Goal: Task Accomplishment & Management: Manage account settings

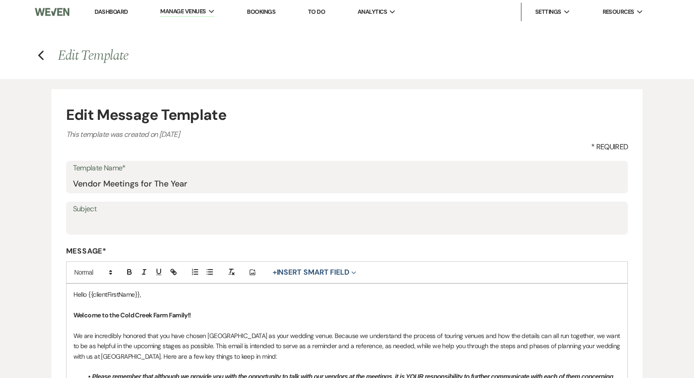
click at [105, 14] on link "Dashboard" at bounding box center [111, 12] width 33 height 8
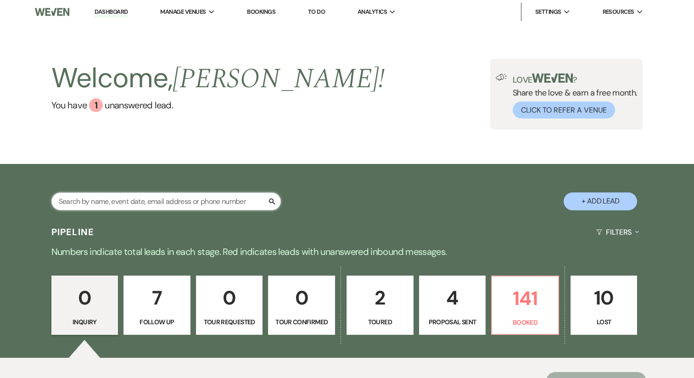
click at [110, 203] on input "text" at bounding box center [166, 201] width 230 height 18
click at [528, 308] on p "141" at bounding box center [525, 298] width 55 height 31
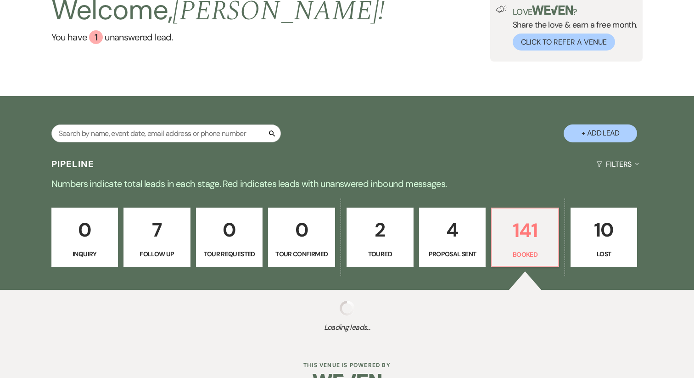
scroll to position [93, 0]
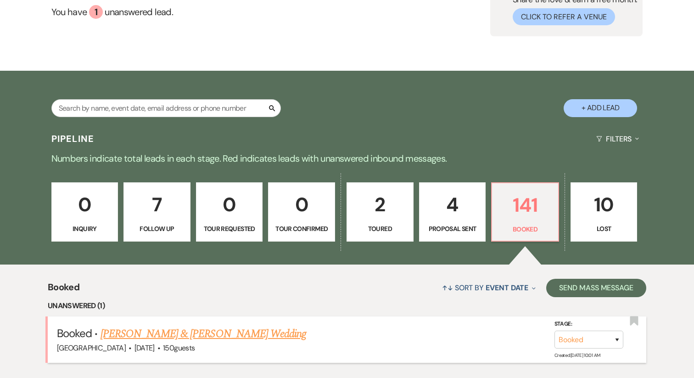
click at [158, 325] on link "[PERSON_NAME] & [PERSON_NAME] Wedding" at bounding box center [204, 333] width 206 height 17
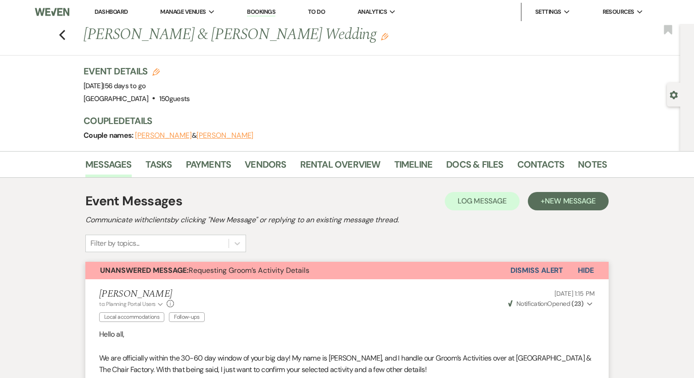
click at [104, 16] on li "Dashboard" at bounding box center [111, 12] width 42 height 18
click at [104, 11] on link "Dashboard" at bounding box center [111, 12] width 33 height 8
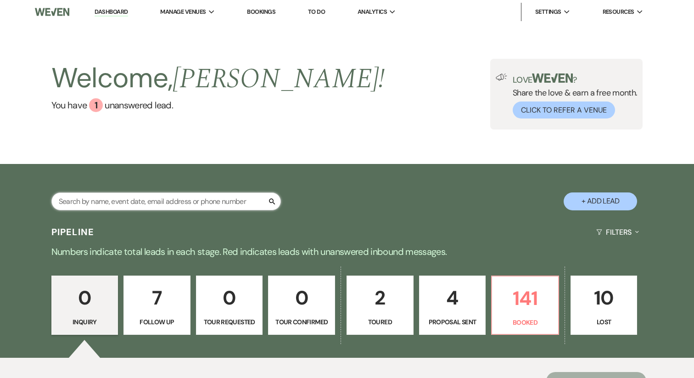
click at [101, 202] on input "text" at bounding box center [166, 201] width 230 height 18
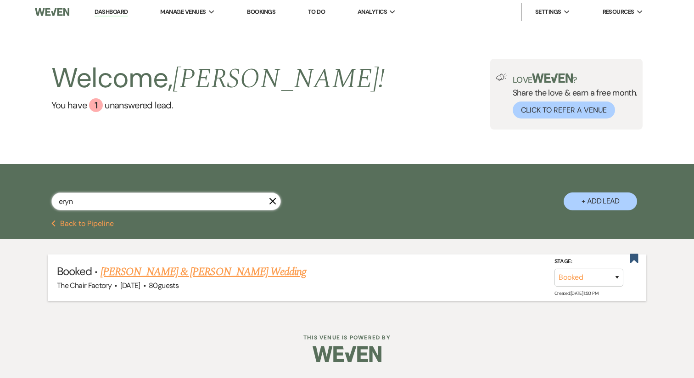
type input "eryn"
click at [149, 275] on link "[PERSON_NAME] & [PERSON_NAME] Wedding" at bounding box center [204, 271] width 206 height 17
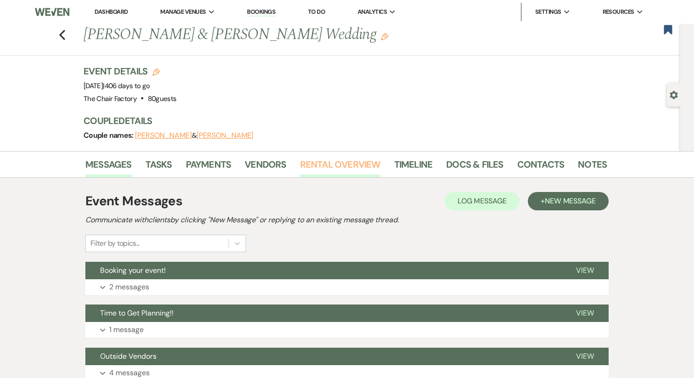
click at [323, 170] on link "Rental Overview" at bounding box center [340, 167] width 80 height 20
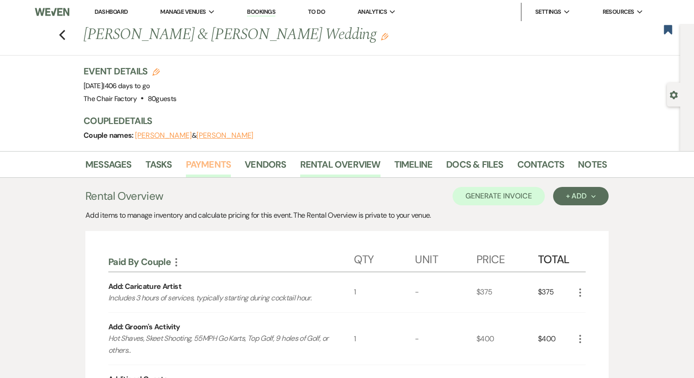
click at [186, 167] on link "Payments" at bounding box center [208, 167] width 45 height 20
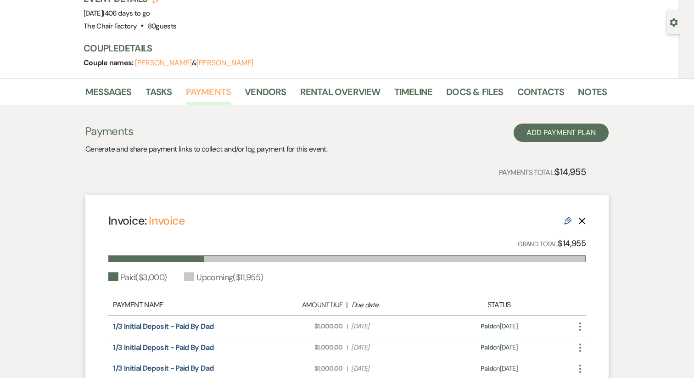
scroll to position [68, 0]
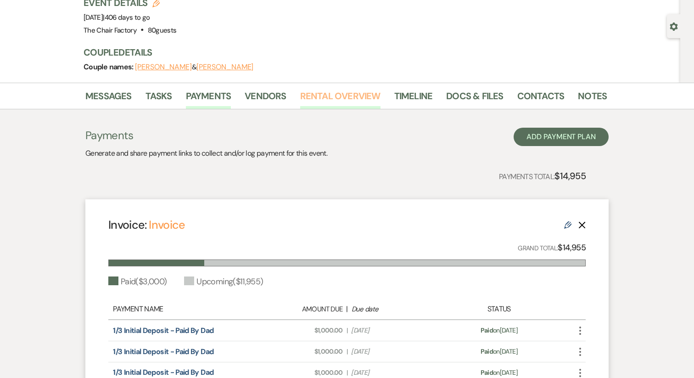
click at [326, 97] on link "Rental Overview" at bounding box center [340, 99] width 80 height 20
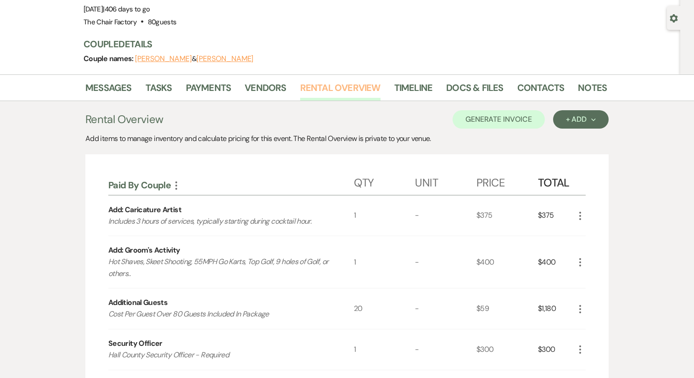
scroll to position [82, 0]
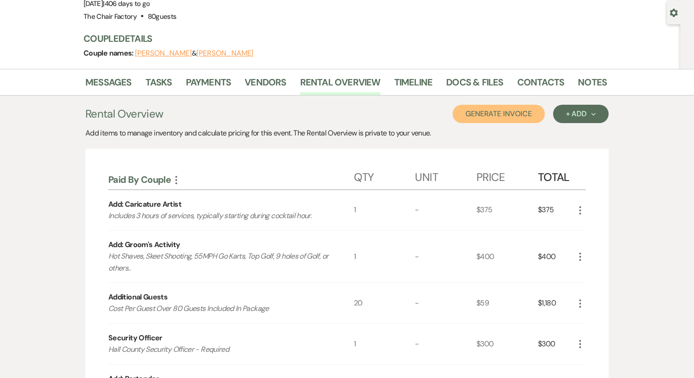
click at [487, 116] on button "Generate Invoice" at bounding box center [499, 114] width 92 height 18
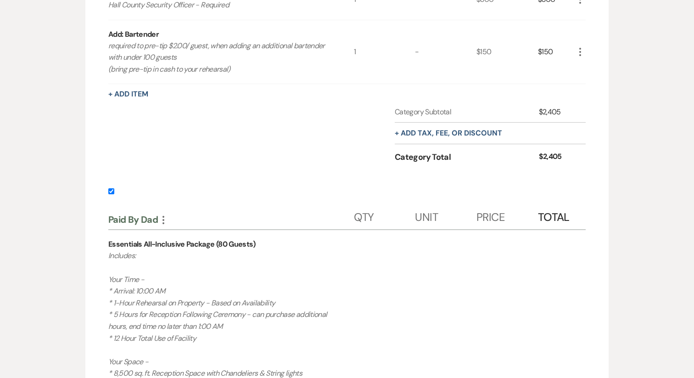
scroll to position [422, 0]
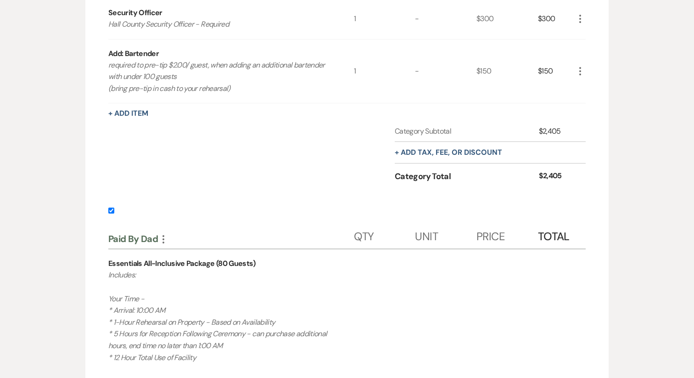
click at [107, 212] on div "Paid By Couple More Qty Unit Price Total Add: Caricature Artist Includes 3 hour…" at bounding box center [346, 331] width 523 height 1044
click at [112, 211] on input "checkbox" at bounding box center [111, 210] width 6 height 6
checkbox input "false"
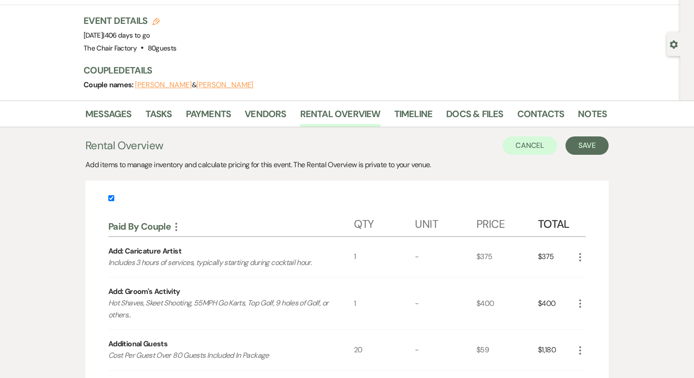
scroll to position [32, 0]
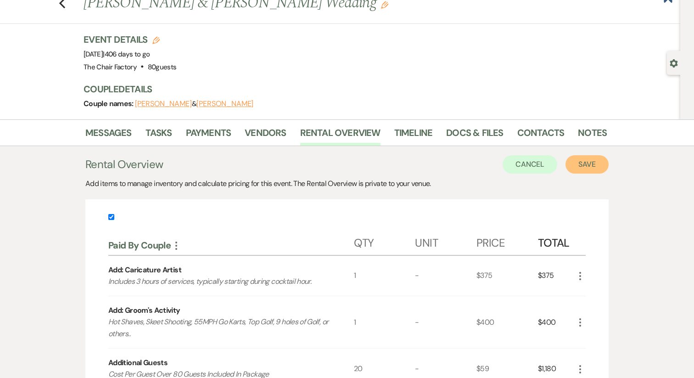
click at [577, 163] on button "Save" at bounding box center [587, 164] width 43 height 18
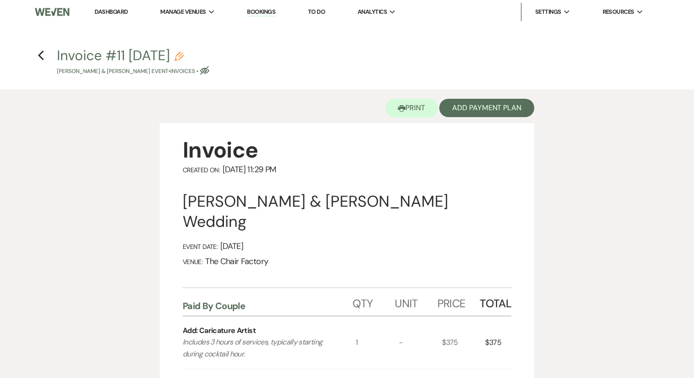
click at [184, 57] on icon "Pencil" at bounding box center [178, 56] width 9 height 9
select select "22"
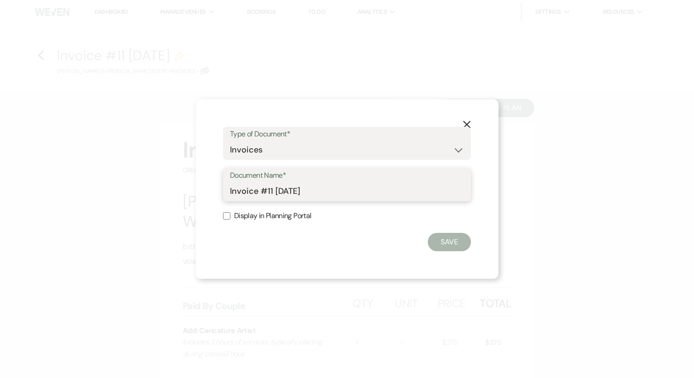
drag, startPoint x: 260, startPoint y: 192, endPoint x: 349, endPoint y: 198, distance: 89.3
click at [349, 198] on input "Invoice #11 [DATE]" at bounding box center [347, 191] width 234 height 18
type input "Invoice - Eryn & Buddy"
click at [285, 215] on label "Display in Planning Portal" at bounding box center [347, 215] width 248 height 13
click at [230, 215] on input "Display in Planning Portal" at bounding box center [226, 215] width 7 height 7
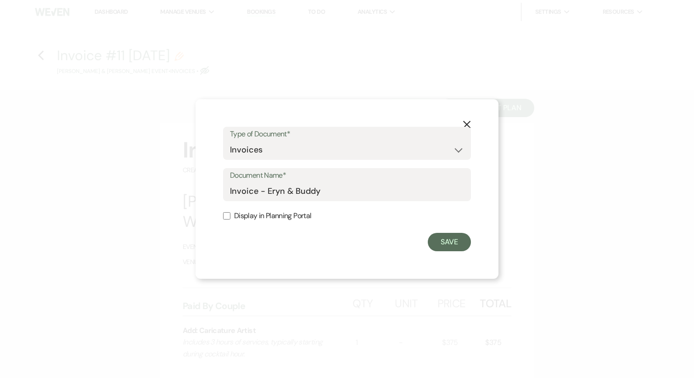
checkbox input "true"
click at [449, 246] on button "Save" at bounding box center [449, 242] width 43 height 18
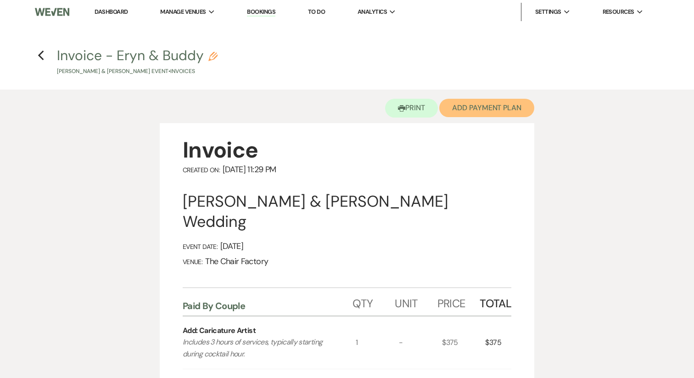
click at [478, 105] on button "Add Payment Plan" at bounding box center [486, 108] width 95 height 18
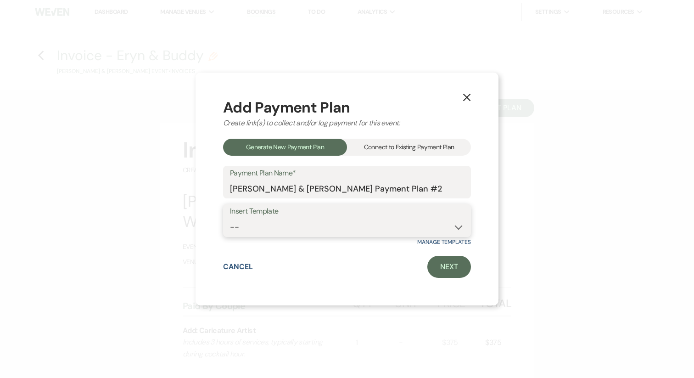
click at [314, 226] on select "-- All-Inclusive Payment Plans (25% Down) Venue-Only Payment Plan (50% Down) Pa…" at bounding box center [347, 227] width 234 height 18
select select "449"
click at [448, 271] on link "Next" at bounding box center [449, 267] width 44 height 22
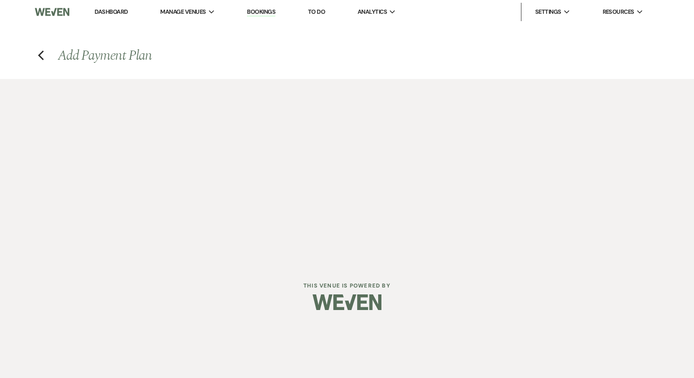
select select "27423"
select select "2"
select select "percentage"
select select "true"
select select "client"
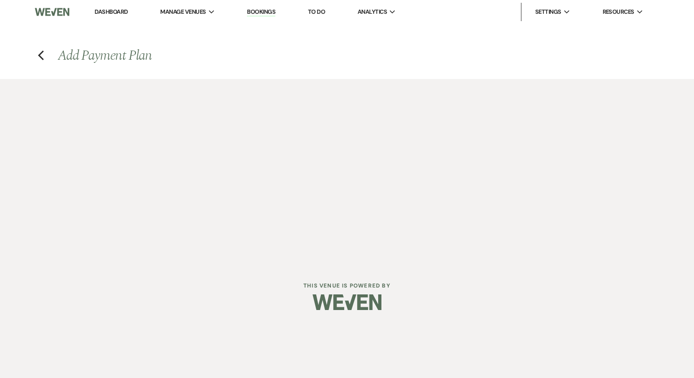
select select "daily"
select select "days"
select select "complete"
select select "host"
select select "weekly"
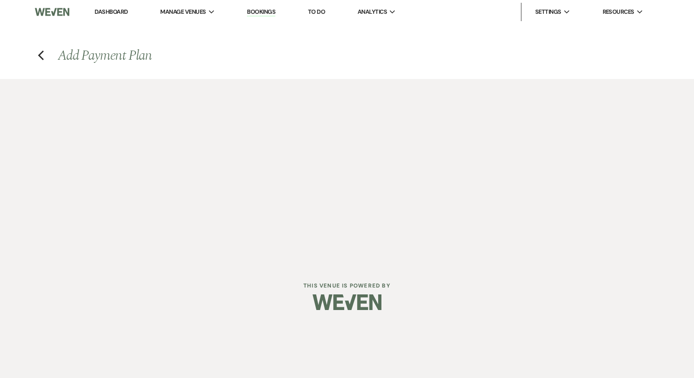
select select "days"
select select "complete"
select select "2"
select select "percentage"
select select "true"
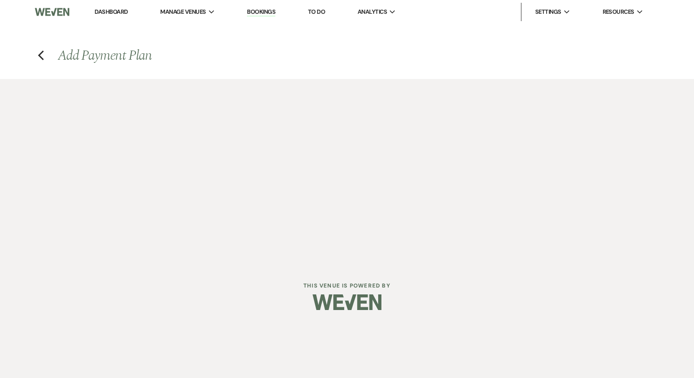
select select "client"
select select "daily"
select select "weeks"
select select "complete"
select select "host"
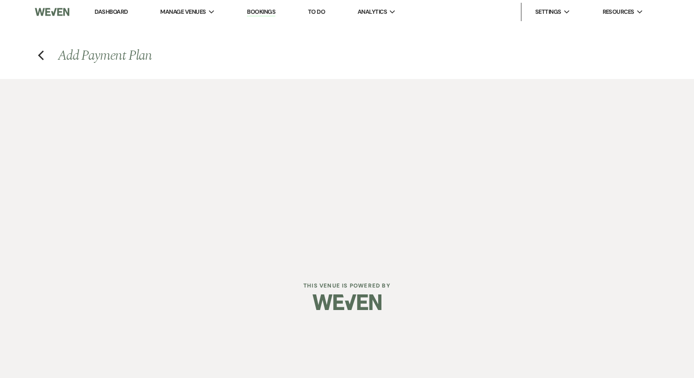
select select "weekly"
select select "days"
select select "afterDueDate"
select select "complete"
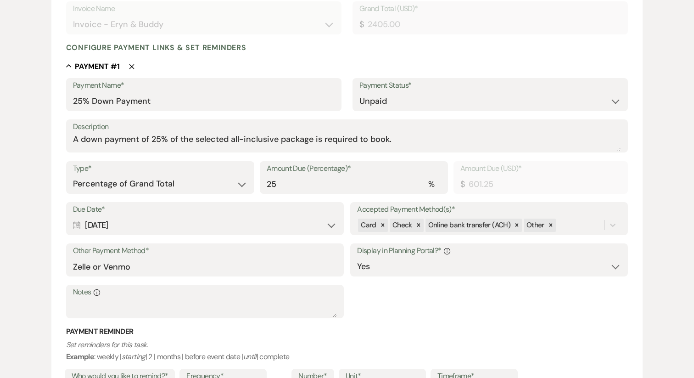
scroll to position [207, 0]
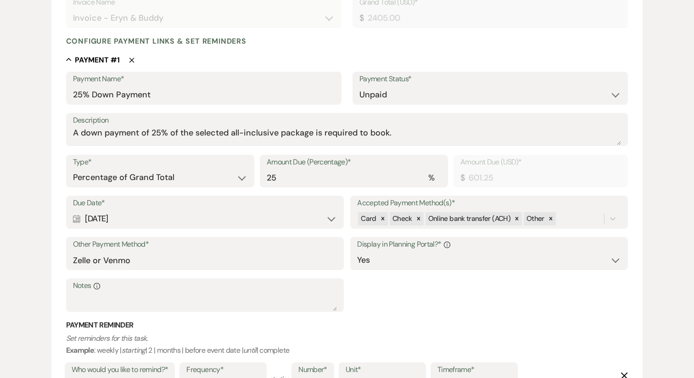
click at [210, 217] on div "Calendar [DATE] Expand" at bounding box center [205, 219] width 264 height 18
select select "day"
select select "afterBookedDate"
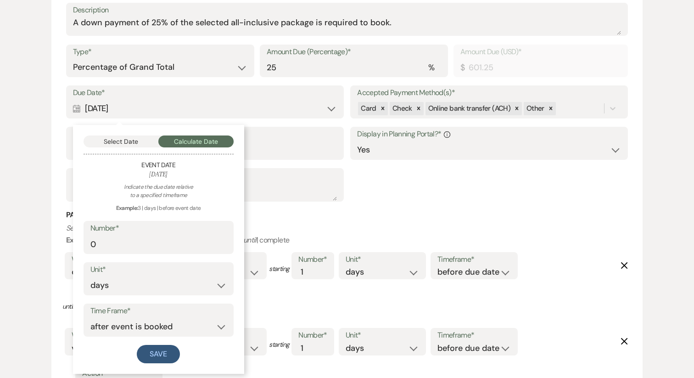
scroll to position [319, 0]
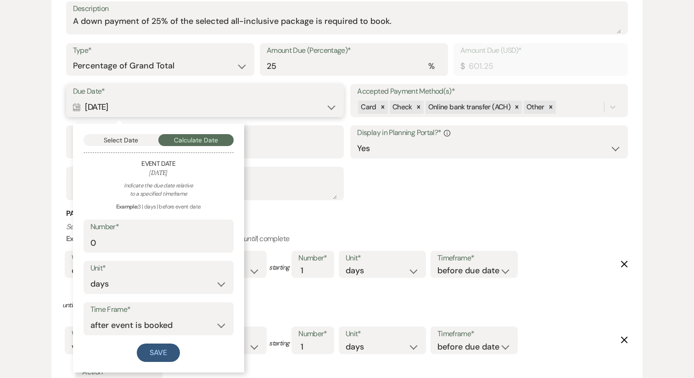
click at [140, 144] on button "Select Date" at bounding box center [121, 140] width 75 height 12
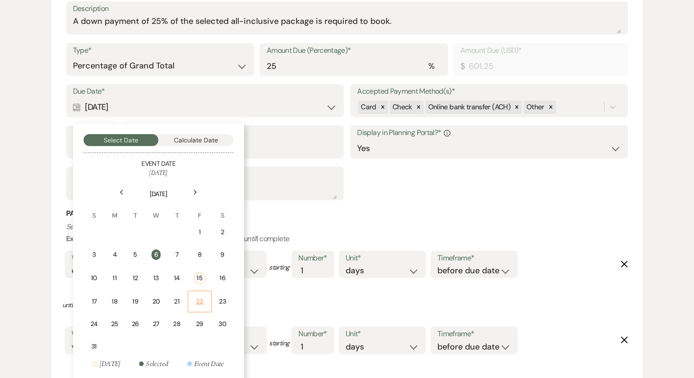
click at [195, 306] on div "22" at bounding box center [200, 302] width 12 height 10
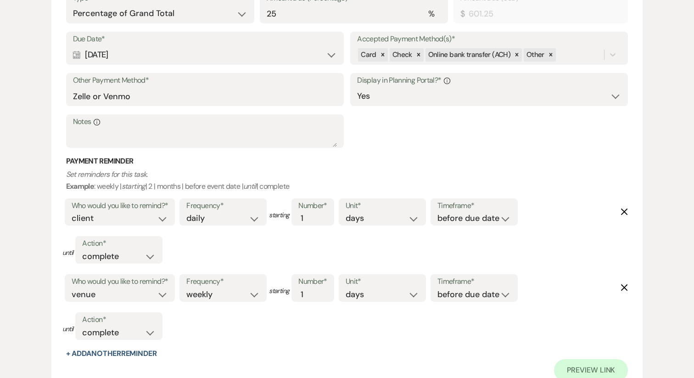
scroll to position [373, 0]
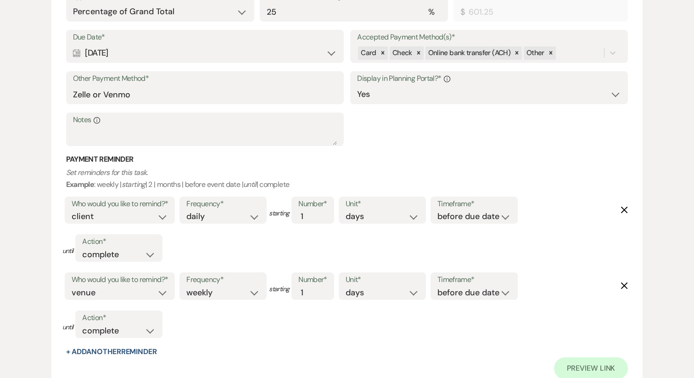
click at [625, 207] on icon "Delete" at bounding box center [624, 209] width 7 height 7
select select "host"
select select "weekly"
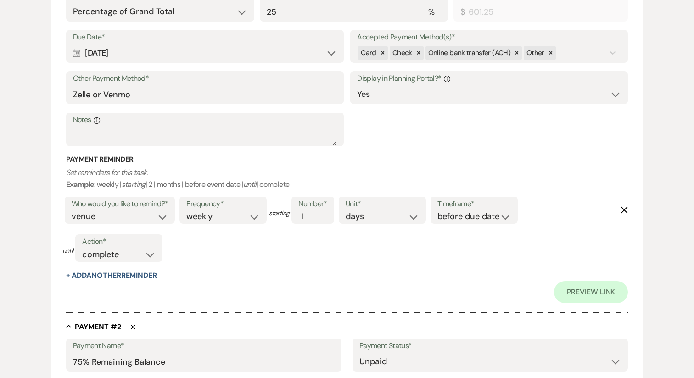
click at [625, 207] on icon "Delete" at bounding box center [624, 209] width 7 height 7
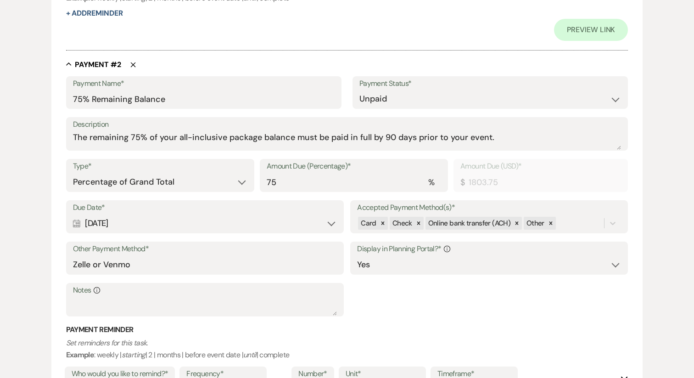
scroll to position [565, 0]
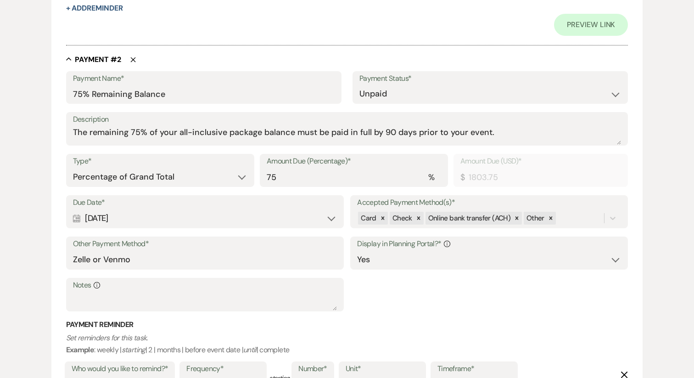
click at [202, 218] on div "Calendar [DATE] Expand" at bounding box center [205, 218] width 264 height 18
select select "day"
select select "beforeEventDate"
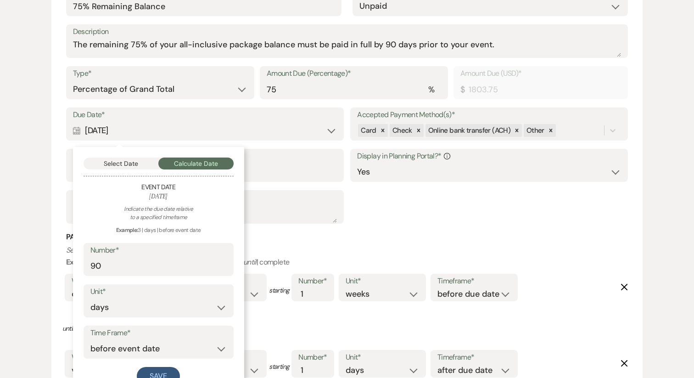
scroll to position [655, 0]
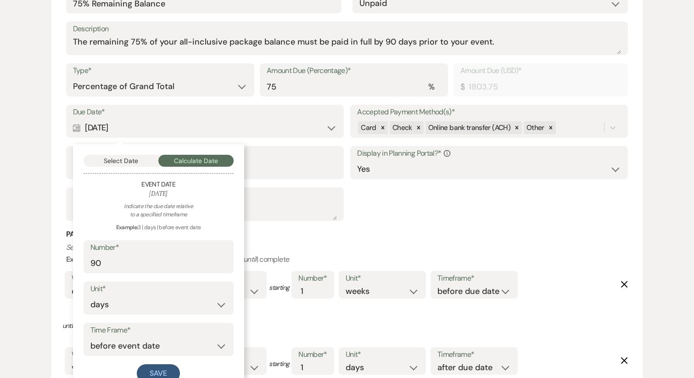
click at [485, 240] on div "Payment Reminder Set reminders for this task. Example : weekly | starting | 2 |…" at bounding box center [347, 330] width 562 height 203
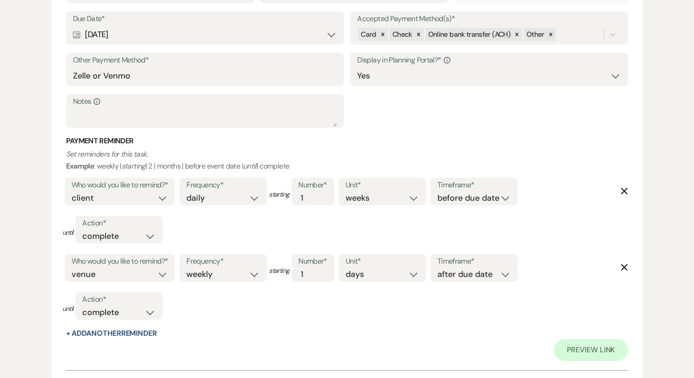
scroll to position [765, 0]
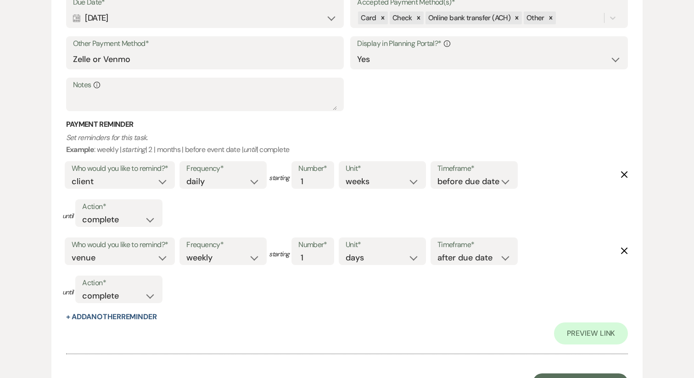
click at [628, 173] on icon "Delete" at bounding box center [624, 174] width 7 height 7
select select "host"
select select "weekly"
select select "days"
select select "afterDueDate"
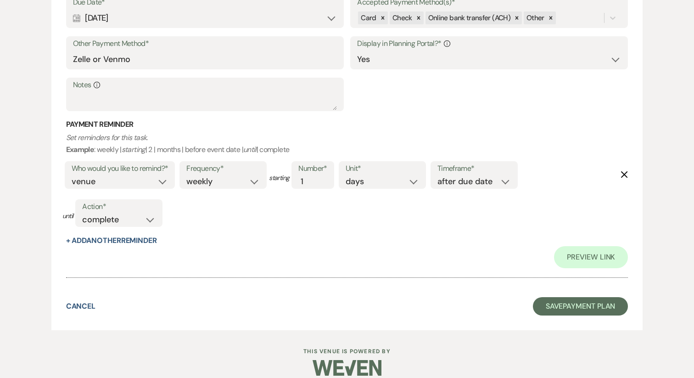
click at [628, 173] on icon "Delete" at bounding box center [624, 174] width 7 height 7
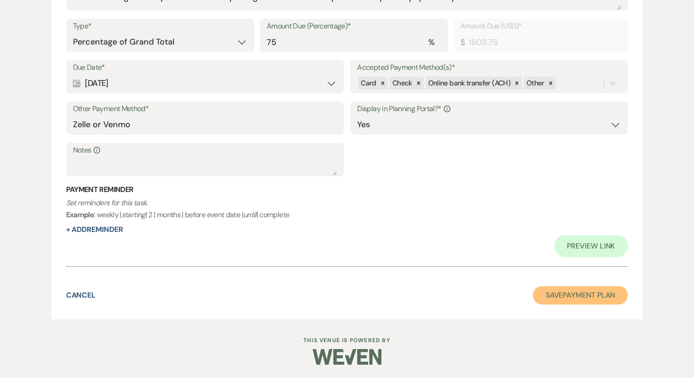
click at [586, 291] on button "Save Payment Plan" at bounding box center [580, 295] width 95 height 18
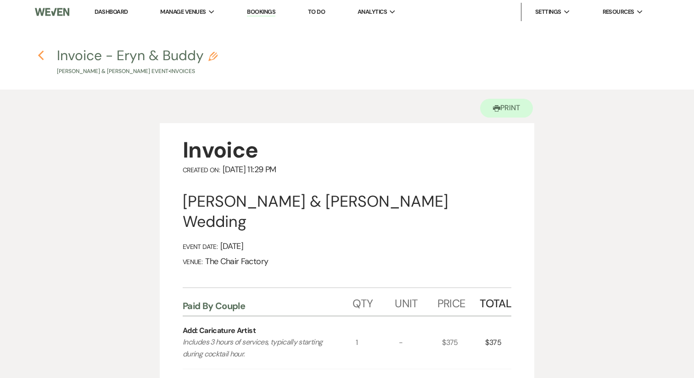
click at [41, 54] on use "button" at bounding box center [41, 55] width 6 height 10
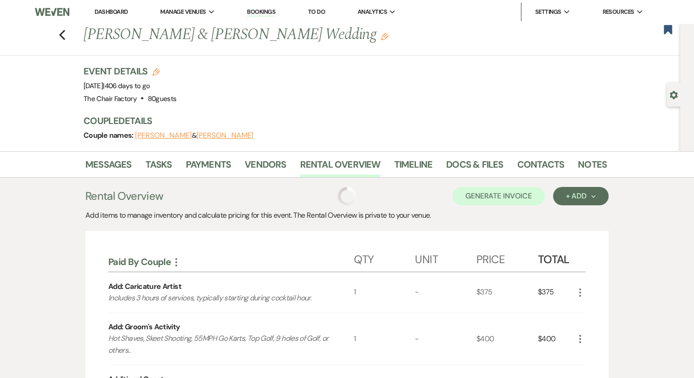
scroll to position [32, 0]
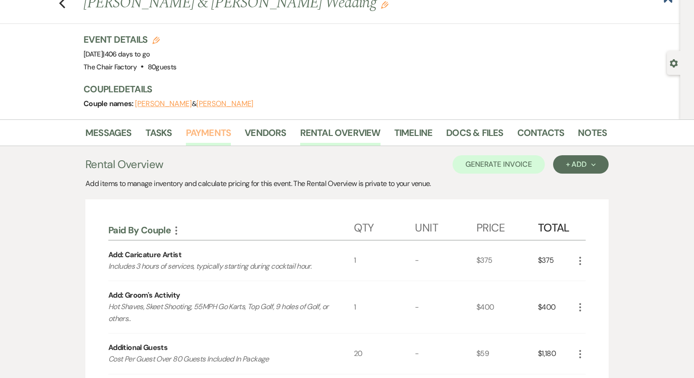
click at [219, 132] on link "Payments" at bounding box center [208, 135] width 45 height 20
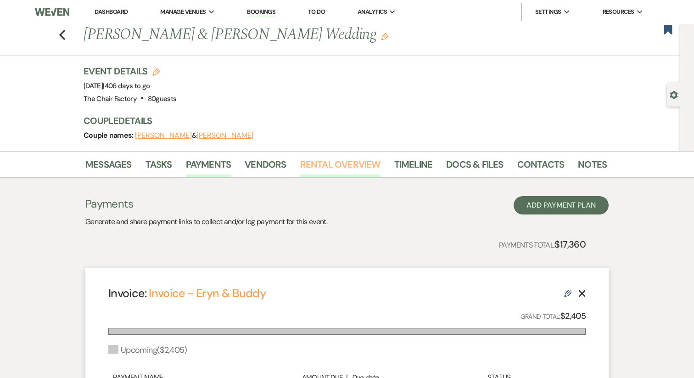
click at [364, 163] on link "Rental Overview" at bounding box center [340, 167] width 80 height 20
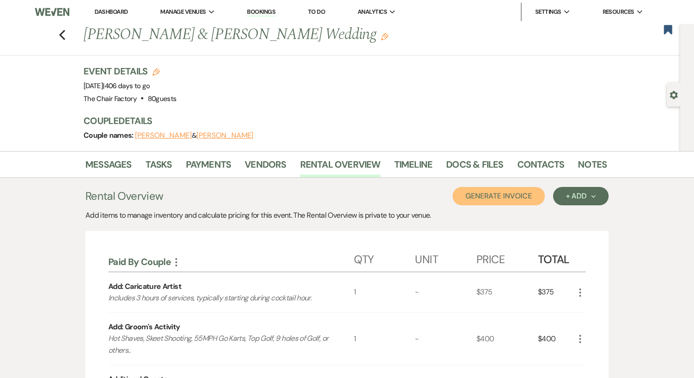
click at [501, 200] on button "Generate Invoice" at bounding box center [499, 196] width 92 height 18
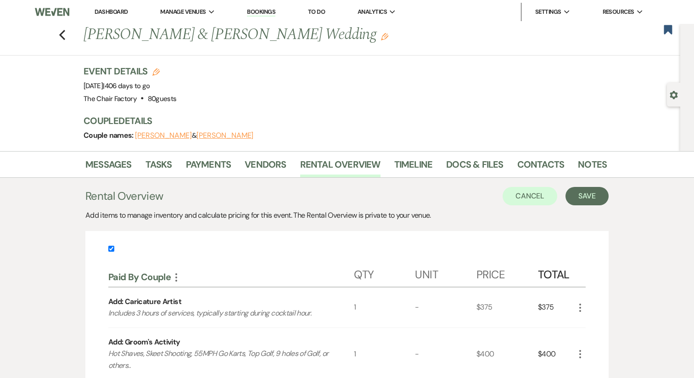
click at [113, 247] on input "checkbox" at bounding box center [111, 249] width 6 height 6
checkbox input "false"
click at [579, 199] on button "Save" at bounding box center [587, 196] width 43 height 18
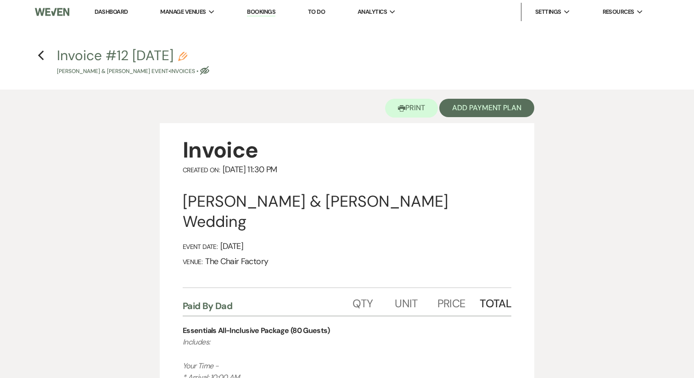
click at [187, 55] on use "button" at bounding box center [182, 56] width 9 height 9
select select "22"
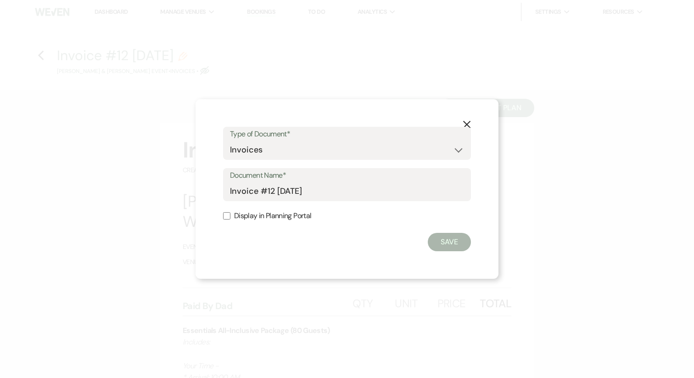
click at [226, 193] on div "Document Name* Invoice #12 [DATE]" at bounding box center [347, 184] width 248 height 33
click at [231, 192] on input "Invoice #12 [DATE]" at bounding box center [347, 191] width 234 height 18
type input "Dad's Invoice"
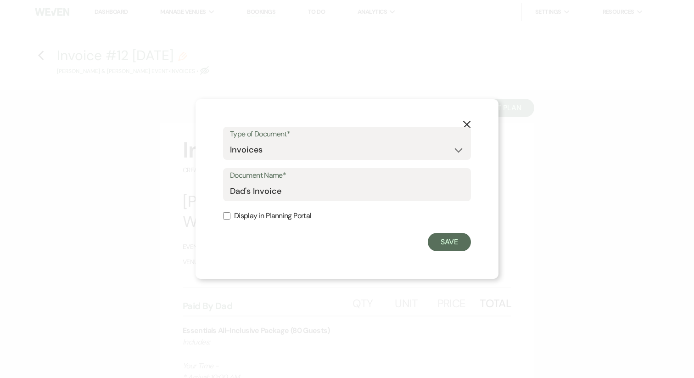
click at [234, 217] on label "Display in Planning Portal" at bounding box center [347, 215] width 248 height 13
click at [230, 217] on input "Display in Planning Portal" at bounding box center [226, 215] width 7 height 7
checkbox input "true"
click at [452, 235] on button "Save" at bounding box center [449, 242] width 43 height 18
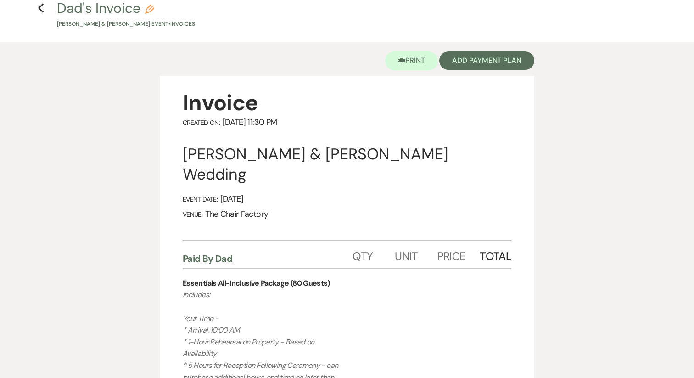
scroll to position [46, 0]
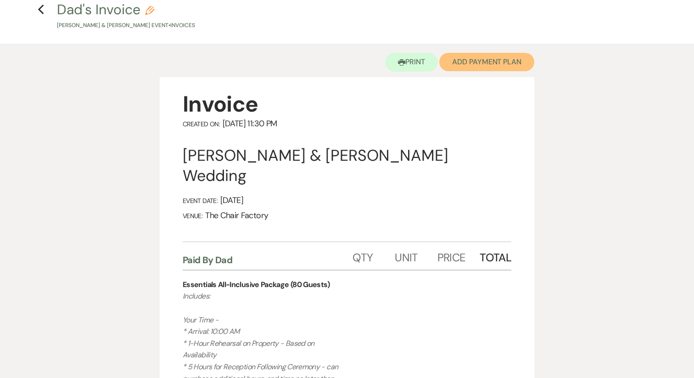
click at [485, 59] on button "Add Payment Plan" at bounding box center [486, 62] width 95 height 18
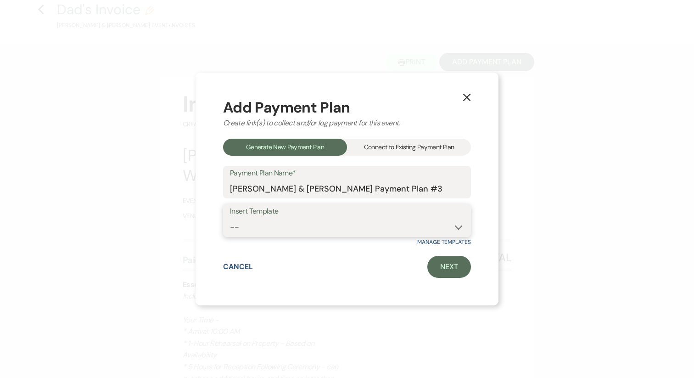
click at [332, 229] on select "-- All-Inclusive Payment Plans (25% Down) Venue-Only Payment Plan (50% Down) Pa…" at bounding box center [347, 227] width 234 height 18
select select "449"
click at [442, 264] on link "Next" at bounding box center [449, 267] width 44 height 22
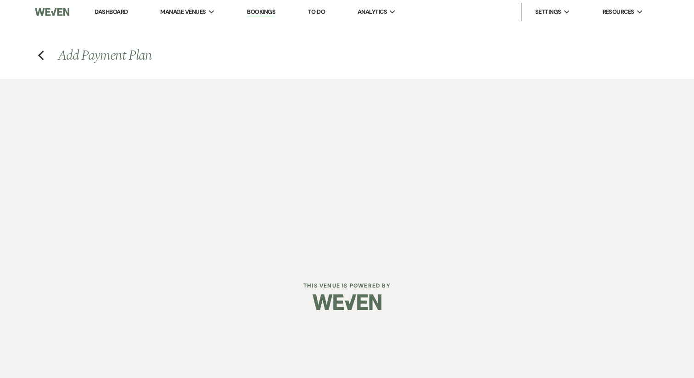
select select "27424"
select select "2"
select select "percentage"
select select "true"
select select "client"
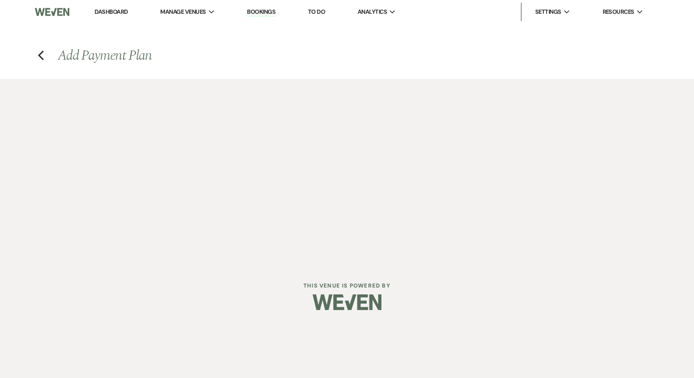
select select "daily"
select select "days"
select select "complete"
select select "host"
select select "weekly"
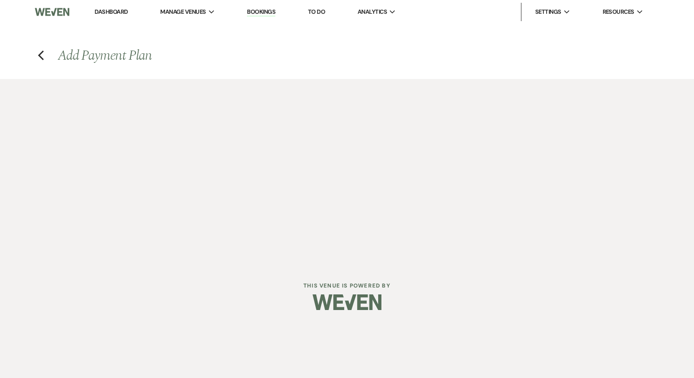
select select "days"
select select "complete"
select select "2"
select select "percentage"
select select "true"
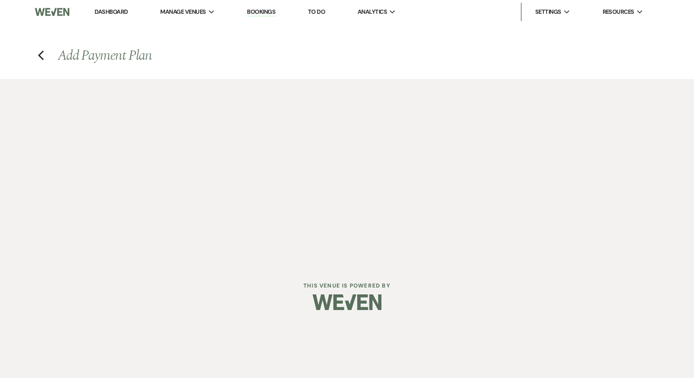
select select "client"
select select "daily"
select select "weeks"
select select "complete"
select select "host"
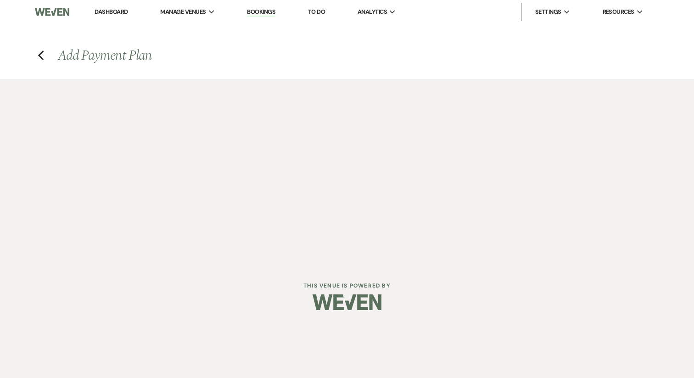
select select "weekly"
select select "days"
select select "afterDueDate"
select select "complete"
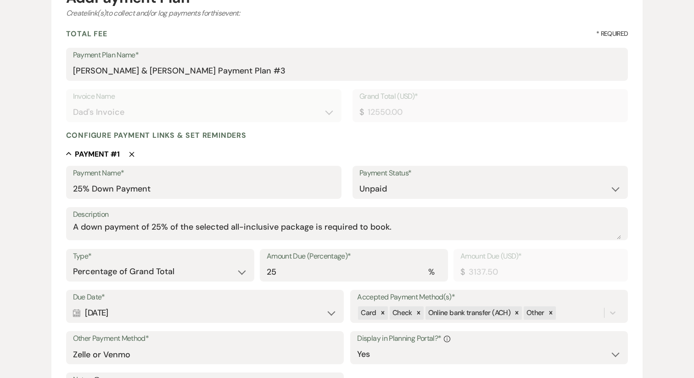
scroll to position [114, 0]
click at [155, 308] on div "Calendar [DATE] Expand" at bounding box center [205, 312] width 264 height 18
select select "day"
select select "afterBookedDate"
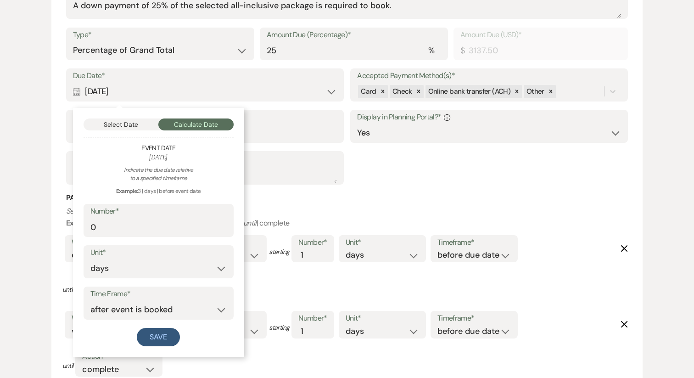
scroll to position [343, 0]
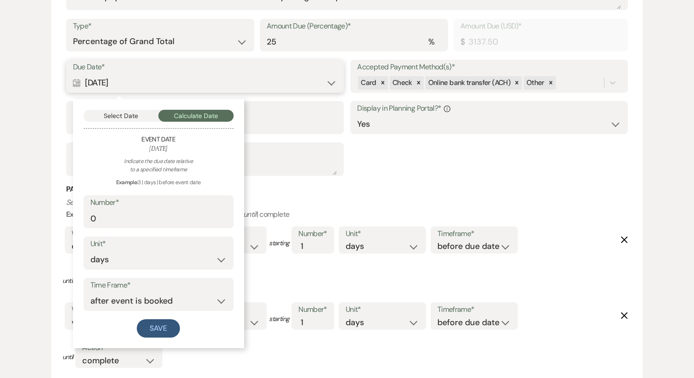
click at [134, 118] on button "Select Date" at bounding box center [121, 116] width 75 height 12
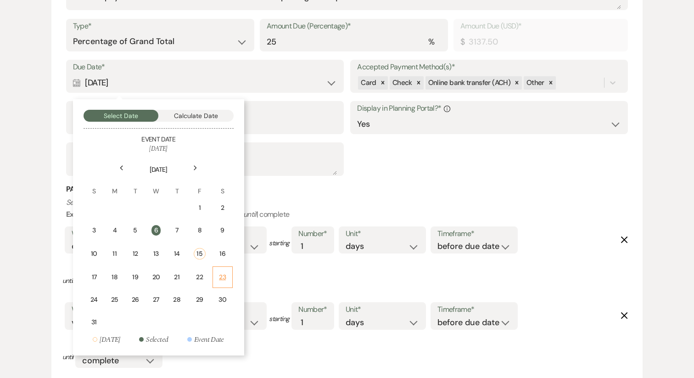
click at [221, 283] on td "23" at bounding box center [223, 277] width 20 height 22
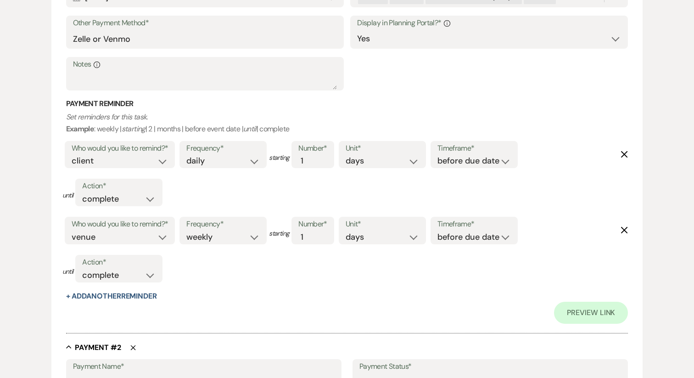
scroll to position [435, 0]
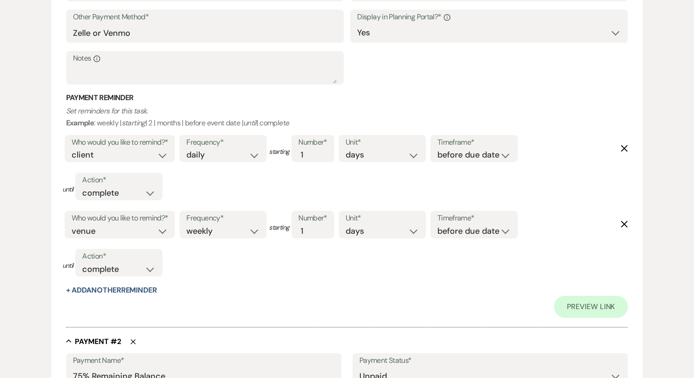
click at [628, 151] on icon "Delete" at bounding box center [624, 148] width 7 height 7
select select "host"
select select "weekly"
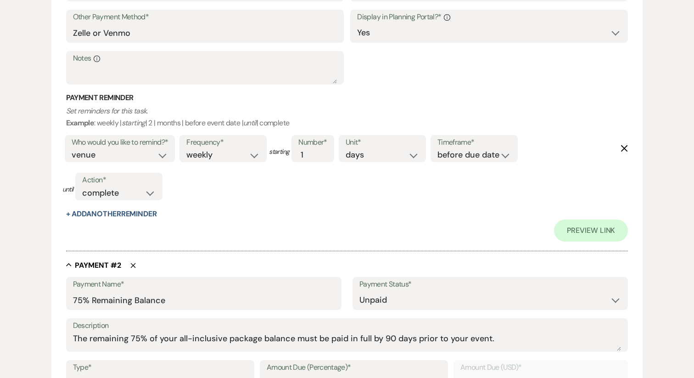
click at [628, 151] on icon "Delete" at bounding box center [624, 148] width 7 height 7
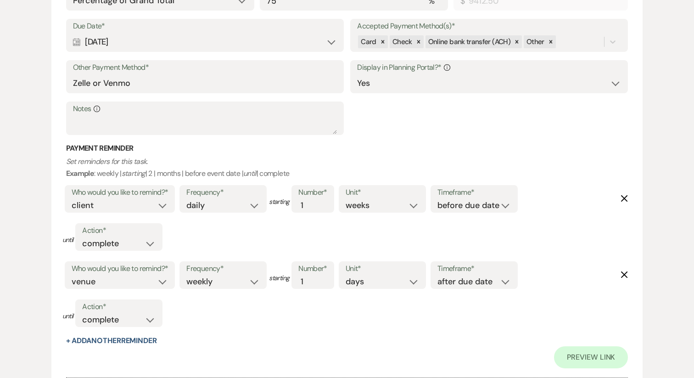
scroll to position [741, 0]
click at [625, 197] on use "button" at bounding box center [624, 198] width 7 height 7
select select "host"
select select "weekly"
select select "days"
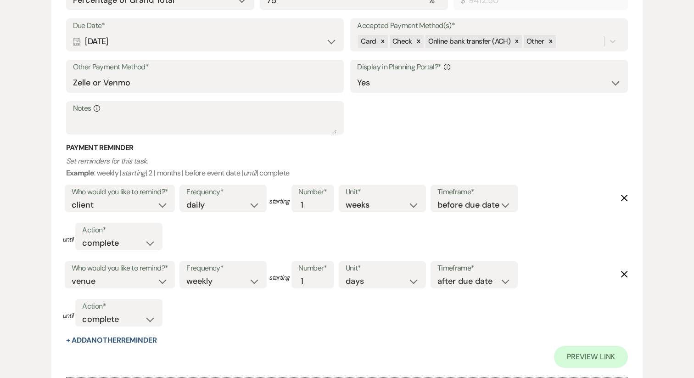
select select "afterDueDate"
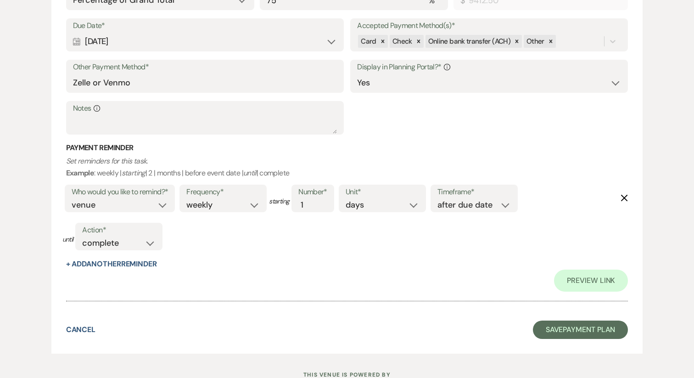
click at [624, 197] on use "button" at bounding box center [624, 198] width 7 height 7
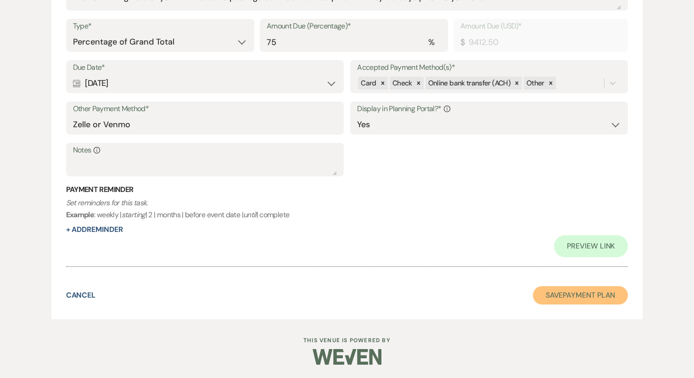
click at [572, 301] on button "Save Payment Plan" at bounding box center [580, 295] width 95 height 18
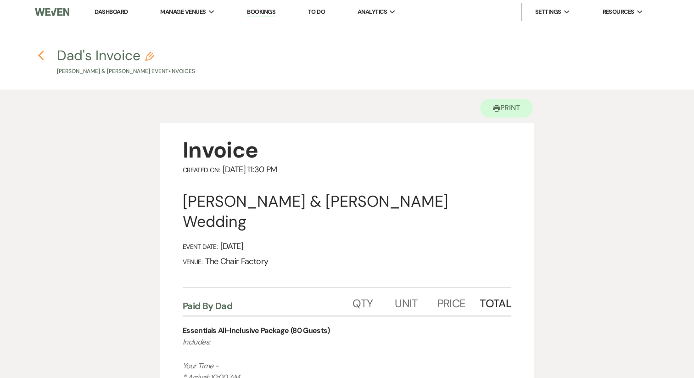
click at [44, 56] on icon "Previous" at bounding box center [41, 55] width 7 height 11
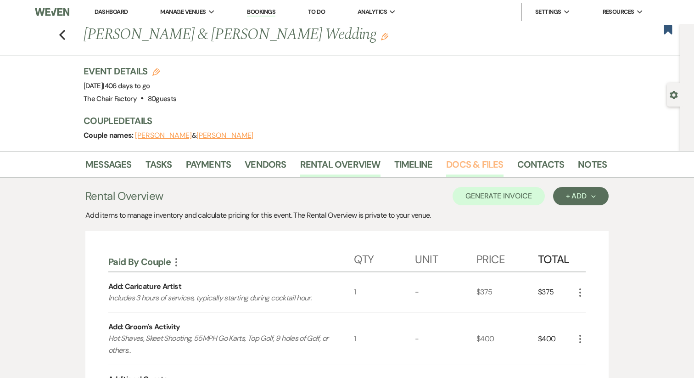
click at [473, 168] on link "Docs & Files" at bounding box center [474, 167] width 57 height 20
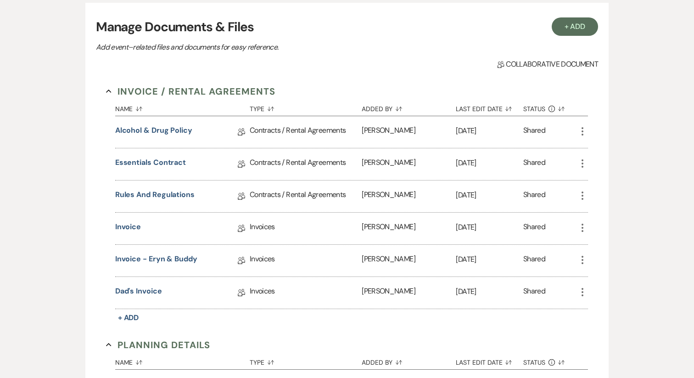
scroll to position [212, 0]
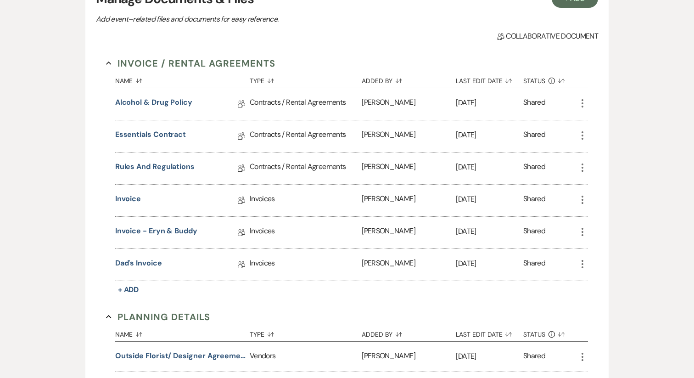
click at [584, 263] on icon "More" at bounding box center [582, 263] width 11 height 11
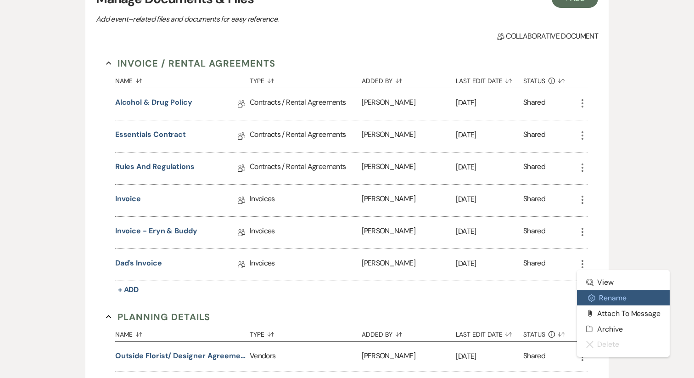
click at [601, 298] on button "Settings Gear Rename" at bounding box center [623, 298] width 93 height 16
select select "22"
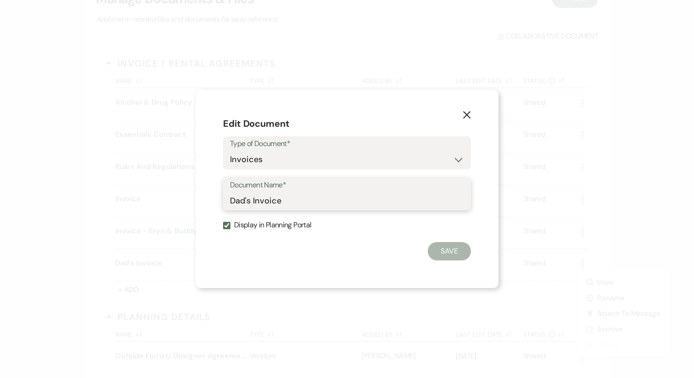
click at [273, 202] on input "Dad's Invoice" at bounding box center [347, 200] width 234 height 18
type input "Invoice - Dad"
click at [454, 251] on button "Save" at bounding box center [449, 251] width 43 height 18
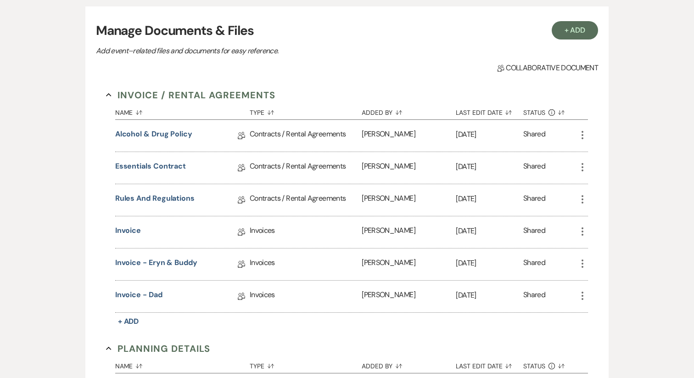
scroll to position [174, 0]
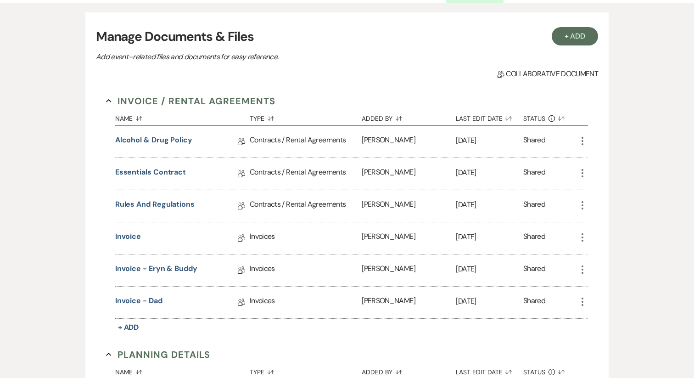
click at [583, 236] on icon "More" at bounding box center [582, 237] width 11 height 11
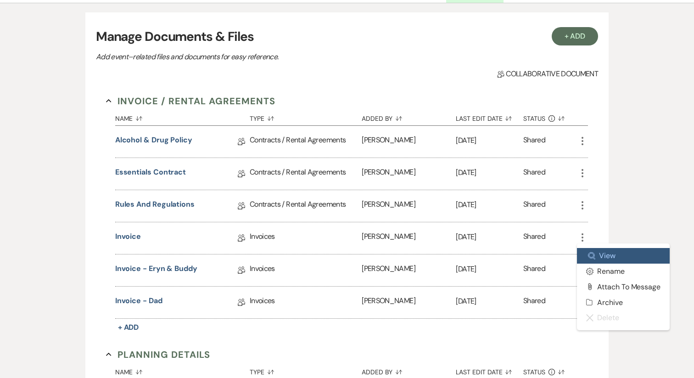
click at [655, 258] on link "Zoom View" at bounding box center [623, 256] width 93 height 16
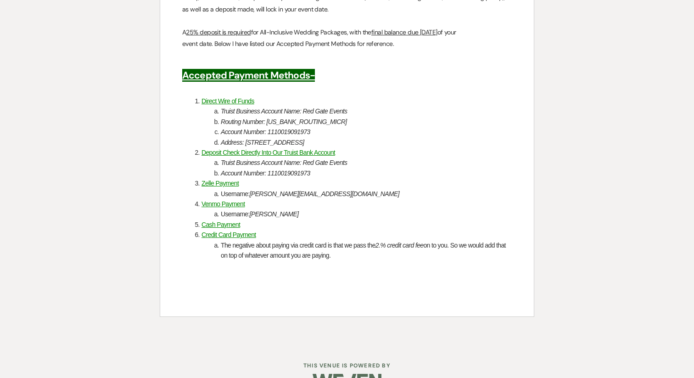
scroll to position [2341, 0]
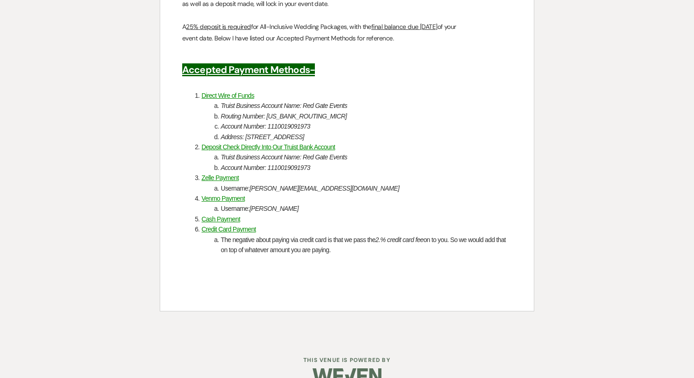
scroll to position [174, 0]
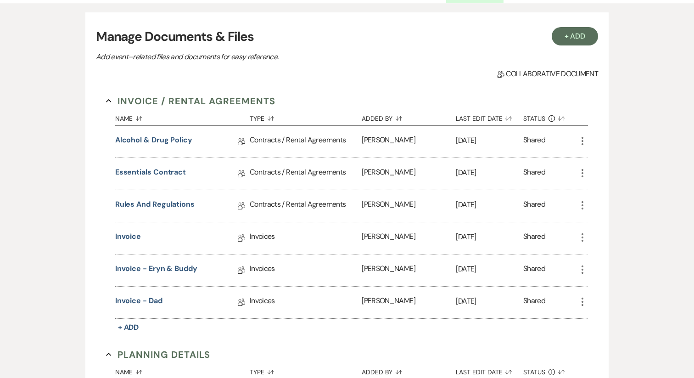
click at [583, 235] on icon "More" at bounding box center [582, 237] width 11 height 11
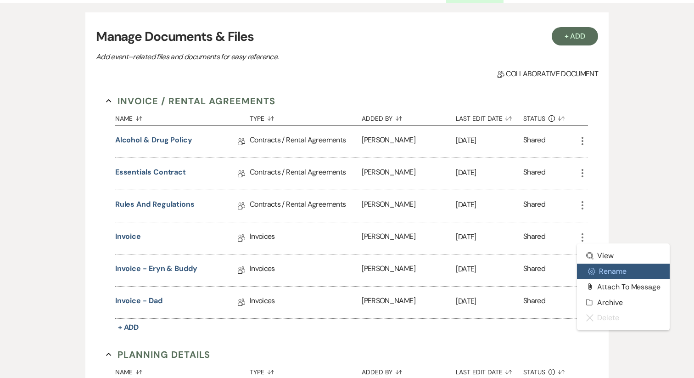
click at [616, 272] on button "Settings Gear Rename" at bounding box center [623, 271] width 93 height 16
select select "22"
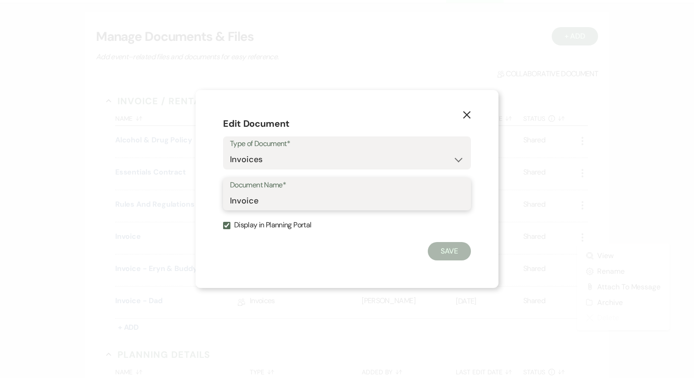
click at [230, 200] on input "Invoice" at bounding box center [347, 200] width 234 height 18
type input "Combined (Total) Invoice"
click at [462, 248] on button "Save" at bounding box center [449, 251] width 43 height 18
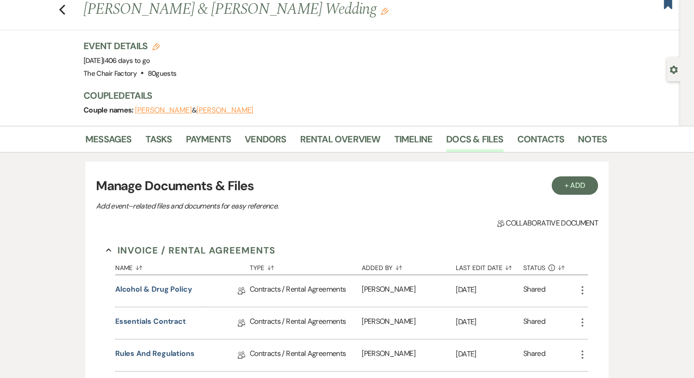
scroll to position [20, 0]
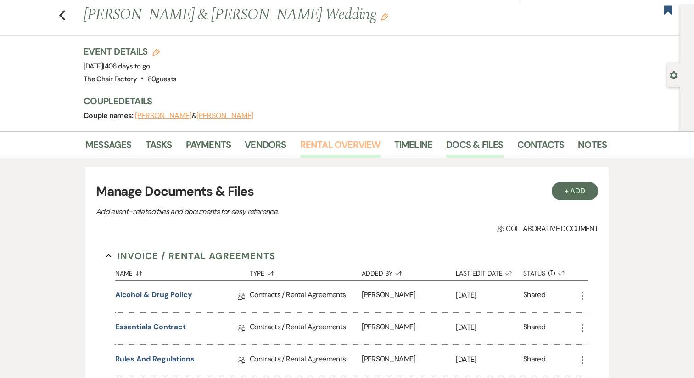
click at [304, 145] on link "Rental Overview" at bounding box center [340, 147] width 80 height 20
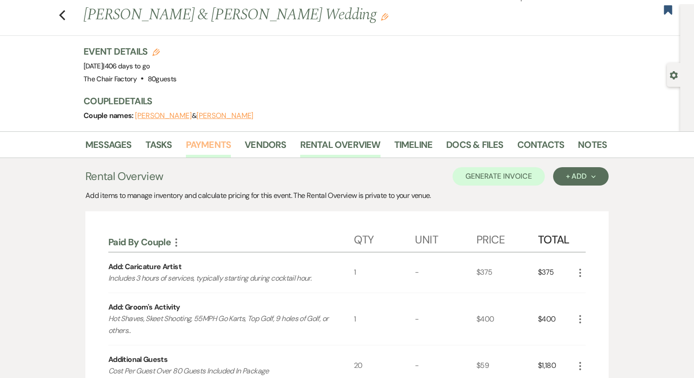
click at [193, 147] on link "Payments" at bounding box center [208, 147] width 45 height 20
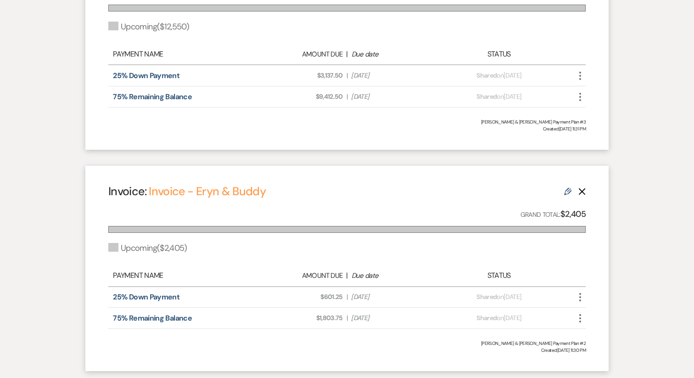
scroll to position [314, 0]
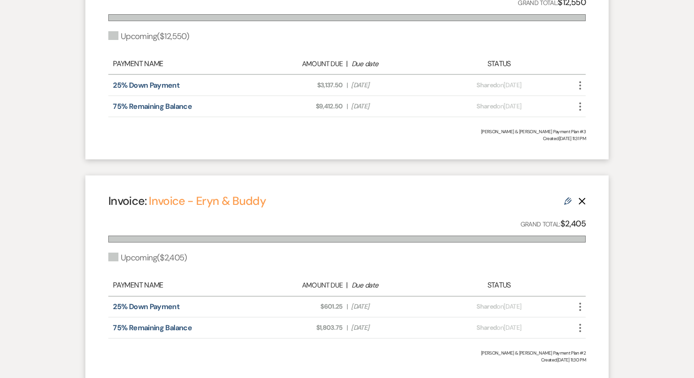
click at [582, 85] on icon "More" at bounding box center [580, 85] width 11 height 11
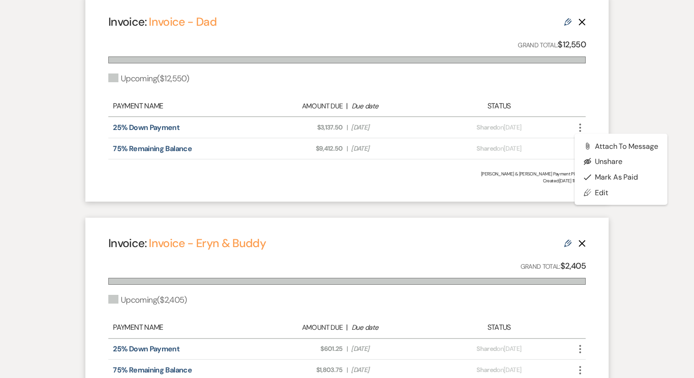
scroll to position [260, 0]
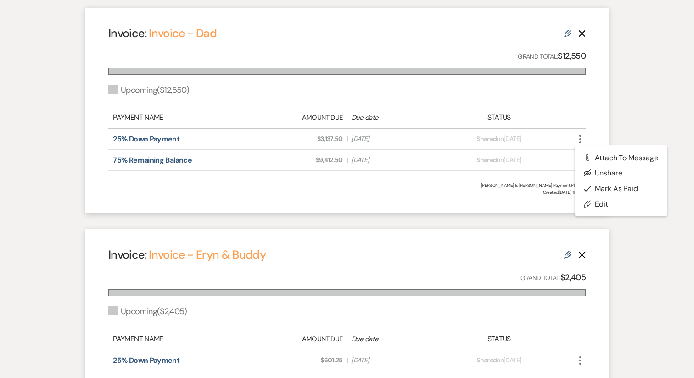
click at [570, 32] on use at bounding box center [567, 33] width 7 height 7
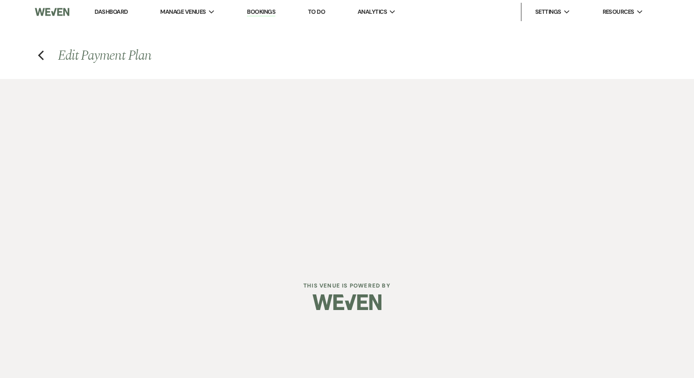
select select "27424"
select select "2"
select select "percentage"
select select "true"
select select "2"
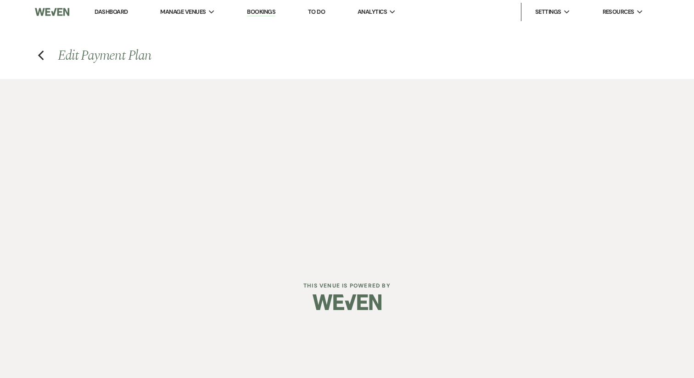
select select "percentage"
select select "true"
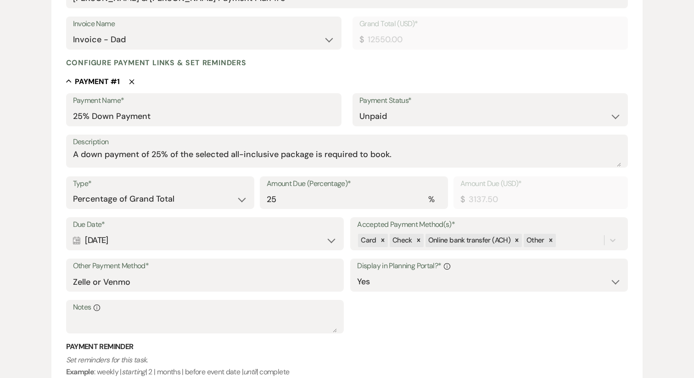
scroll to position [180, 0]
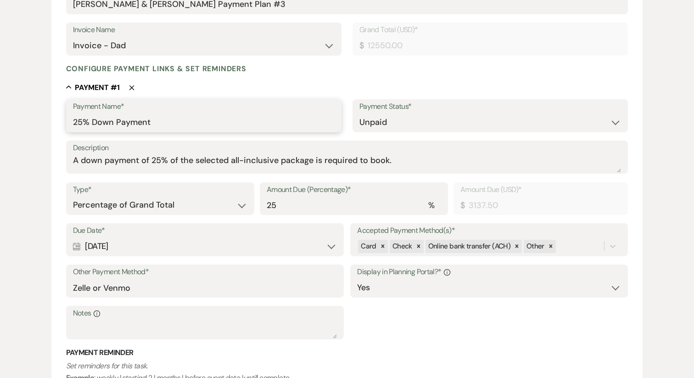
click at [145, 122] on input "25% Down Payment" at bounding box center [204, 122] width 262 height 18
click at [90, 123] on input "25% Down Payment" at bounding box center [204, 122] width 262 height 18
click at [169, 127] on input "25% Down Payment" at bounding box center [204, 122] width 262 height 18
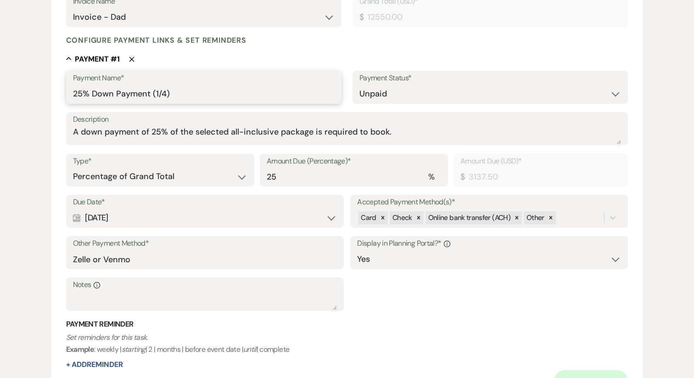
scroll to position [220, 0]
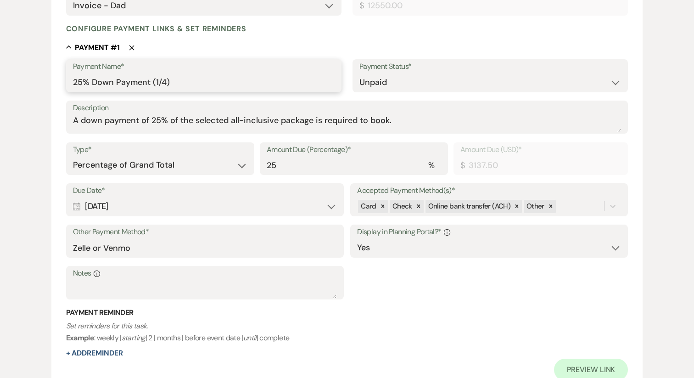
type input "25% Down Payment (1/4)"
click at [189, 166] on select "Dollar Amount Percentage of Grand Total" at bounding box center [160, 165] width 174 height 18
select select "flat"
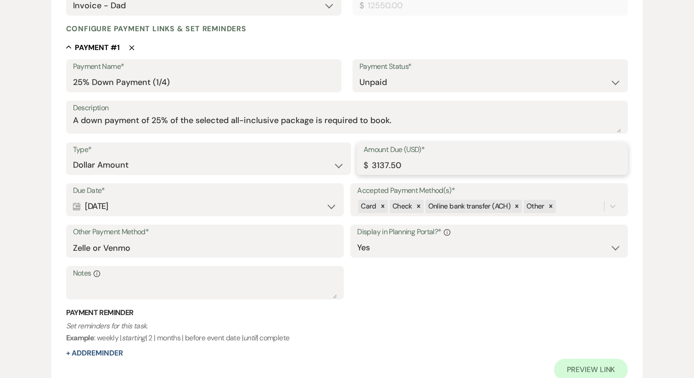
click at [448, 167] on input "3137.50" at bounding box center [493, 165] width 258 height 18
type input "1000.00"
click at [391, 76] on select "Paid Unpaid" at bounding box center [490, 82] width 262 height 18
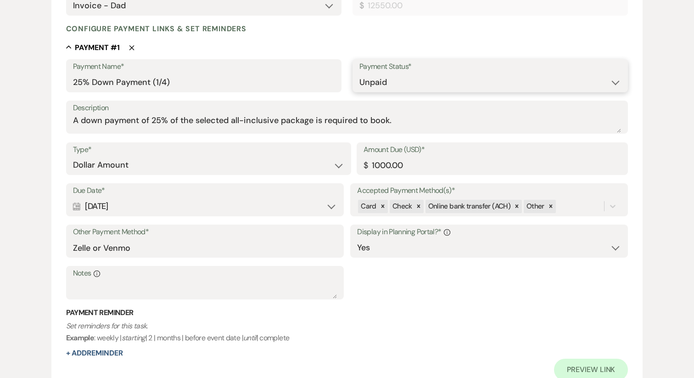
select select "1"
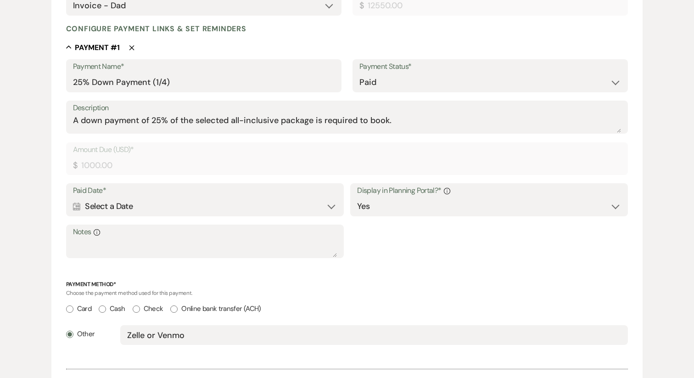
click at [138, 206] on div "Calendar Select a Date Expand" at bounding box center [205, 206] width 264 height 18
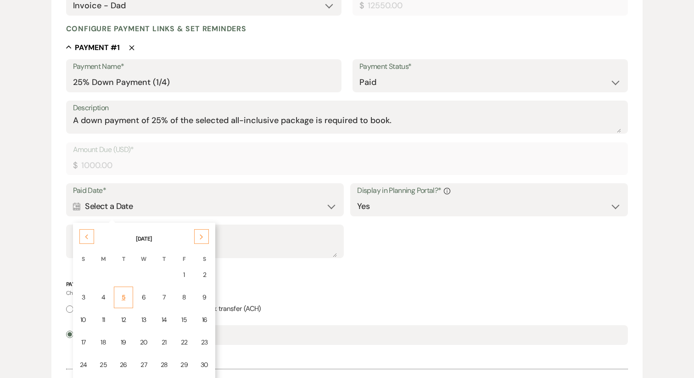
click at [125, 299] on div "5" at bounding box center [123, 297] width 7 height 10
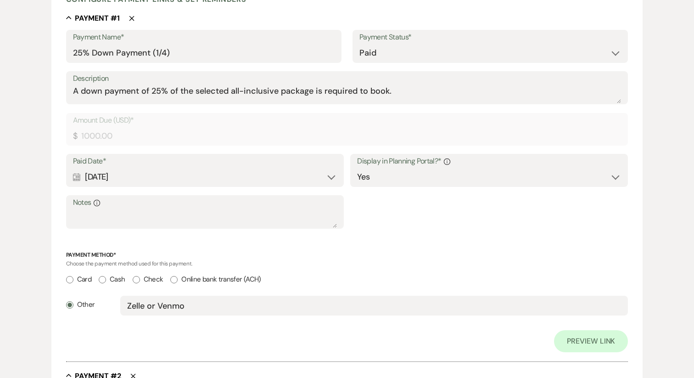
scroll to position [252, 0]
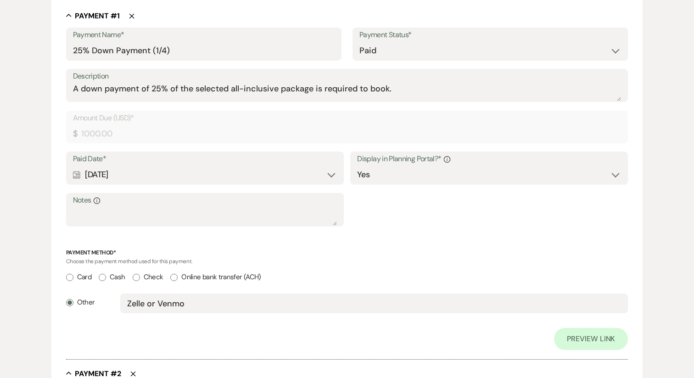
click at [174, 276] on input "Online bank transfer (ACH)" at bounding box center [173, 277] width 7 height 7
radio input "true"
radio input "false"
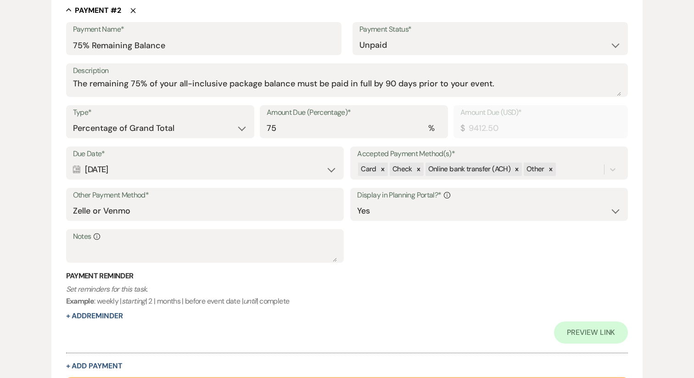
scroll to position [591, 0]
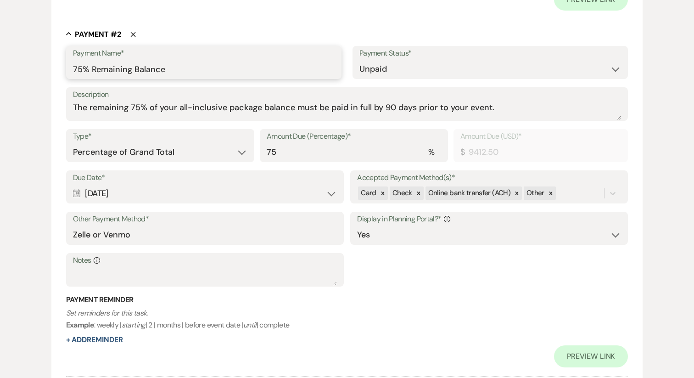
click at [124, 71] on input "75% Remaining Balance" at bounding box center [204, 69] width 262 height 18
paste input "Submit Outside Vendor Agreement Forms, COIs, and Food & Beverage Service Permit…"
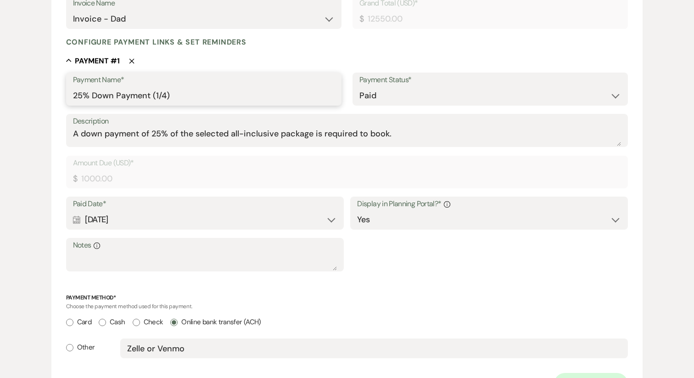
scroll to position [0, 0]
click at [131, 95] on input "25% Down Payment (1/4)" at bounding box center [204, 96] width 262 height 18
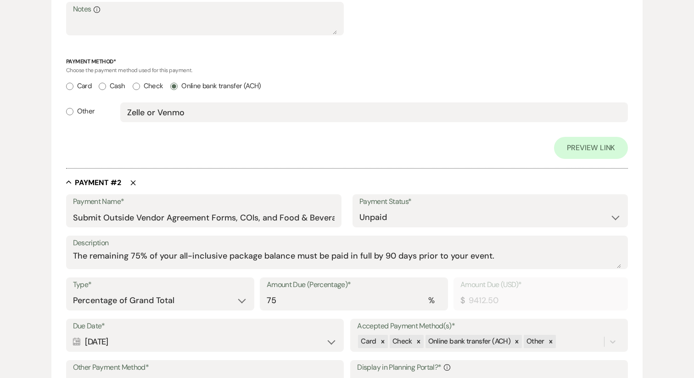
scroll to position [495, 0]
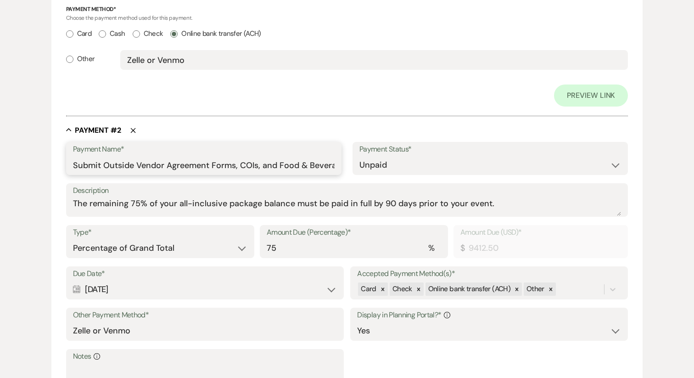
click at [122, 170] on input "Submit Outside Vendor Agreement Forms, COIs, and Food & Beverage Service Permit…" at bounding box center [204, 165] width 262 height 18
paste input "25% Down Payment (1/4)"
click at [155, 165] on input "25% Down Payment (1/4)" at bounding box center [204, 165] width 262 height 18
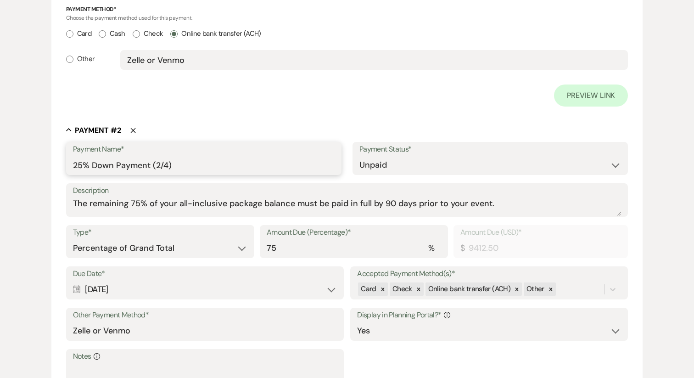
type input "25% Down Payment (2/4)"
click at [422, 165] on select "Paid Unpaid" at bounding box center [490, 165] width 262 height 18
click at [207, 249] on select "Dollar Amount Percentage of Grand Total" at bounding box center [160, 248] width 174 height 18
select select "flat"
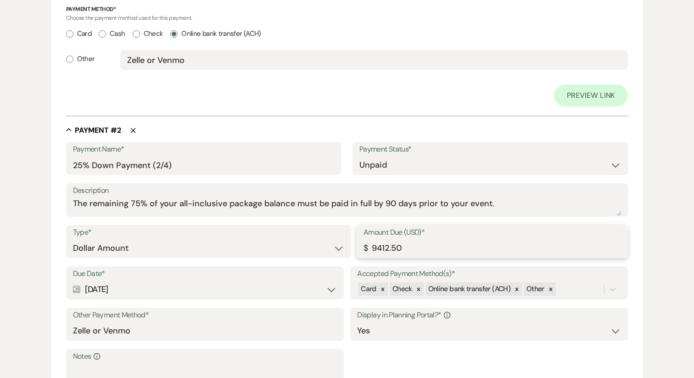
click at [475, 249] on input "9412.50" at bounding box center [493, 248] width 258 height 18
type input "1000.00"
click at [221, 295] on div "Calendar [DATE] Expand" at bounding box center [205, 289] width 264 height 18
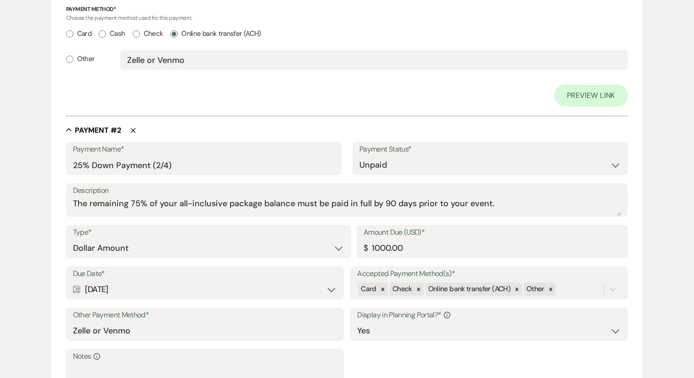
select select "day"
select select "beforeEventDate"
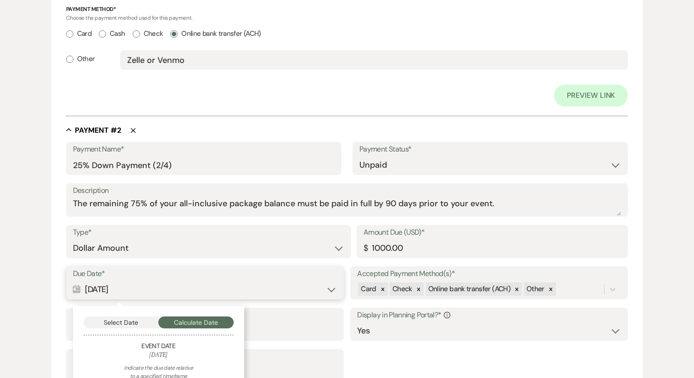
click at [125, 324] on button "Select Date" at bounding box center [121, 322] width 75 height 12
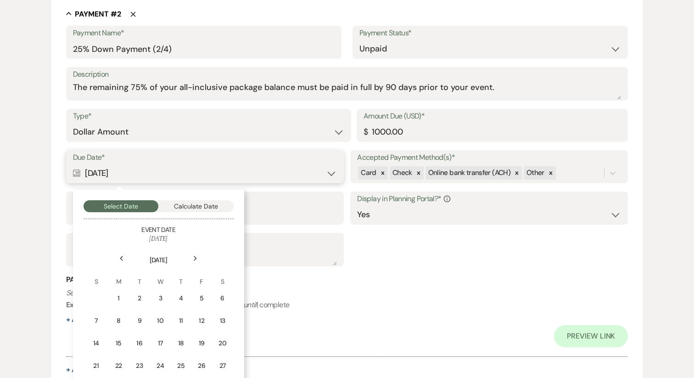
scroll to position [630, 0]
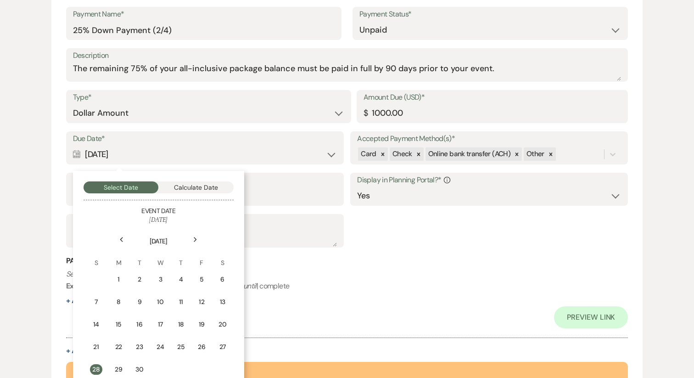
click at [125, 241] on div "Previous" at bounding box center [121, 239] width 15 height 15
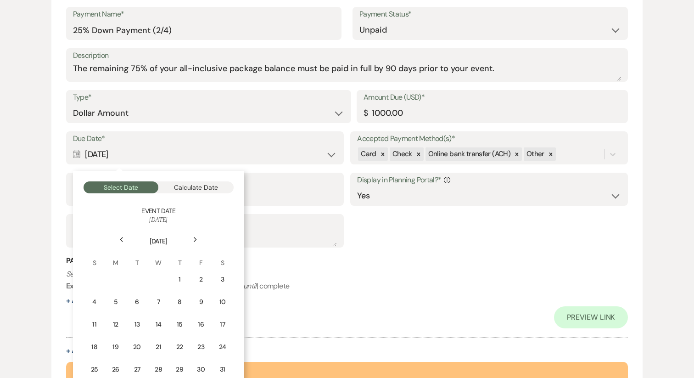
click at [125, 241] on div "Previous" at bounding box center [121, 239] width 15 height 15
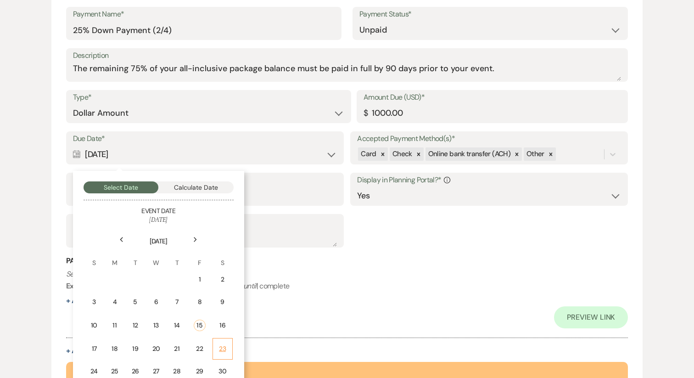
click at [217, 343] on td "23" at bounding box center [223, 349] width 20 height 22
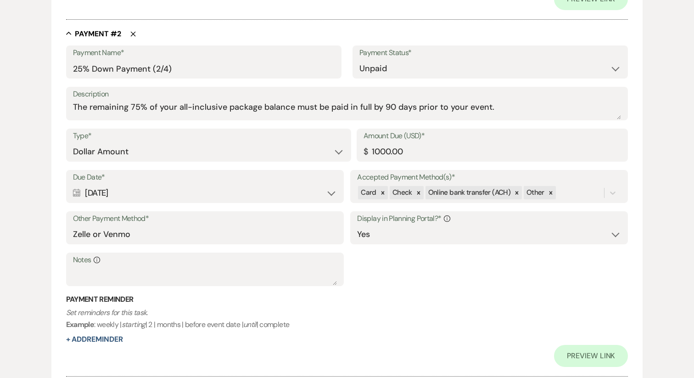
scroll to position [563, 0]
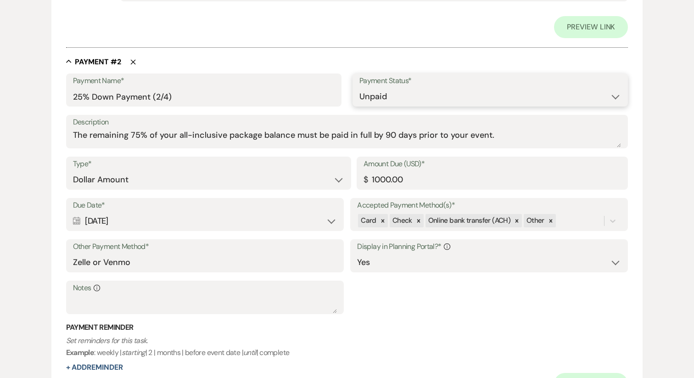
click at [392, 97] on select "Paid Unpaid" at bounding box center [490, 97] width 262 height 18
select select "1"
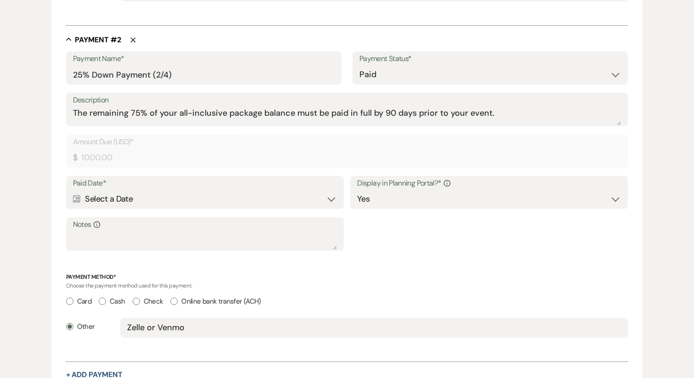
click at [165, 196] on div "Calendar Select a Date Expand" at bounding box center [205, 199] width 264 height 18
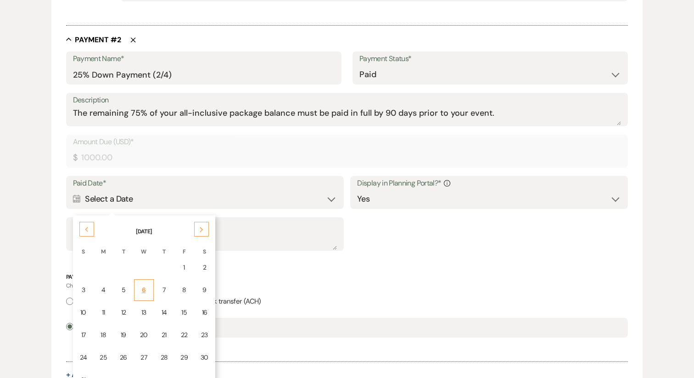
click at [144, 292] on div "6" at bounding box center [144, 290] width 8 height 10
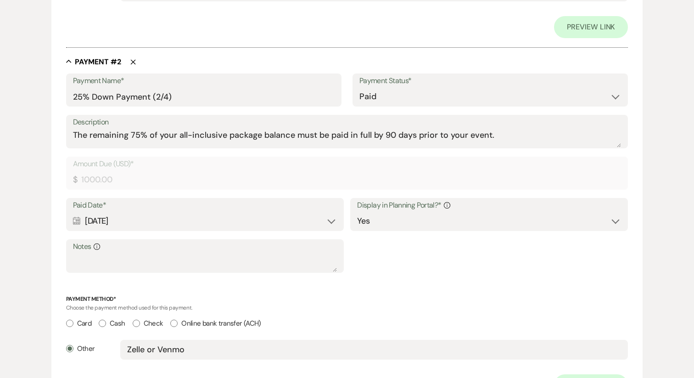
click at [199, 325] on label "Online bank transfer (ACH)" at bounding box center [215, 323] width 90 height 12
click at [178, 325] on input "Online bank transfer (ACH)" at bounding box center [173, 323] width 7 height 7
radio input "true"
radio input "false"
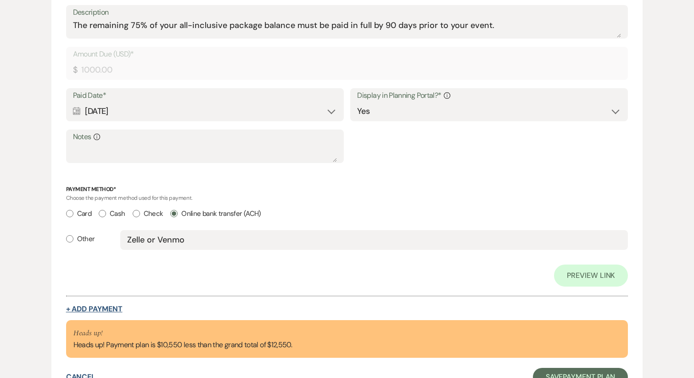
click at [109, 309] on button "+ Add Payment" at bounding box center [94, 308] width 56 height 7
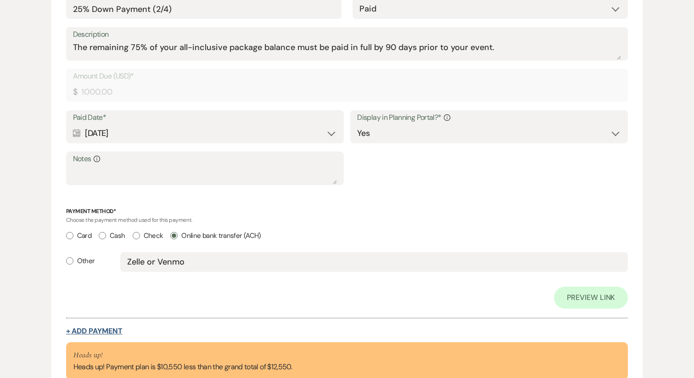
select select "2"
select select "flat"
select select "true"
select select "client"
select select "weeks"
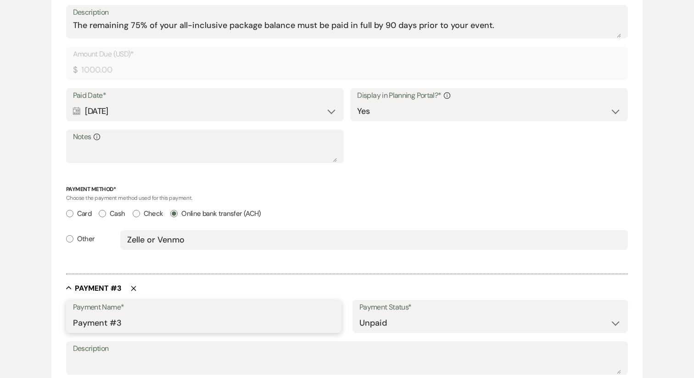
click at [110, 322] on input "Payment #3" at bounding box center [204, 323] width 262 height 18
paste input "25% Down Payment (1/4)"
click at [154, 325] on input "25% Down Payment (1/4)" at bounding box center [204, 323] width 262 height 18
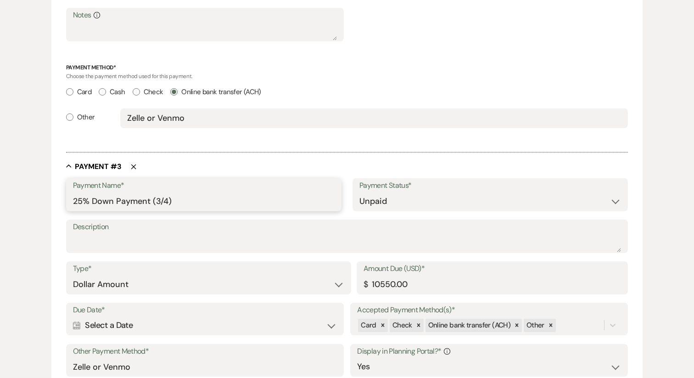
scroll to position [777, 0]
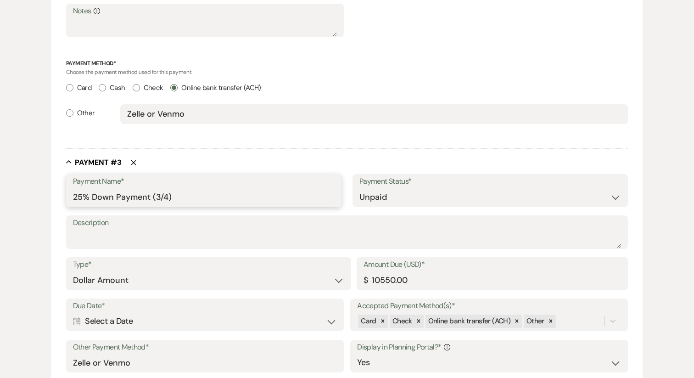
type input "25% Down Payment (3/4)"
click at [418, 281] on input "10550.00" at bounding box center [493, 280] width 258 height 18
type input "1000.00"
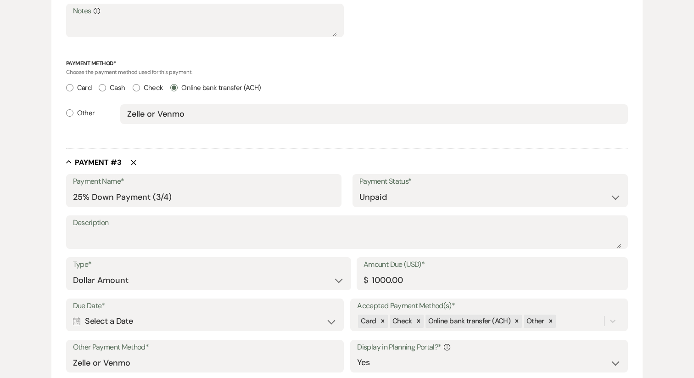
click at [205, 325] on div "Calendar Select a Date Expand" at bounding box center [205, 321] width 264 height 18
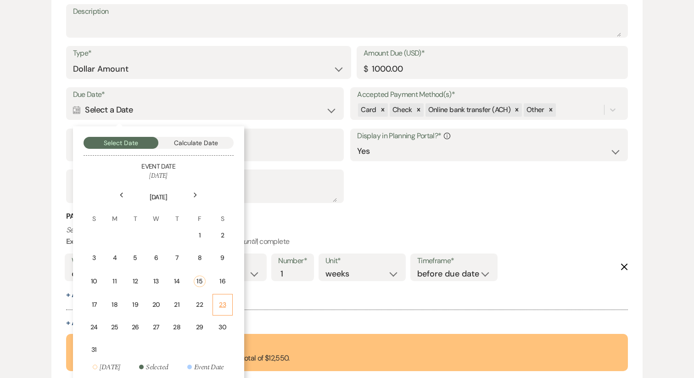
click at [222, 300] on div "23" at bounding box center [223, 305] width 8 height 10
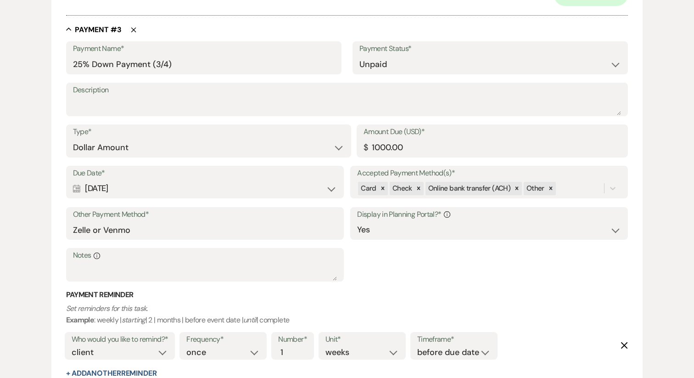
scroll to position [929, 0]
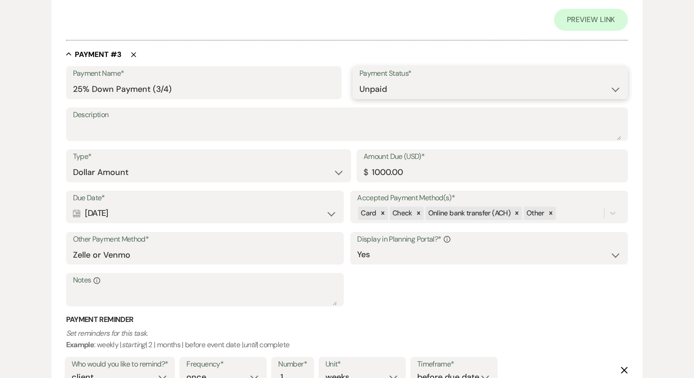
click at [393, 87] on select "Paid Unpaid" at bounding box center [490, 89] width 262 height 18
select select "1"
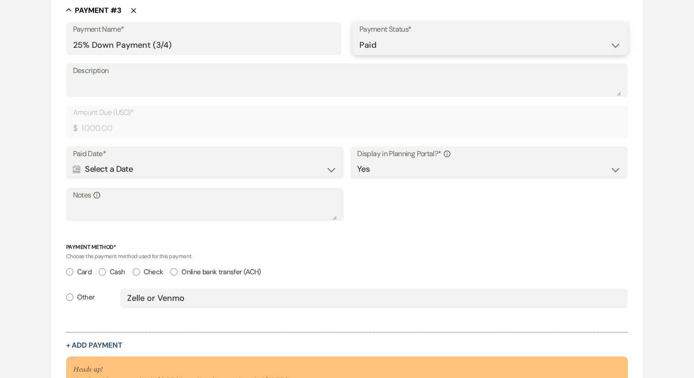
scroll to position [907, 0]
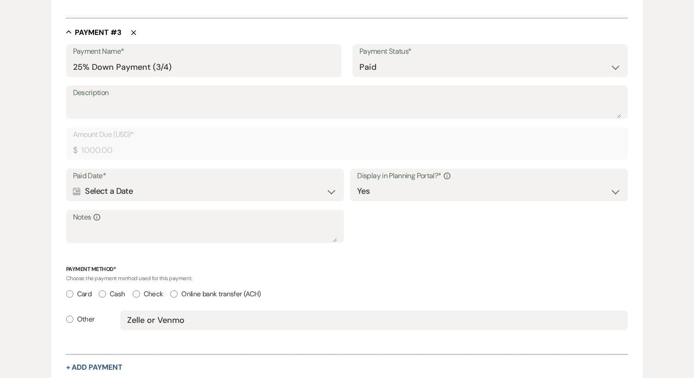
click at [128, 191] on div "Calendar Select a Date Expand" at bounding box center [205, 191] width 264 height 18
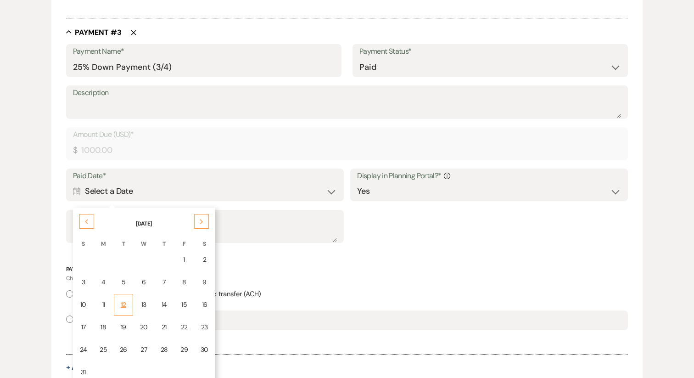
click at [127, 306] on td "12" at bounding box center [123, 305] width 19 height 22
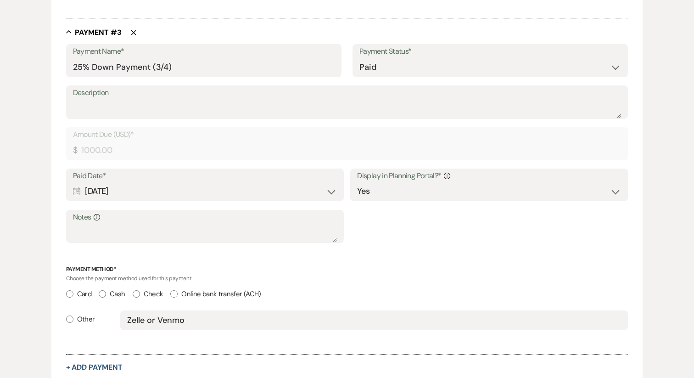
click at [176, 292] on input "Online bank transfer (ACH)" at bounding box center [173, 293] width 7 height 7
radio input "true"
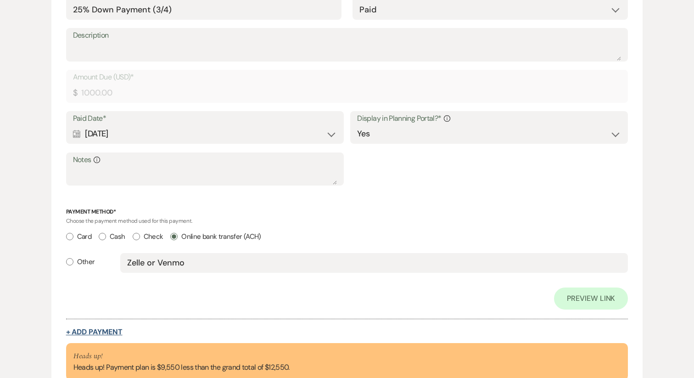
click at [99, 331] on button "+ Add Payment" at bounding box center [94, 331] width 56 height 7
select select "2"
select select "flat"
select select "true"
select select "client"
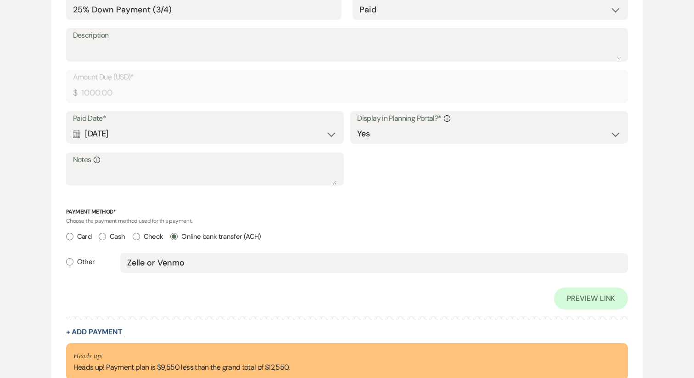
select select "weeks"
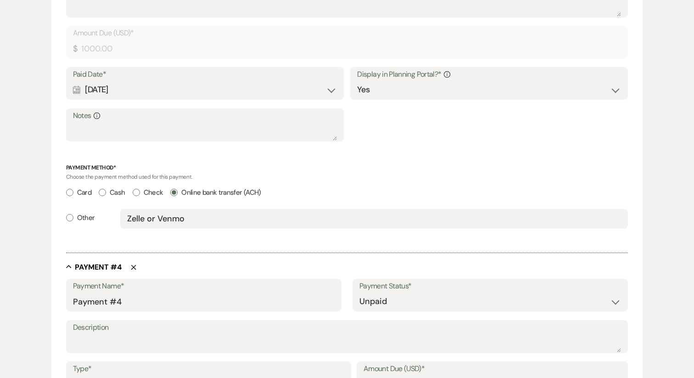
scroll to position [964, 0]
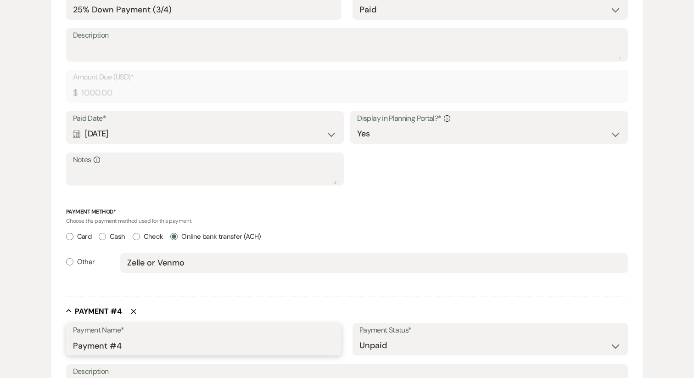
click at [112, 343] on input "Payment #4" at bounding box center [204, 345] width 262 height 18
paste input "25% Down Payment (1/4)"
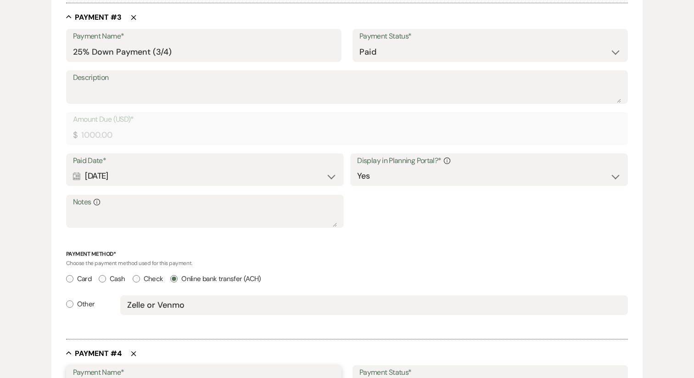
scroll to position [920, 0]
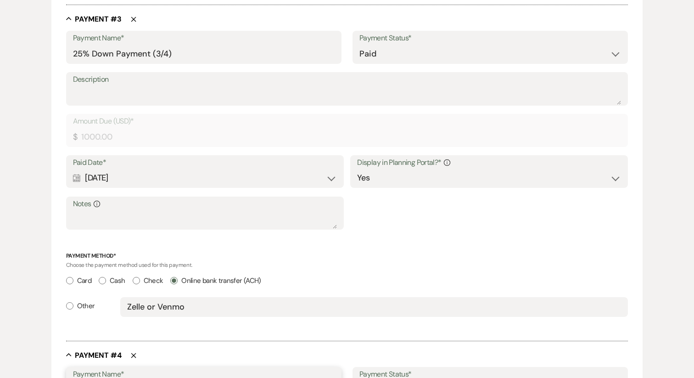
type input "25% Down Payment (1/4)"
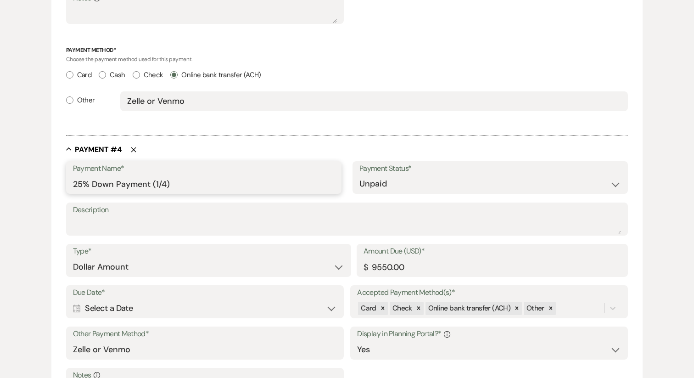
scroll to position [1150, 0]
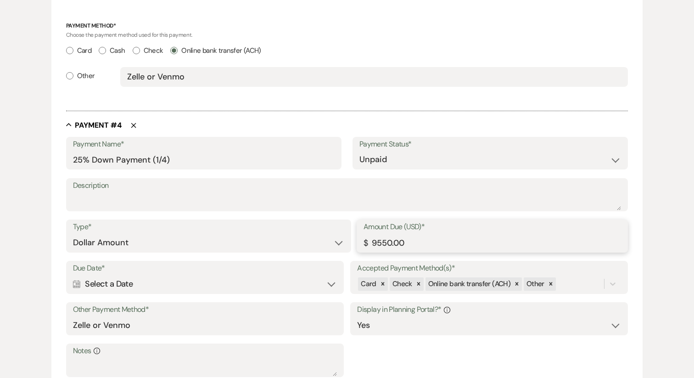
click at [393, 241] on input "9550.00" at bounding box center [493, 243] width 258 height 18
paste input "137.5"
type input "137.50"
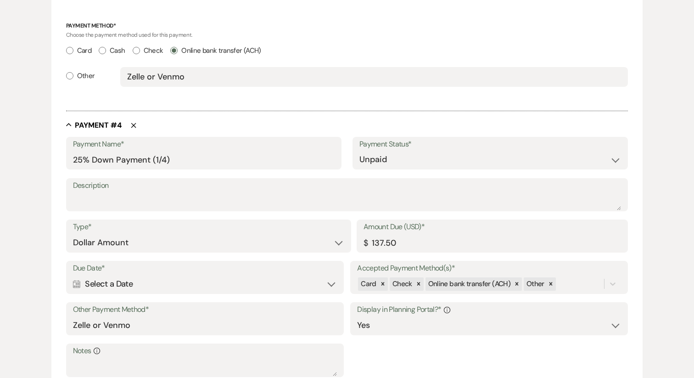
click at [227, 277] on div "Calendar Select a Date Expand" at bounding box center [205, 284] width 264 height 18
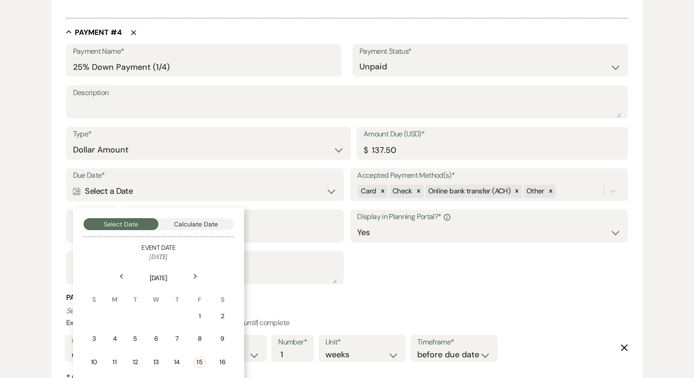
scroll to position [1249, 0]
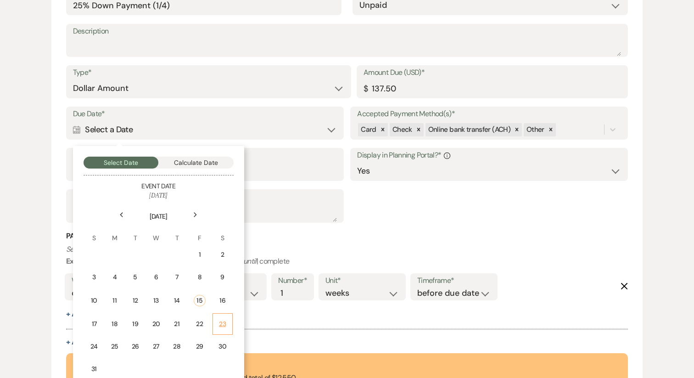
click at [228, 329] on td "23" at bounding box center [223, 324] width 20 height 22
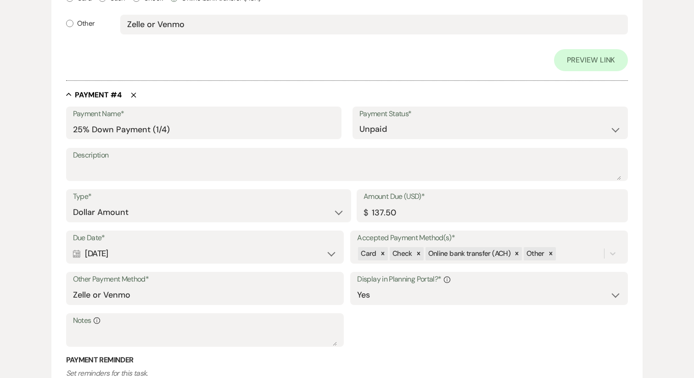
scroll to position [1231, 0]
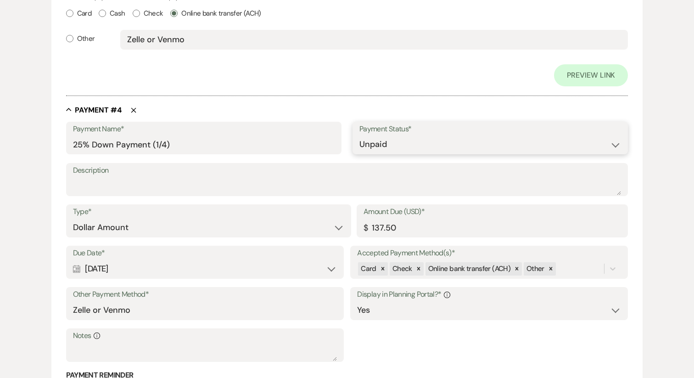
click at [397, 147] on select "Paid Unpaid" at bounding box center [490, 144] width 262 height 18
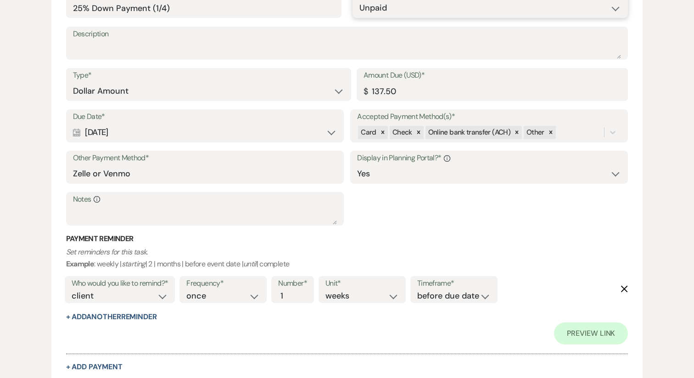
scroll to position [1371, 0]
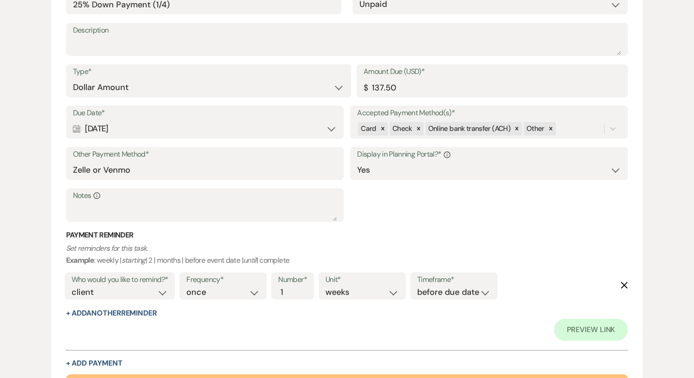
click at [628, 287] on icon "Delete" at bounding box center [624, 284] width 7 height 7
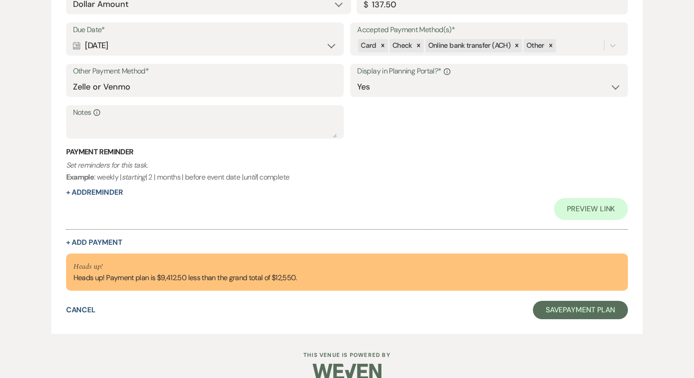
scroll to position [1469, 0]
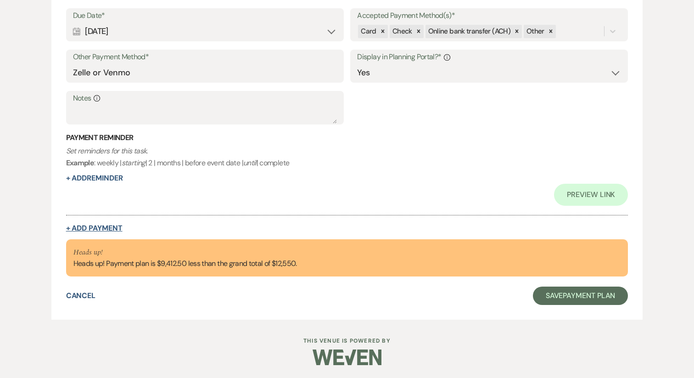
click at [95, 224] on button "+ Add Payment" at bounding box center [94, 227] width 56 height 7
select select "2"
select select "flat"
select select "true"
select select "client"
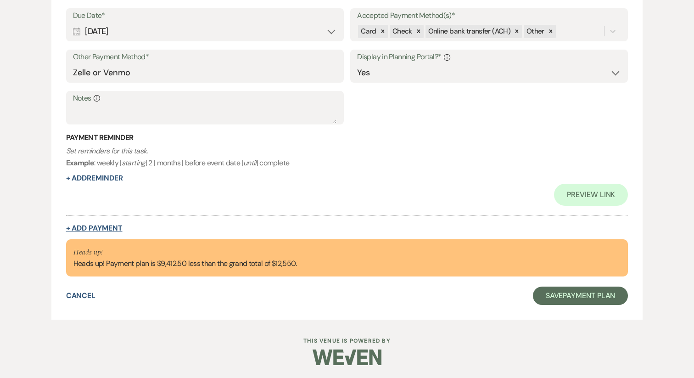
select select "weeks"
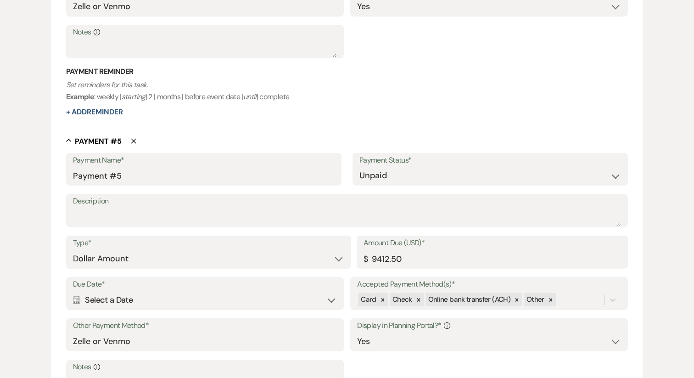
scroll to position [1402, 0]
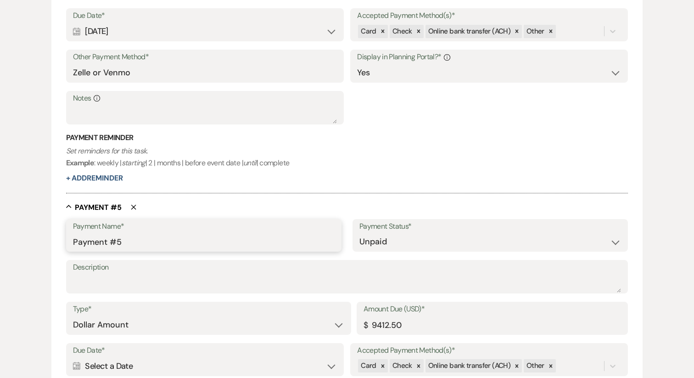
click at [109, 240] on input "Payment #5" at bounding box center [204, 242] width 262 height 18
type input "r"
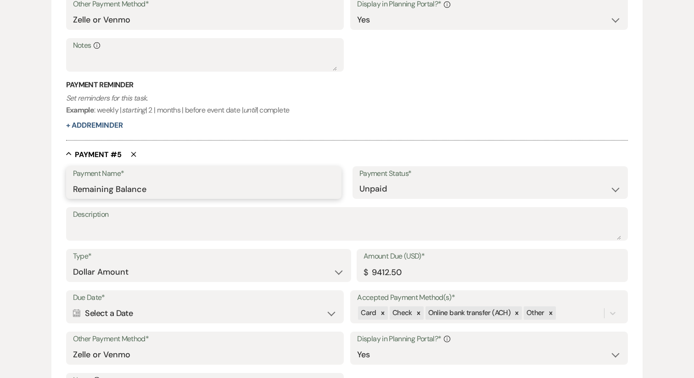
scroll to position [1482, 0]
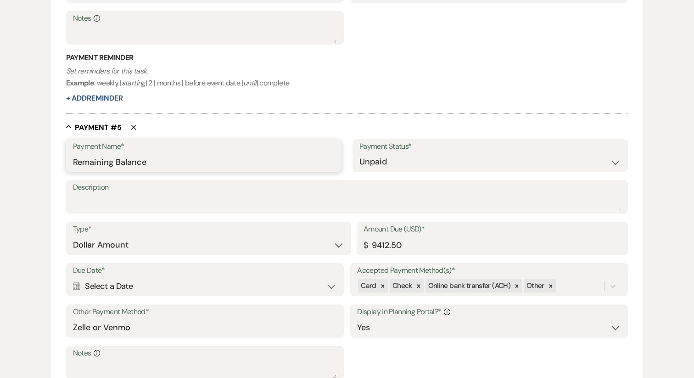
type input "Remaining Balance"
click at [123, 289] on div "Calendar Select a Date Expand" at bounding box center [205, 286] width 264 height 18
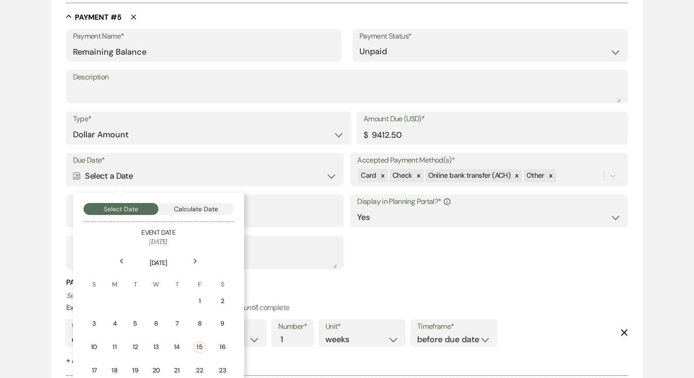
scroll to position [1612, 0]
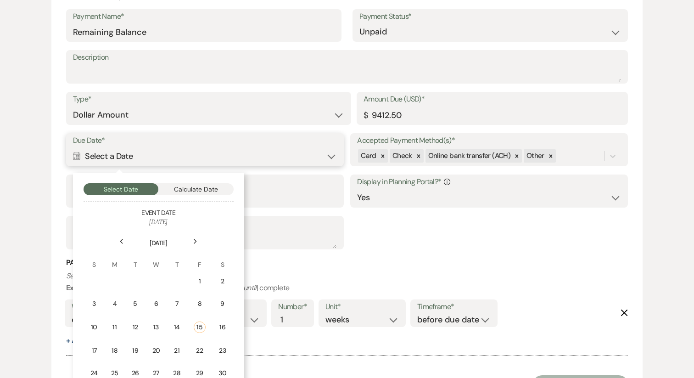
click at [206, 186] on button "Calculate Date" at bounding box center [195, 189] width 75 height 12
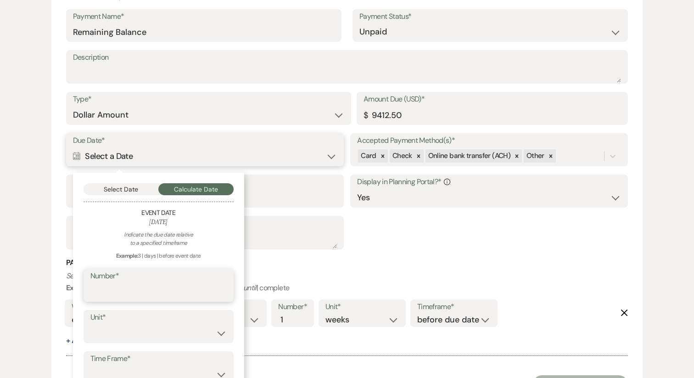
click at [142, 292] on input "Number*" at bounding box center [158, 292] width 136 height 18
type input "90"
click at [123, 336] on select "days weeks months" at bounding box center [158, 333] width 136 height 18
select select "day"
click at [123, 365] on select "before event date after event date after event is booked after [DATE] date" at bounding box center [158, 374] width 136 height 18
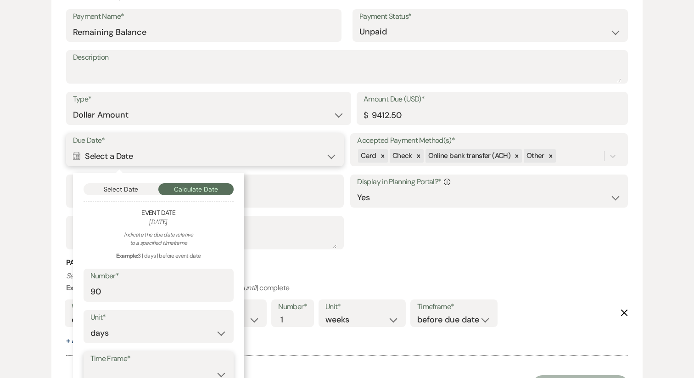
scroll to position [1616, 0]
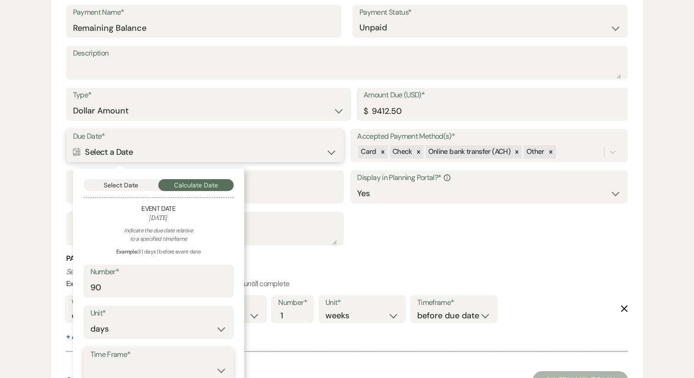
select select "beforeEventDate"
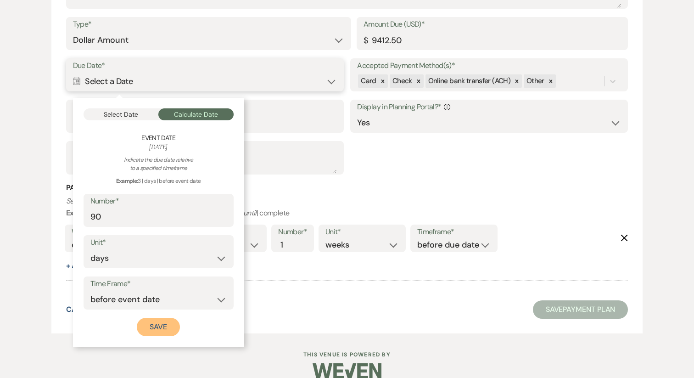
click at [157, 329] on button "Save" at bounding box center [158, 327] width 43 height 18
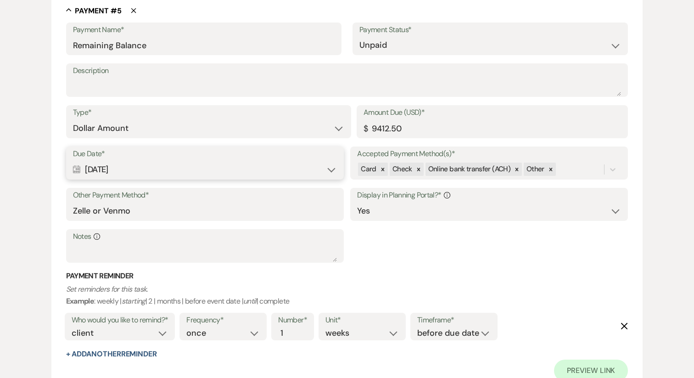
scroll to position [1775, 0]
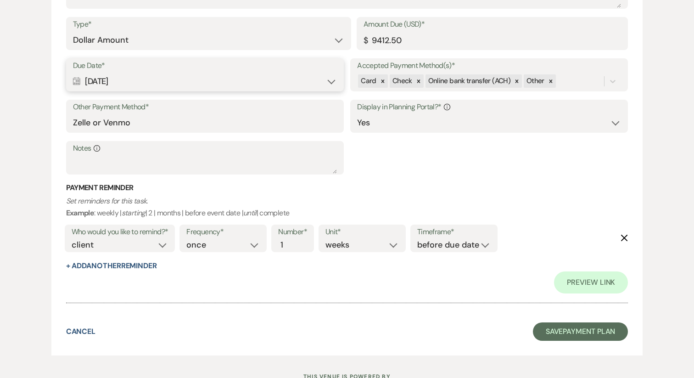
click at [622, 235] on icon "Delete" at bounding box center [624, 237] width 7 height 7
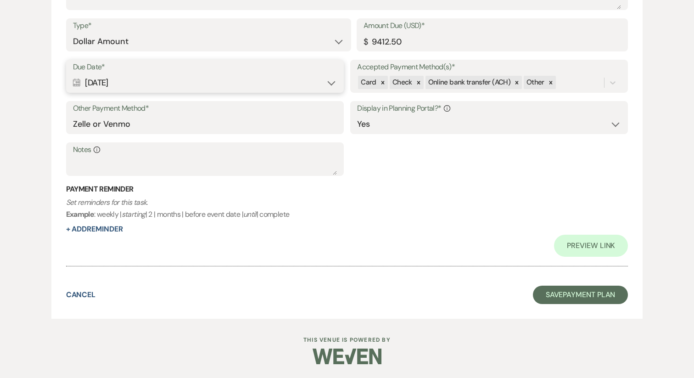
scroll to position [1772, 0]
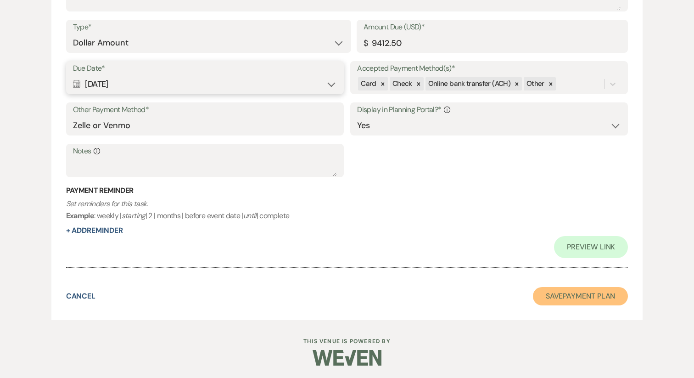
click at [579, 301] on button "Save Payment Plan" at bounding box center [580, 296] width 95 height 18
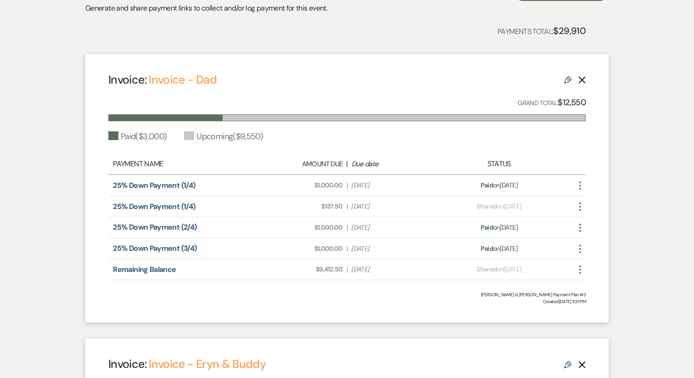
scroll to position [216, 0]
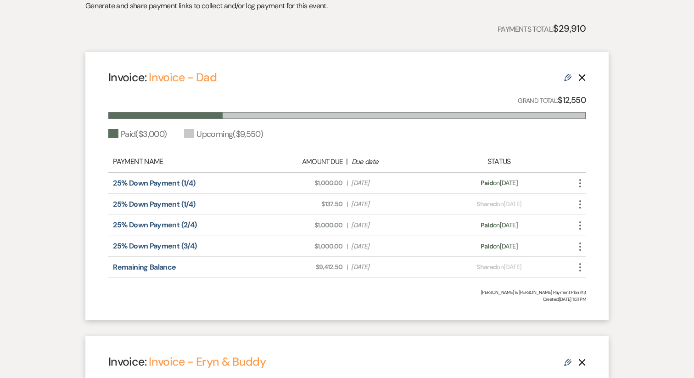
click at [577, 202] on icon "More" at bounding box center [580, 204] width 11 height 11
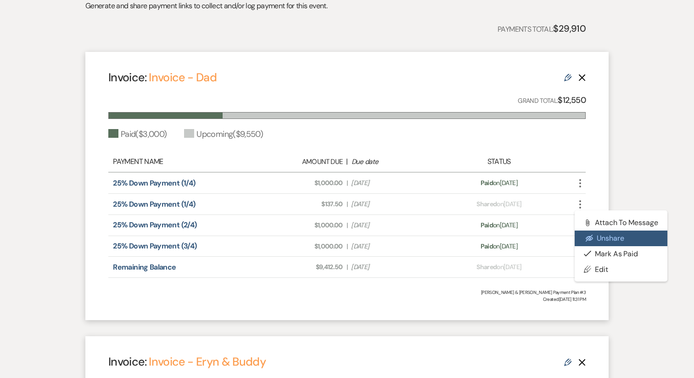
click at [588, 238] on icon "Eye Blocked" at bounding box center [589, 238] width 7 height 7
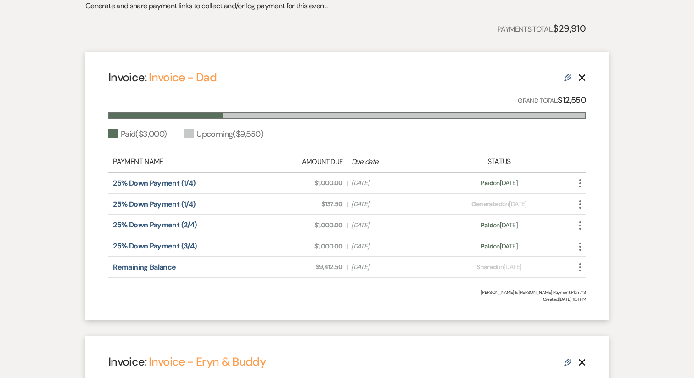
click at [577, 267] on icon "More" at bounding box center [580, 267] width 11 height 11
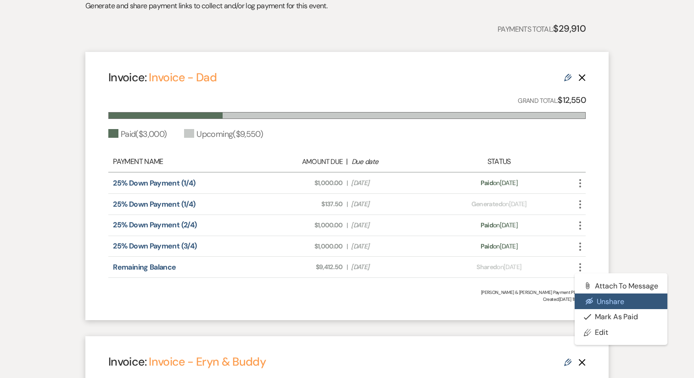
click at [589, 305] on button "Eye Blocked Unshare" at bounding box center [621, 301] width 93 height 16
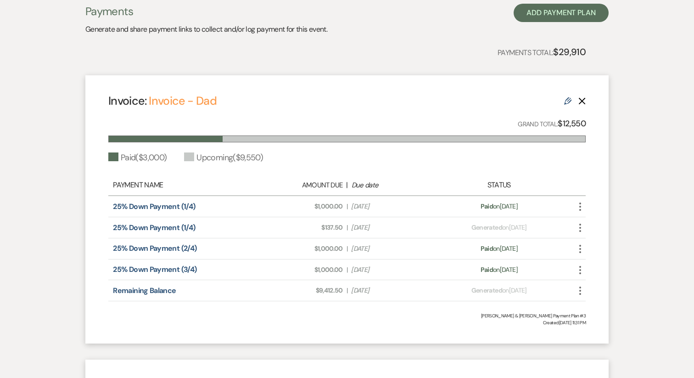
scroll to position [185, 0]
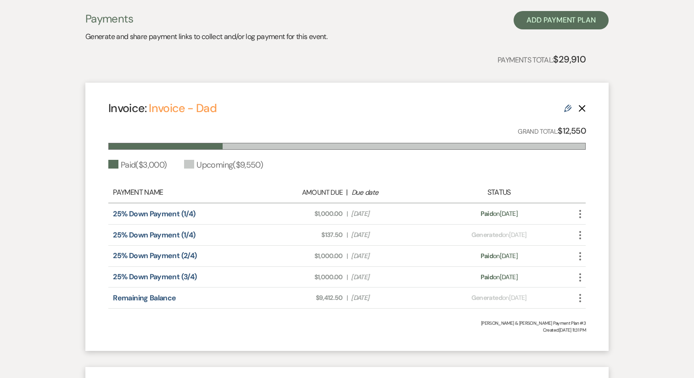
click at [581, 298] on use "button" at bounding box center [580, 298] width 2 height 8
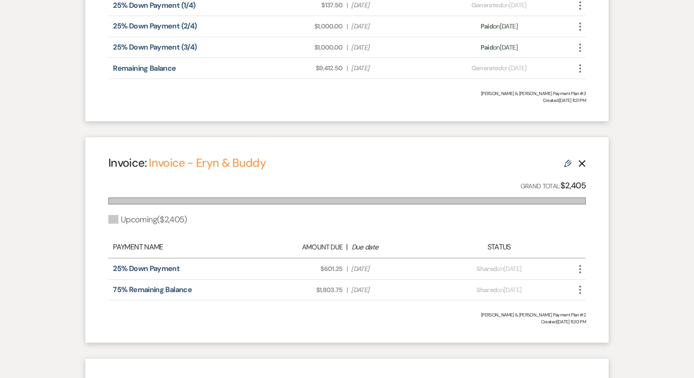
scroll to position [466, 0]
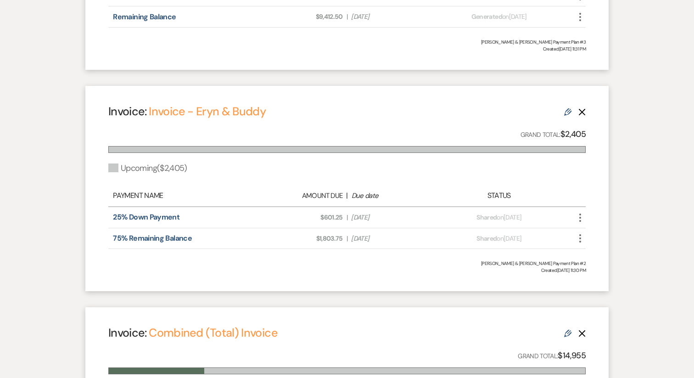
click at [567, 117] on div "Invoice: Invoice - [PERSON_NAME] & Buddy Edit Delete" at bounding box center [346, 111] width 477 height 16
click at [566, 115] on use at bounding box center [567, 111] width 7 height 7
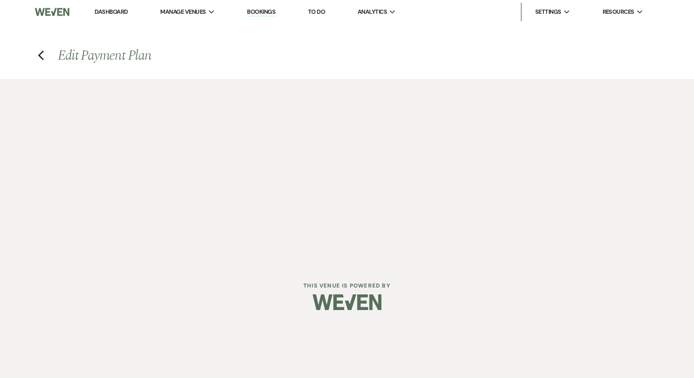
select select "27423"
select select "2"
select select "percentage"
select select "true"
select select "2"
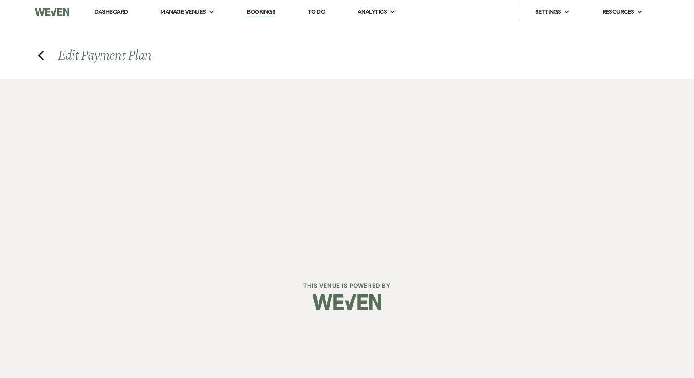
select select "percentage"
select select "true"
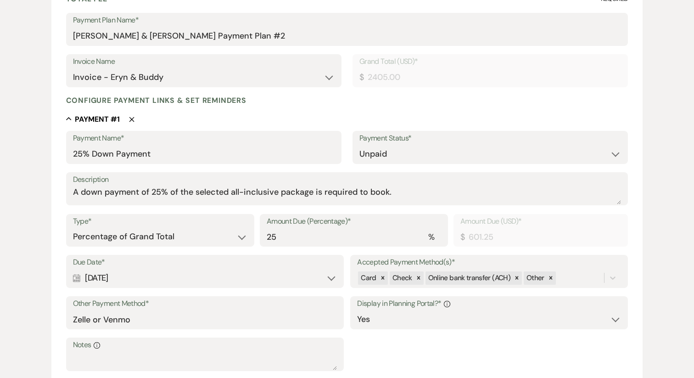
scroll to position [151, 0]
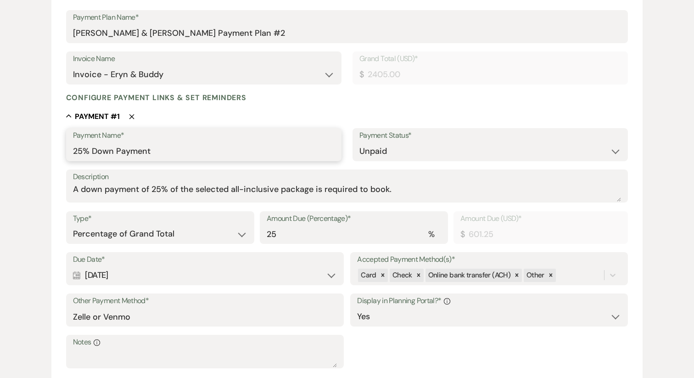
click at [122, 149] on input "25% Down Payment" at bounding box center [204, 151] width 262 height 18
paste input "137.5"
type input "25% Down Payment"
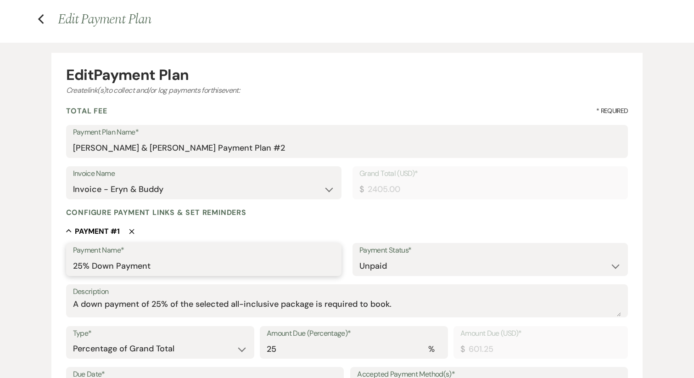
scroll to position [14, 0]
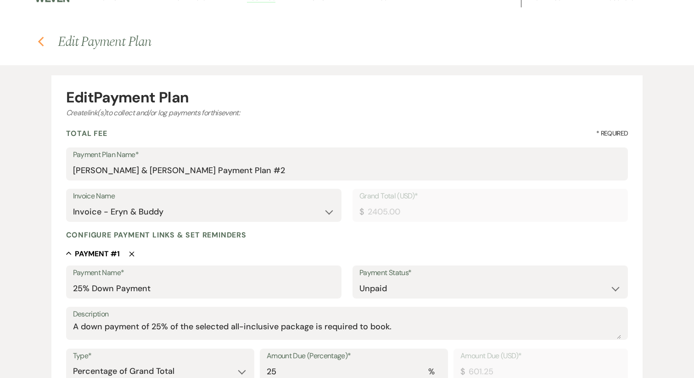
click at [43, 38] on icon "Previous" at bounding box center [41, 41] width 7 height 11
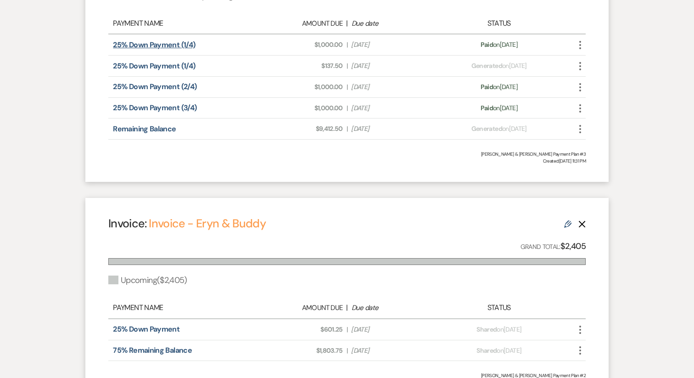
scroll to position [379, 0]
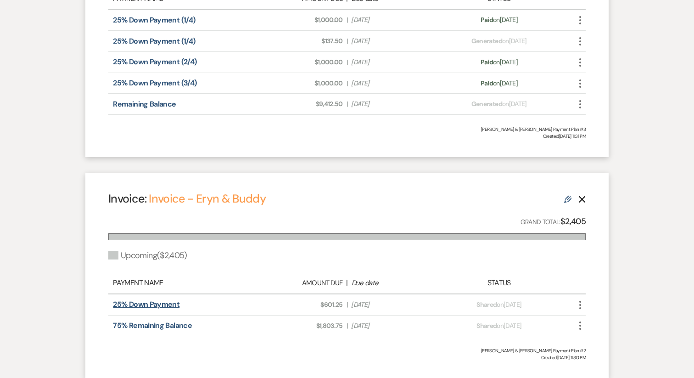
click at [152, 305] on link "25% Down Payment" at bounding box center [146, 304] width 67 height 10
click at [567, 198] on icon "Edit" at bounding box center [567, 199] width 7 height 7
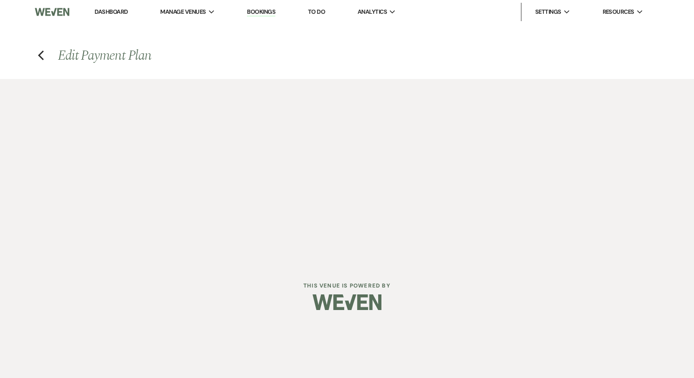
select select "27423"
select select "2"
select select "percentage"
select select "true"
select select "2"
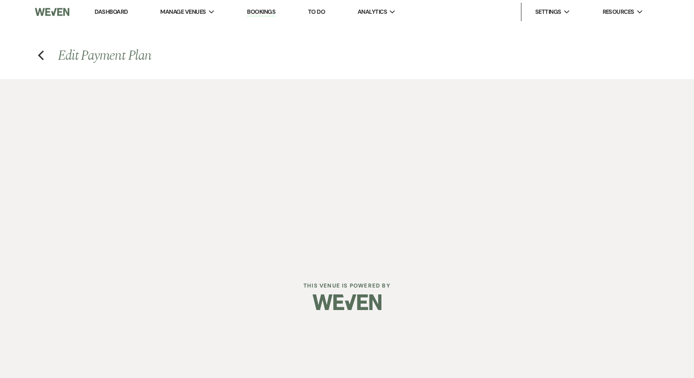
select select "percentage"
select select "true"
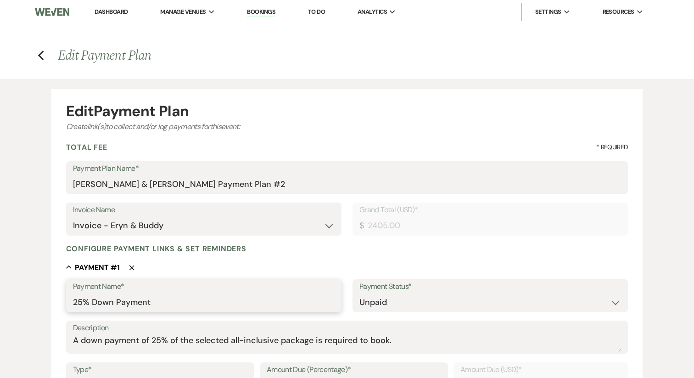
click at [169, 308] on input "25% Down Payment" at bounding box center [204, 302] width 262 height 18
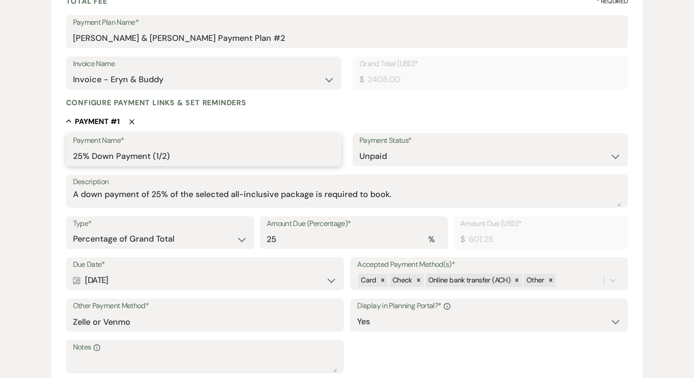
scroll to position [156, 0]
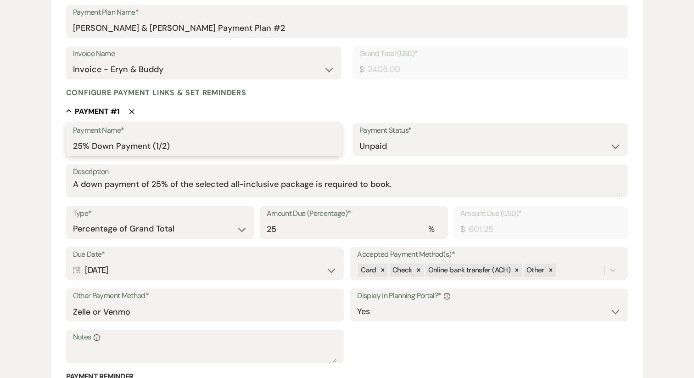
type input "25% Down Payment (1/2)"
click at [391, 144] on select "Paid Unpaid" at bounding box center [490, 146] width 262 height 18
click at [196, 228] on select "Dollar Amount Percentage of Grand Total" at bounding box center [160, 229] width 174 height 18
select select "flat"
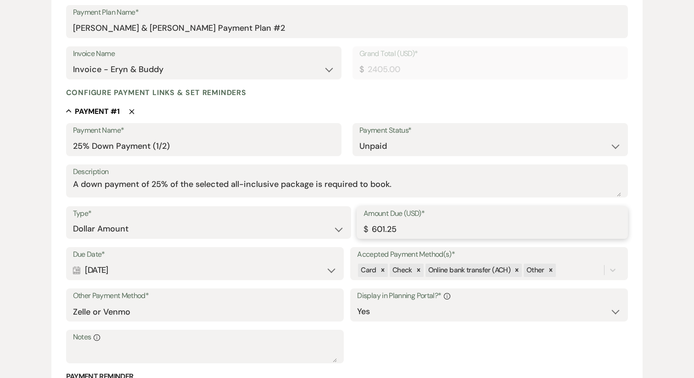
click at [403, 227] on input "601.25" at bounding box center [493, 229] width 258 height 18
paste input "300.63"
type input "300.63"
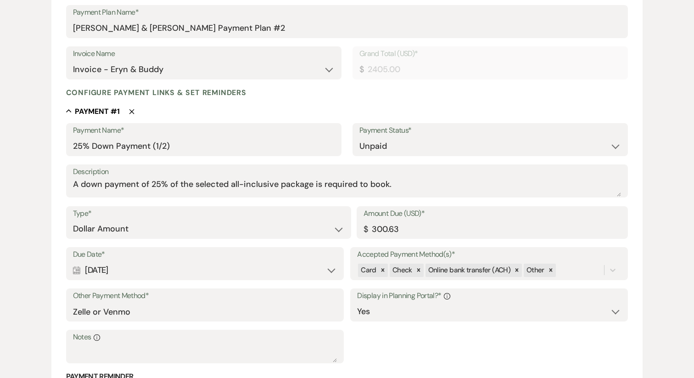
click at [198, 272] on div "Calendar [DATE] Expand" at bounding box center [205, 270] width 264 height 18
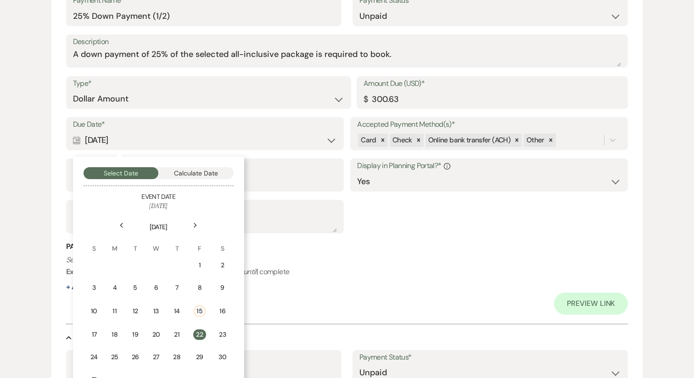
scroll to position [304, 0]
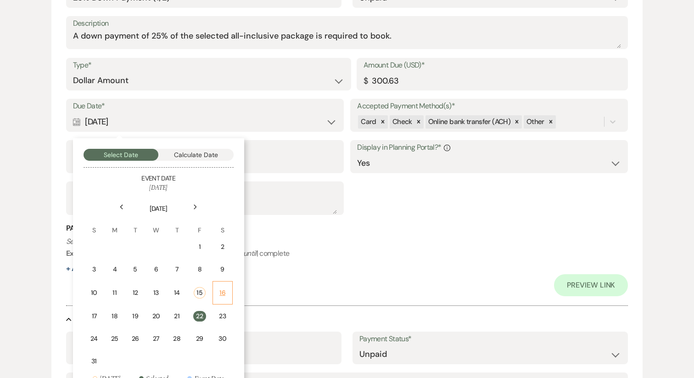
click at [224, 297] on div "16" at bounding box center [223, 293] width 8 height 10
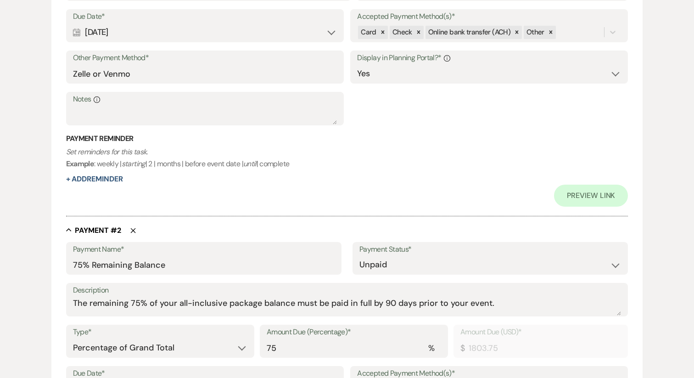
scroll to position [395, 0]
click at [149, 260] on input "75% Remaining Balance" at bounding box center [204, 263] width 262 height 18
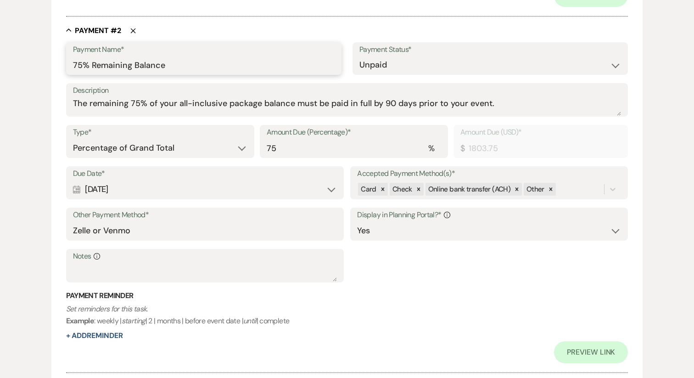
scroll to position [607, 0]
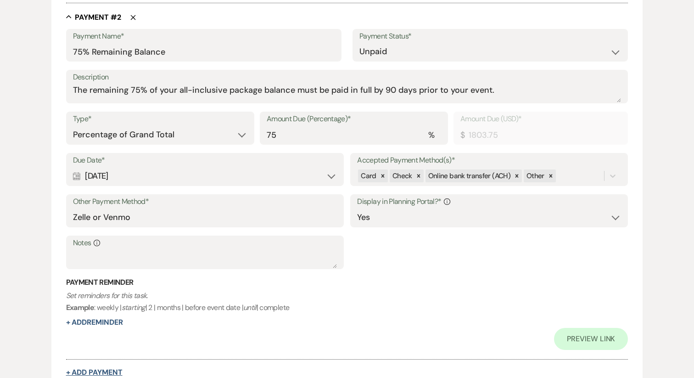
click at [96, 373] on button "+ Add Payment" at bounding box center [94, 372] width 56 height 7
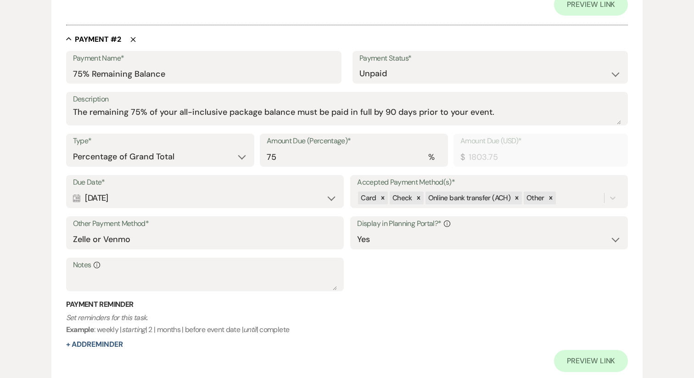
select select "2"
select select "percentage"
select select "true"
select select "client"
select select "weeks"
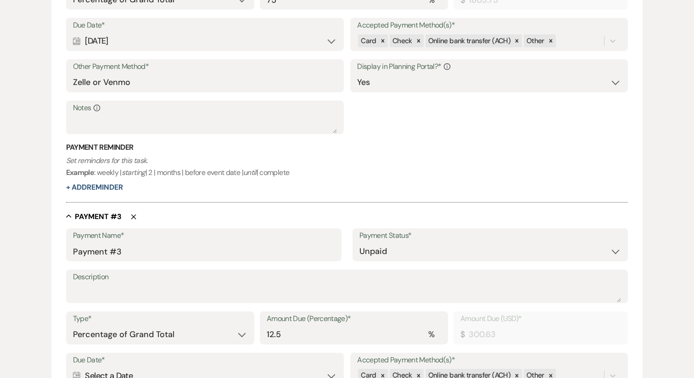
scroll to position [743, 0]
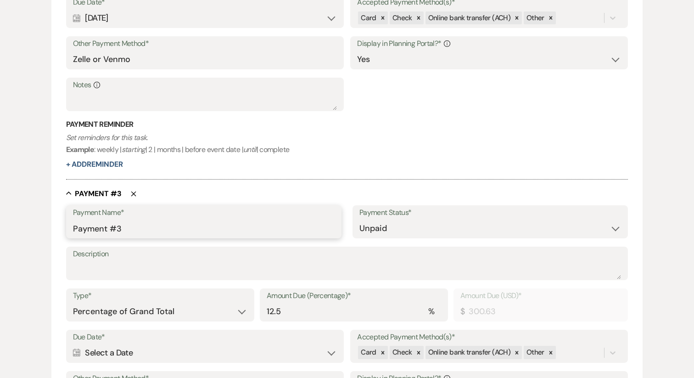
click at [113, 223] on input "Payment #3" at bounding box center [204, 228] width 262 height 18
paste input "300.625"
click at [112, 226] on input "300.625" at bounding box center [204, 228] width 262 height 18
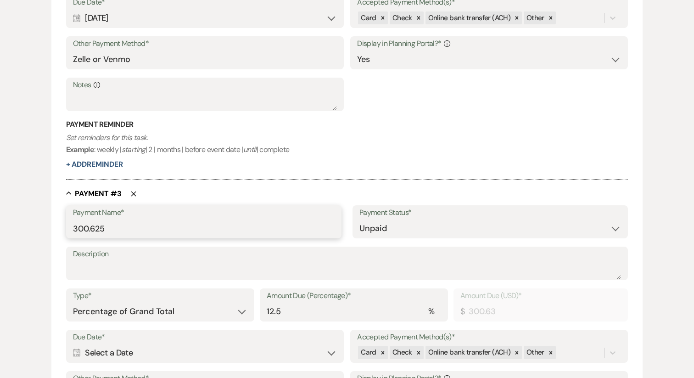
click at [112, 226] on input "300.625" at bounding box center [204, 228] width 262 height 18
type input "300.625"
click at [170, 315] on select "Dollar Amount Percentage of Grand Total" at bounding box center [160, 312] width 174 height 18
select select "flat"
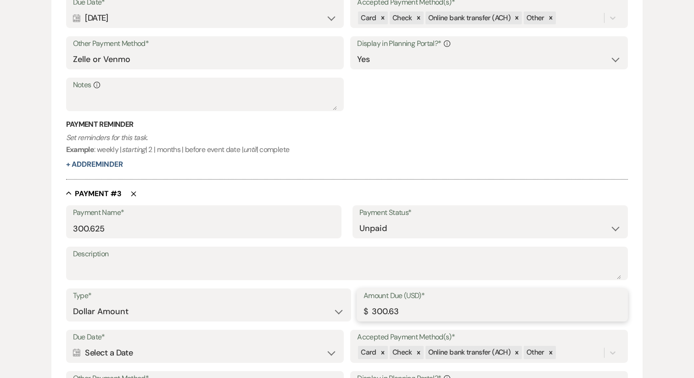
click at [424, 317] on input "300.63" at bounding box center [493, 312] width 258 height 18
paste input "number"
type input "300.63"
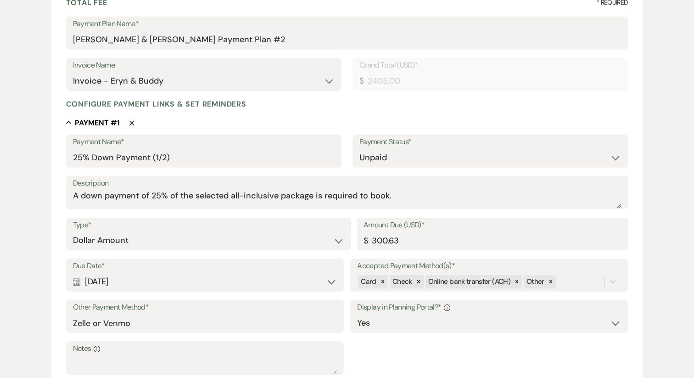
scroll to position [164, 0]
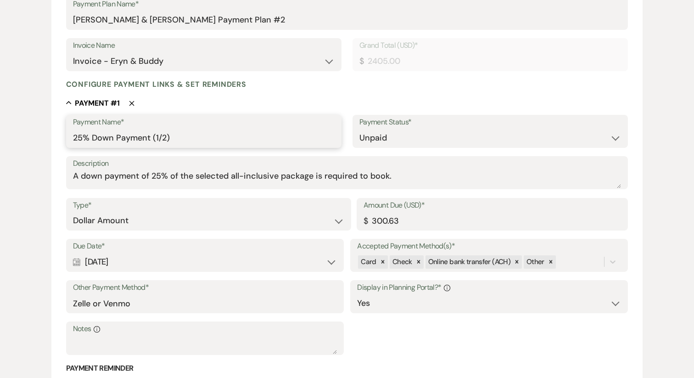
click at [118, 135] on input "25% Down Payment (1/2)" at bounding box center [204, 138] width 262 height 18
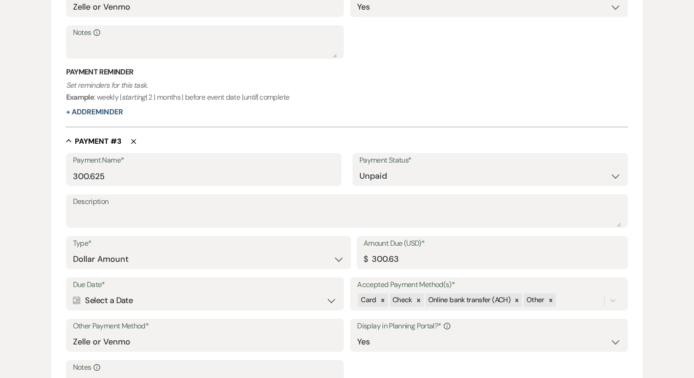
scroll to position [799, 0]
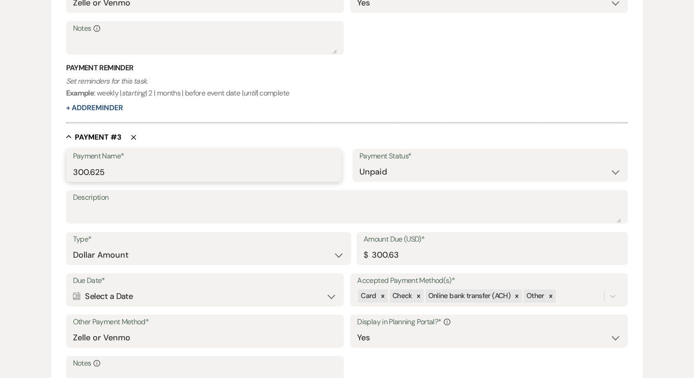
click at [100, 174] on input "300.625" at bounding box center [204, 172] width 262 height 18
paste input "25% Down Payment (1/2)"
click at [156, 170] on input "25% Down Payment (1/2)" at bounding box center [204, 172] width 262 height 18
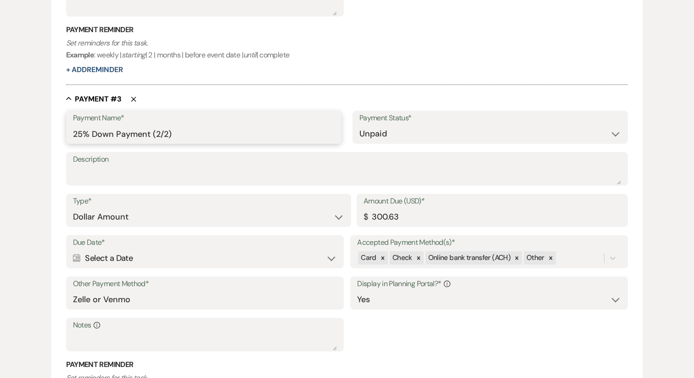
scroll to position [846, 0]
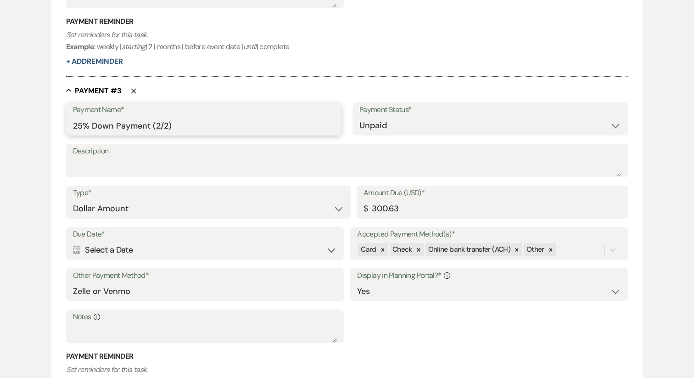
type input "25% Down Payment (2/2)"
click at [149, 248] on div "Calendar Select a Date Expand" at bounding box center [205, 250] width 264 height 18
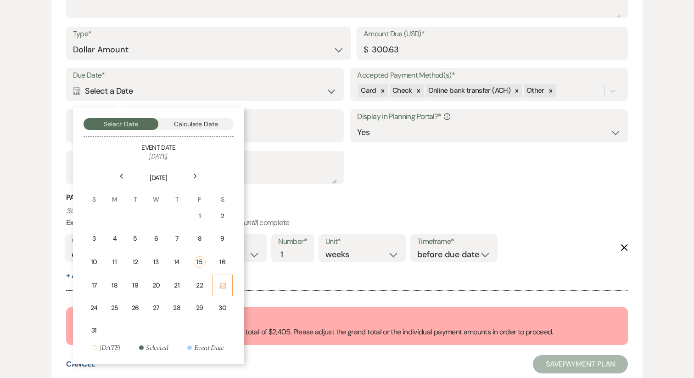
click at [225, 281] on div "23" at bounding box center [223, 285] width 8 height 10
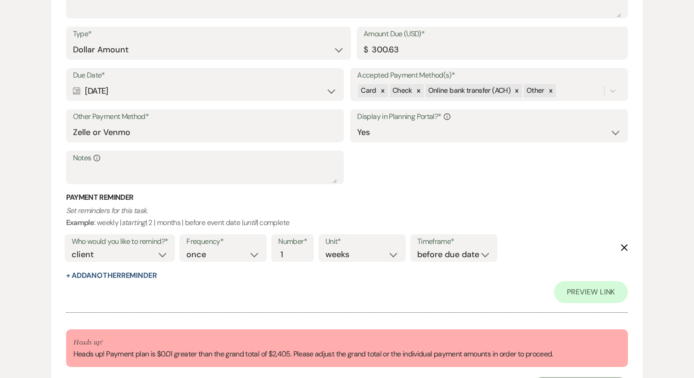
click at [624, 245] on icon "Delete" at bounding box center [624, 247] width 7 height 7
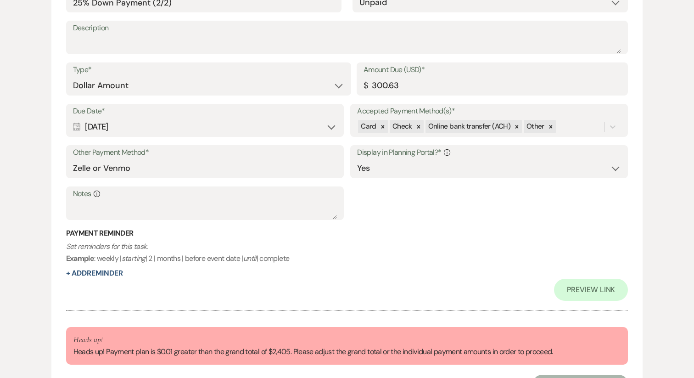
scroll to position [1040, 0]
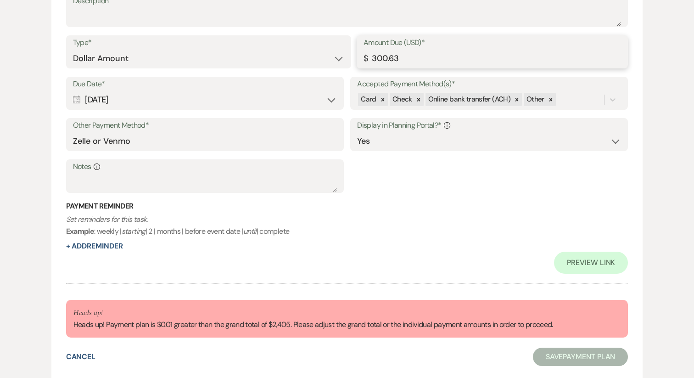
click at [424, 64] on input "300.63" at bounding box center [493, 59] width 258 height 18
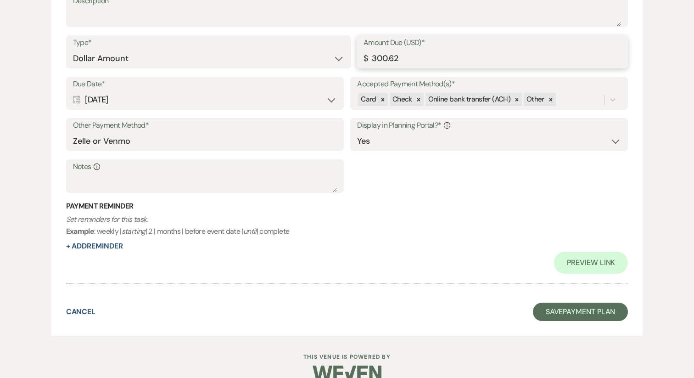
type input "300.62"
click at [398, 203] on h3 "Payment Reminder" at bounding box center [347, 206] width 562 height 10
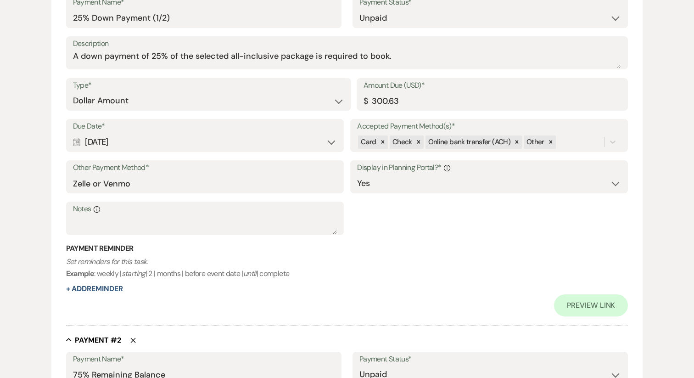
scroll to position [275, 0]
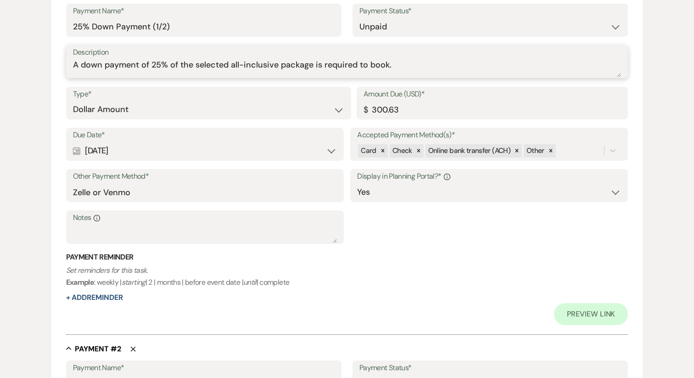
click at [263, 65] on textarea "A down payment of 25% of the selected all-inclusive package is required to book." at bounding box center [347, 68] width 549 height 18
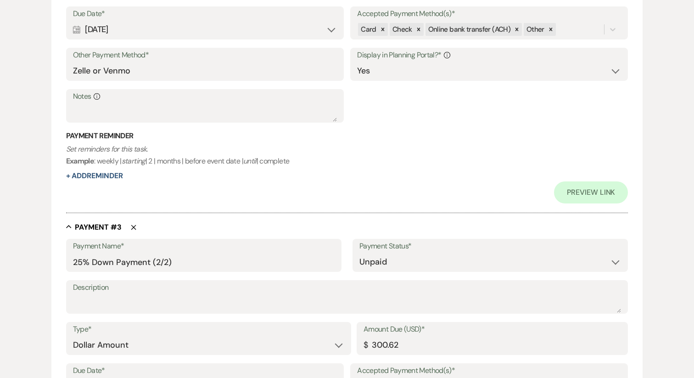
scroll to position [787, 0]
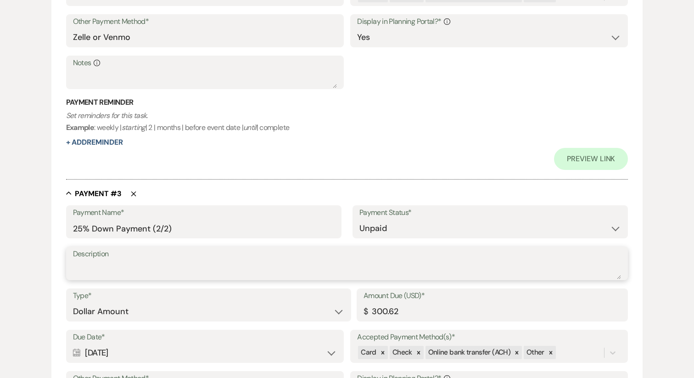
click at [174, 270] on textarea "Description" at bounding box center [347, 270] width 549 height 18
paste textarea "A down payment of 25% of the selected all-inclusive package is required to book."
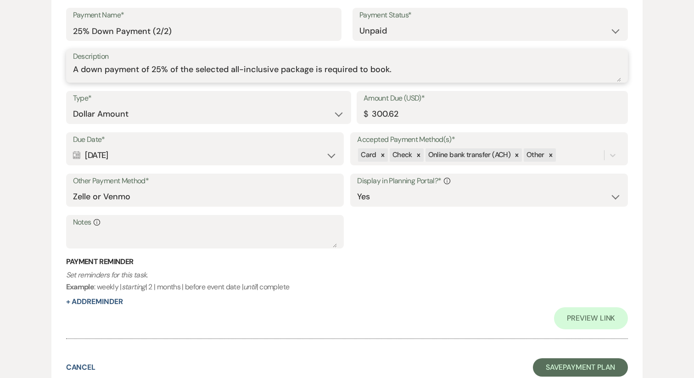
scroll to position [1056, 0]
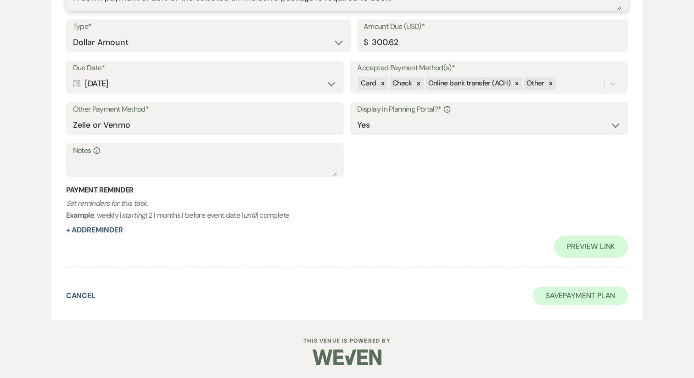
type textarea "A down payment of 25% of the selected all-inclusive package is required to book."
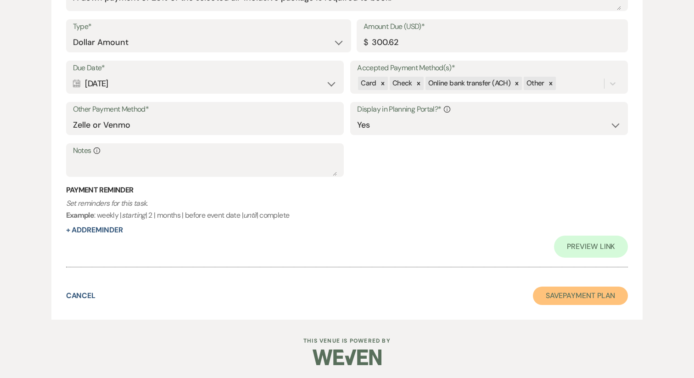
click at [563, 300] on button "Save Payment Plan" at bounding box center [580, 295] width 95 height 18
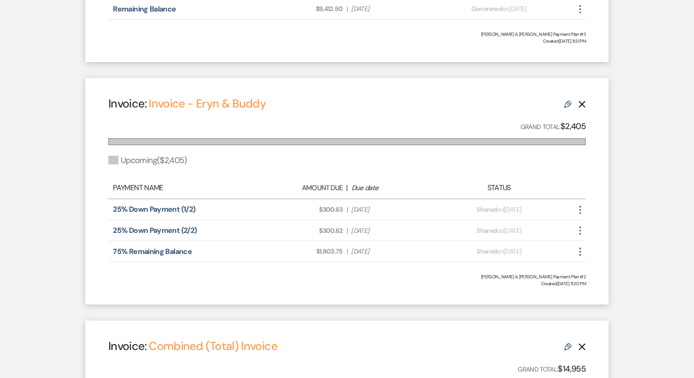
scroll to position [482, 0]
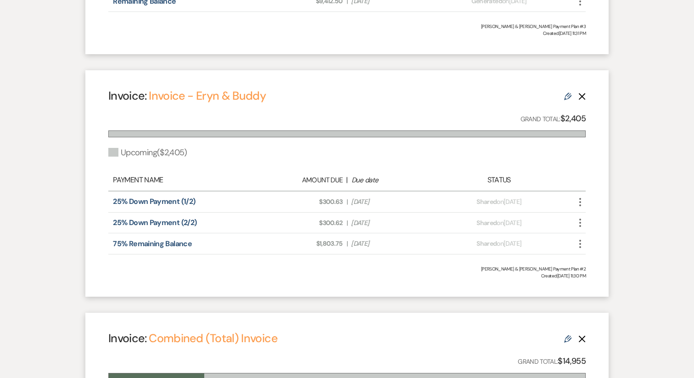
click at [576, 202] on icon "More" at bounding box center [580, 201] width 11 height 11
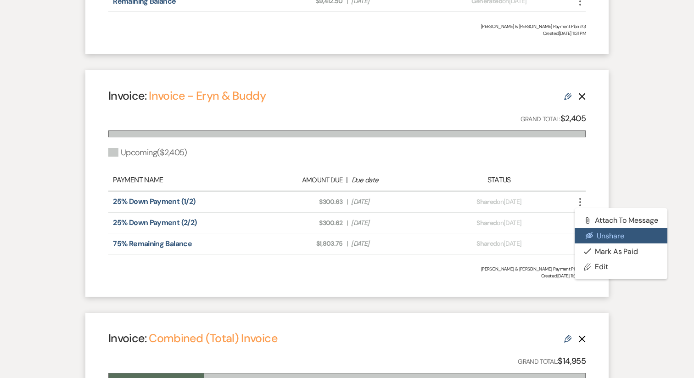
click at [600, 238] on button "Eye Blocked Unshare" at bounding box center [621, 236] width 93 height 16
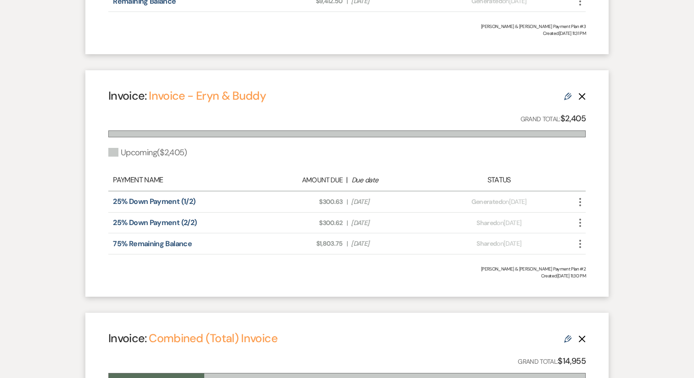
click at [579, 224] on icon "More" at bounding box center [580, 222] width 11 height 11
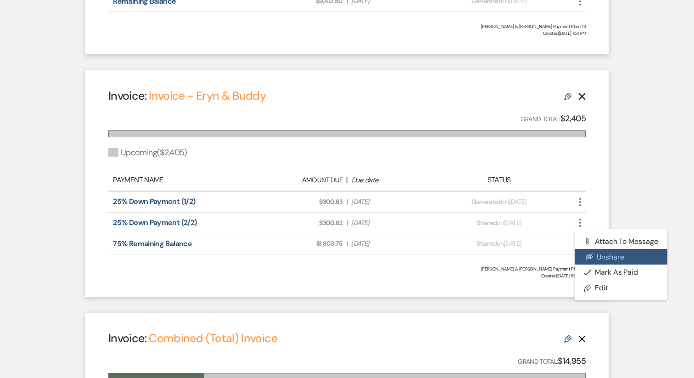
click at [596, 259] on button "Eye Blocked Unshare" at bounding box center [621, 257] width 93 height 16
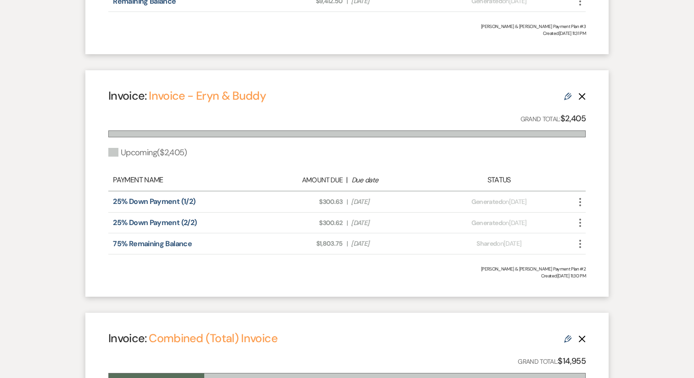
click at [582, 247] on icon "More" at bounding box center [580, 243] width 11 height 11
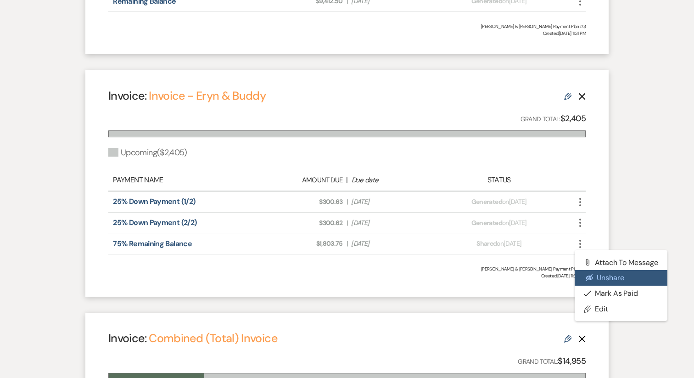
click at [596, 273] on button "Eye Blocked Unshare" at bounding box center [621, 278] width 93 height 16
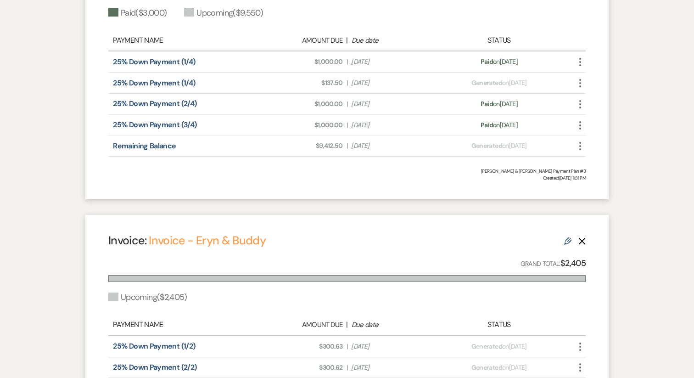
scroll to position [303, 0]
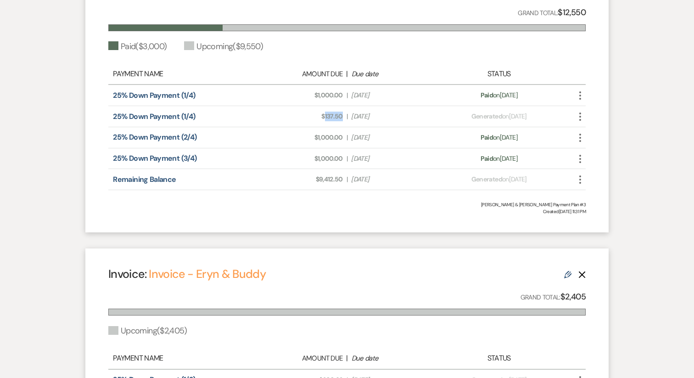
drag, startPoint x: 342, startPoint y: 117, endPoint x: 325, endPoint y: 118, distance: 18.0
click at [325, 118] on span "Amount Due: $137.50" at bounding box center [300, 117] width 84 height 10
copy span "137.50"
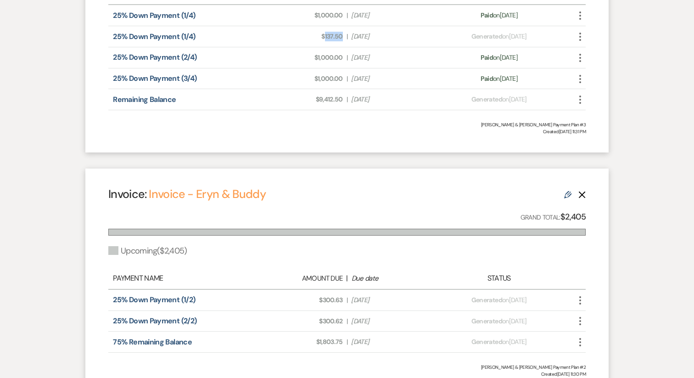
scroll to position [258, 0]
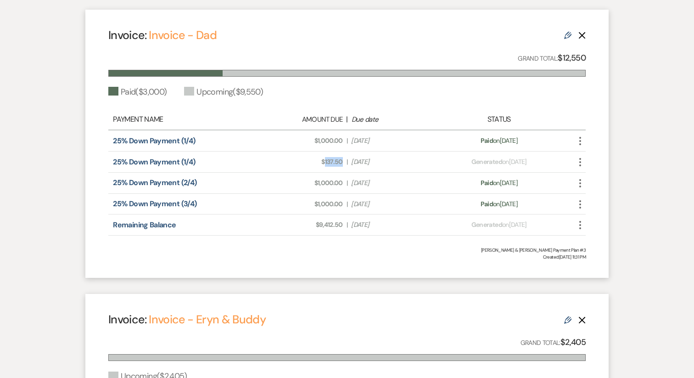
copy span "137.50"
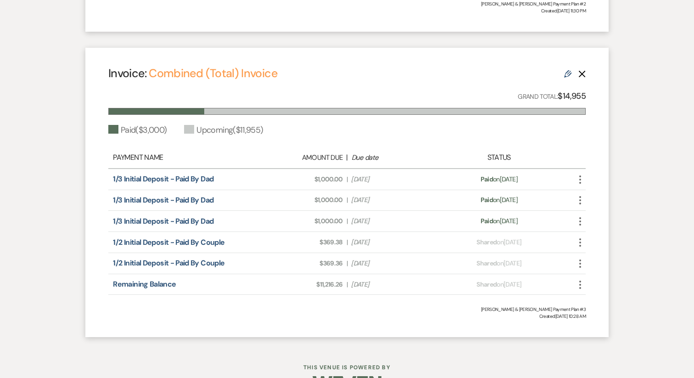
scroll to position [748, 0]
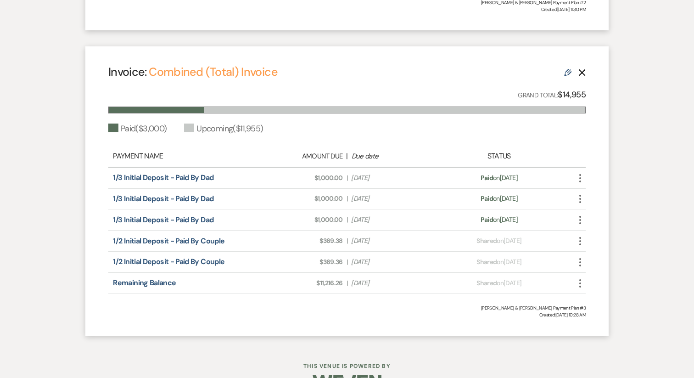
click at [569, 73] on use at bounding box center [567, 72] width 7 height 7
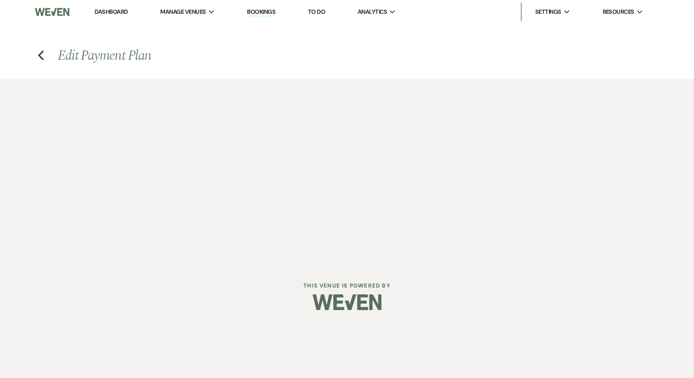
select select "27036"
select select "1"
select select "true"
select select "1"
select select "true"
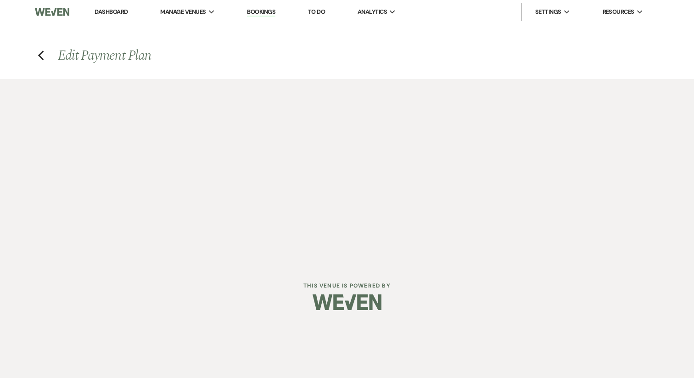
select select "1"
select select "true"
select select "2"
select select "flat"
select select "true"
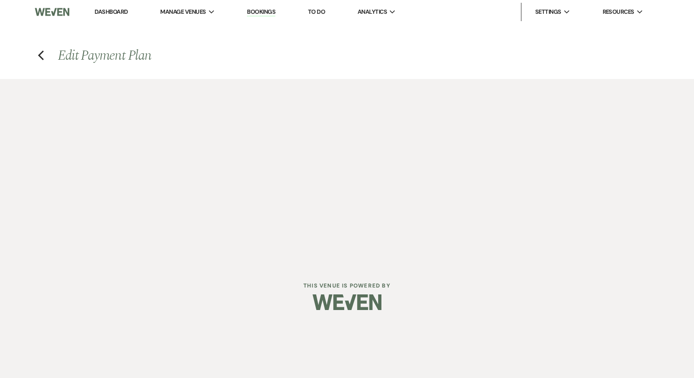
select select "2"
select select "flat"
select select "true"
select select "2"
select select "flat"
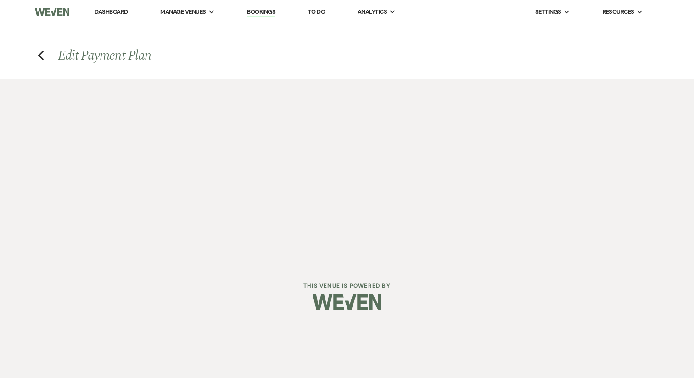
select select "true"
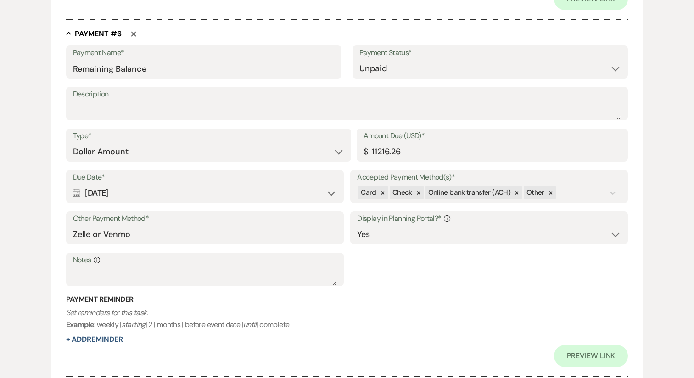
scroll to position [2129, 0]
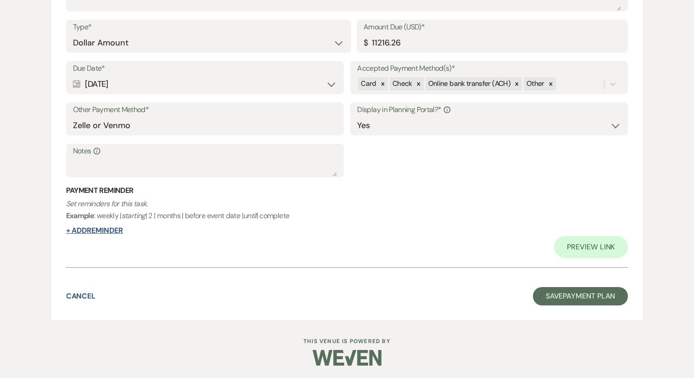
click at [102, 230] on button "+ Add Reminder" at bounding box center [94, 230] width 57 height 7
select select "client"
select select "days"
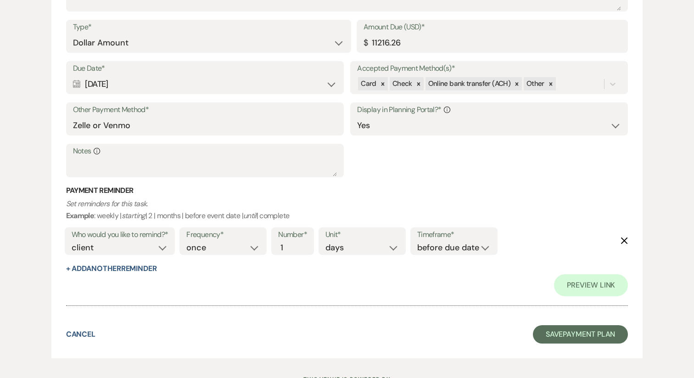
click at [625, 238] on use "button" at bounding box center [624, 240] width 7 height 7
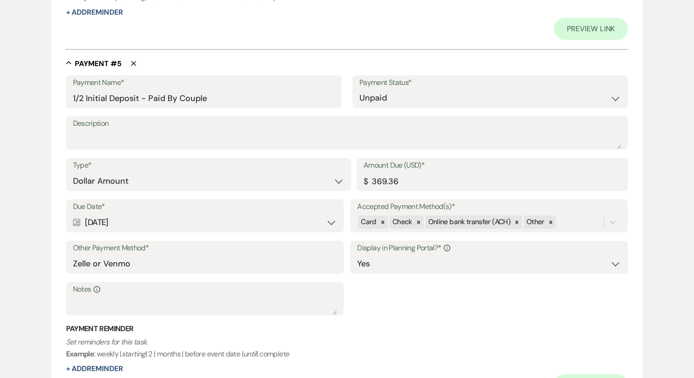
scroll to position [1606, 0]
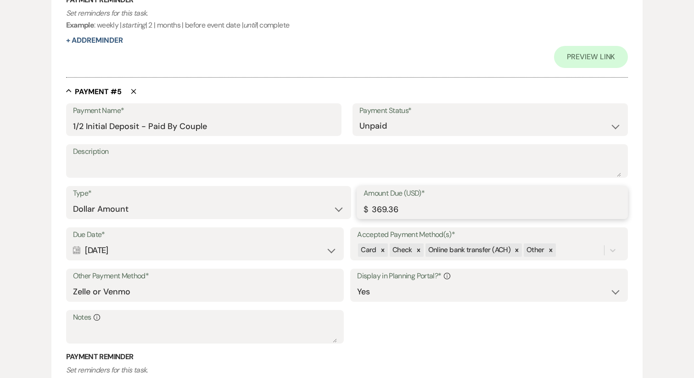
click at [382, 206] on input "369.36" at bounding box center [493, 209] width 258 height 18
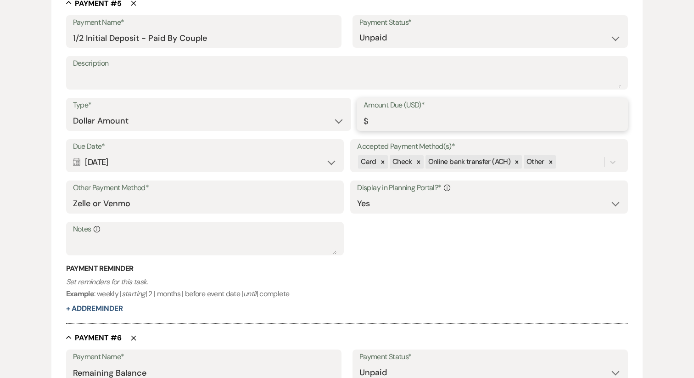
scroll to position [1540, 0]
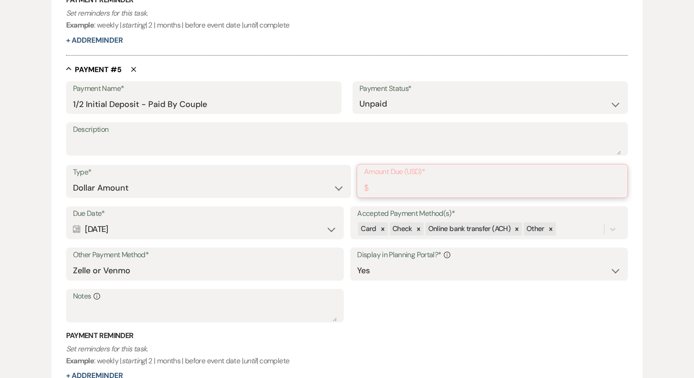
paste input "300.63"
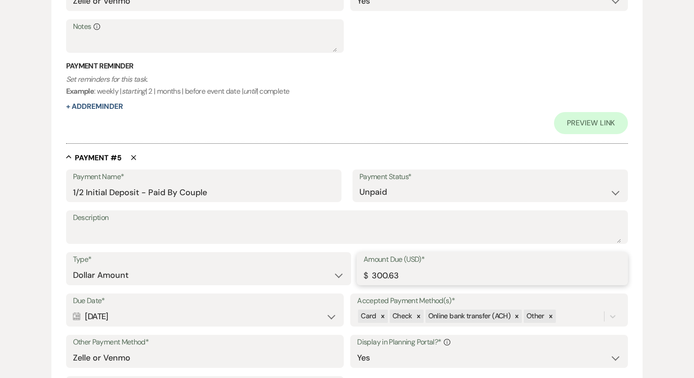
scroll to position [1606, 0]
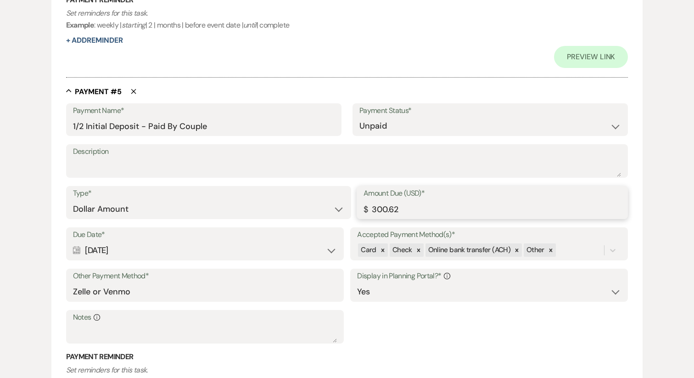
type input "300.62"
click at [184, 251] on div "Calendar [DATE] Expand" at bounding box center [205, 250] width 264 height 18
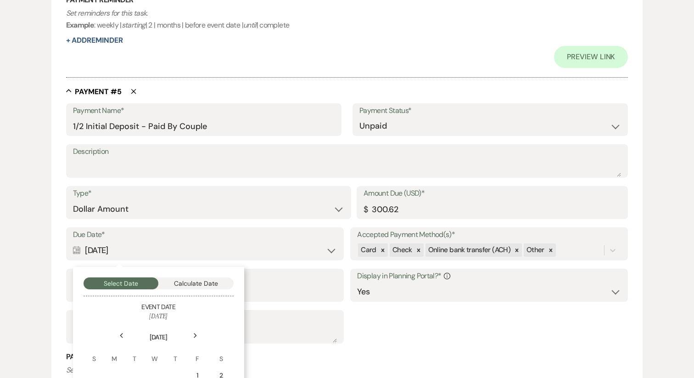
click at [446, 339] on div "Due Date* Calendar [DATE] Collapse Select Date Calculate Date Event Date [DATE]…" at bounding box center [347, 289] width 562 height 124
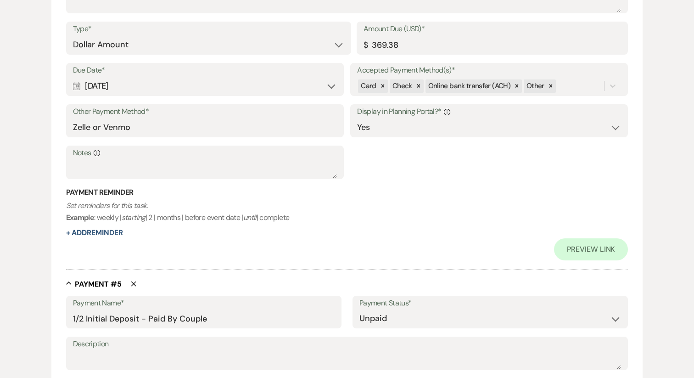
scroll to position [1375, 0]
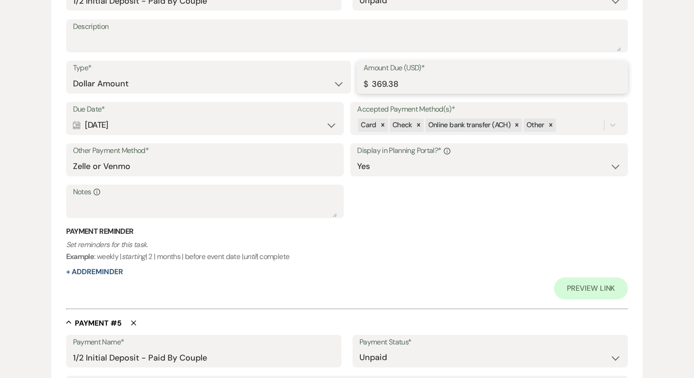
click at [388, 80] on input "369.38" at bounding box center [493, 84] width 258 height 18
paste input "00.63"
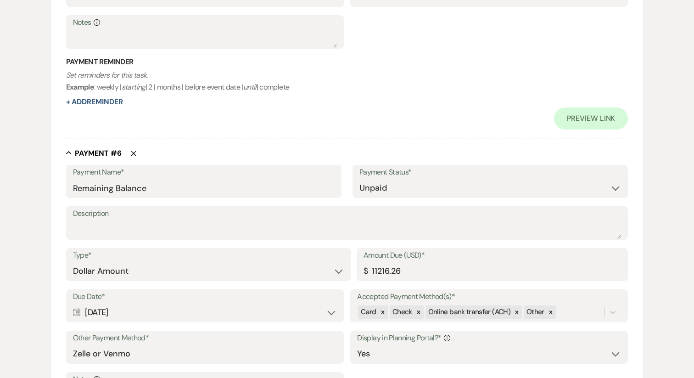
scroll to position [2181, 0]
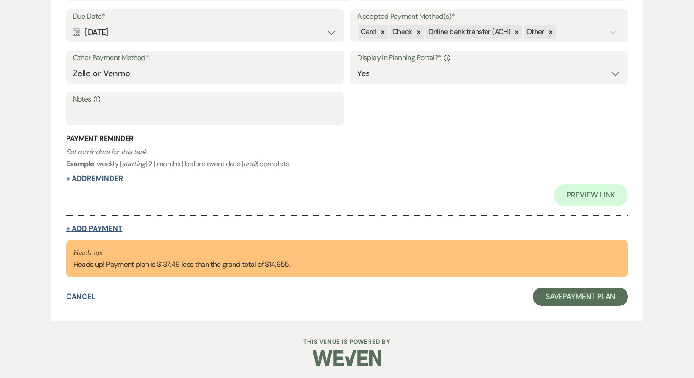
type input "300.63"
click at [110, 225] on button "+ Add Payment" at bounding box center [94, 228] width 56 height 7
select select "2"
select select "flat"
select select "true"
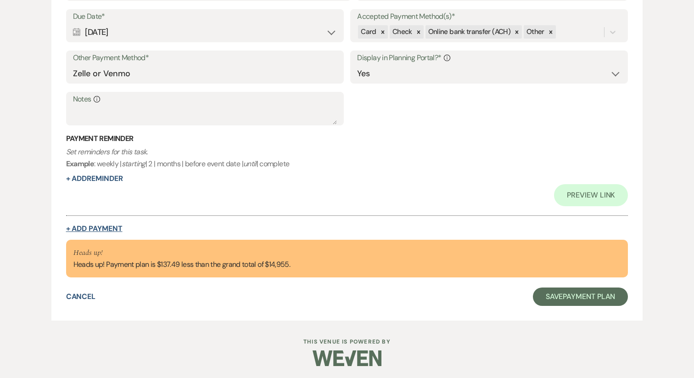
select select "client"
select select "weeks"
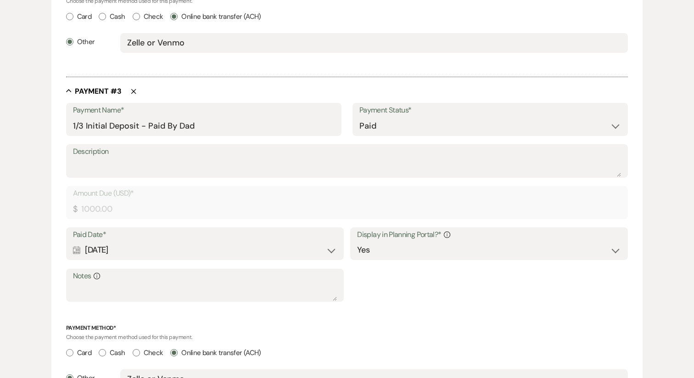
scroll to position [842, 0]
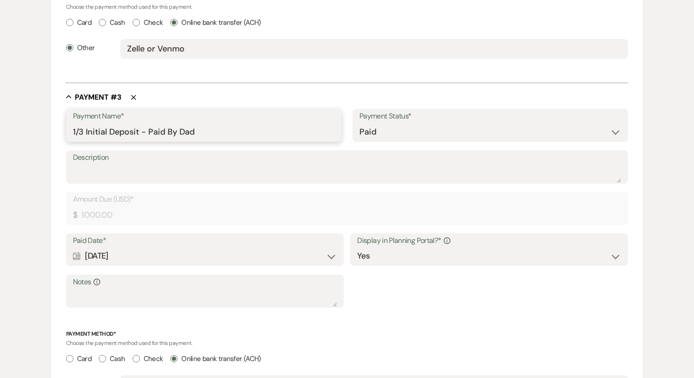
click at [163, 135] on input "1/3 Initial Deposit - Paid By Dad" at bounding box center [204, 132] width 262 height 18
click at [84, 133] on input "1/3 Initial Deposit - Paid By Dad" at bounding box center [204, 132] width 262 height 18
click at [90, 135] on input "1/4 Initial Deposit - Paid By Dad" at bounding box center [204, 132] width 262 height 18
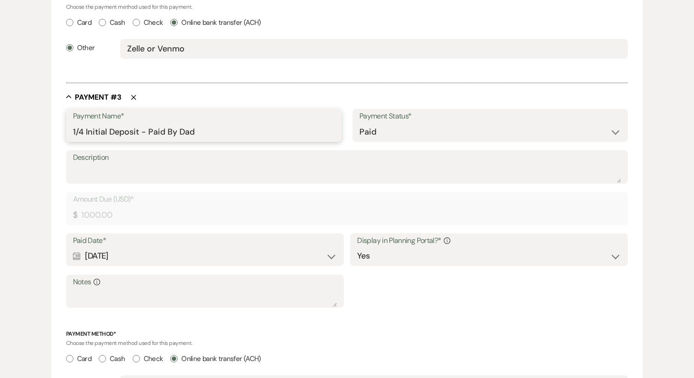
click at [90, 135] on input "1/4 Initial Deposit - Paid By Dad" at bounding box center [204, 132] width 262 height 18
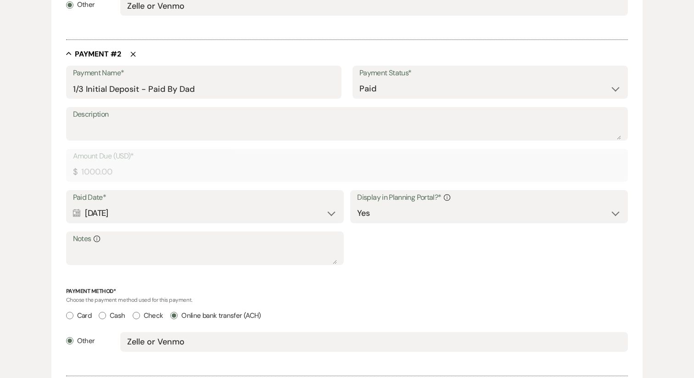
scroll to position [539, 0]
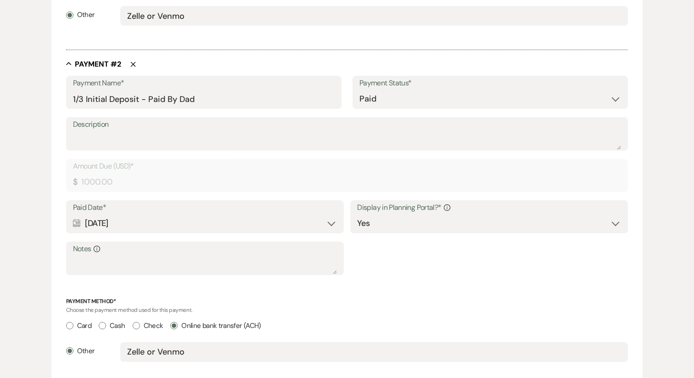
type input "1/4 Initial Deposit - Paid By Dad"
click at [85, 95] on input "1/3 Initial Deposit - Paid By Dad" at bounding box center [204, 99] width 262 height 18
paste input "4"
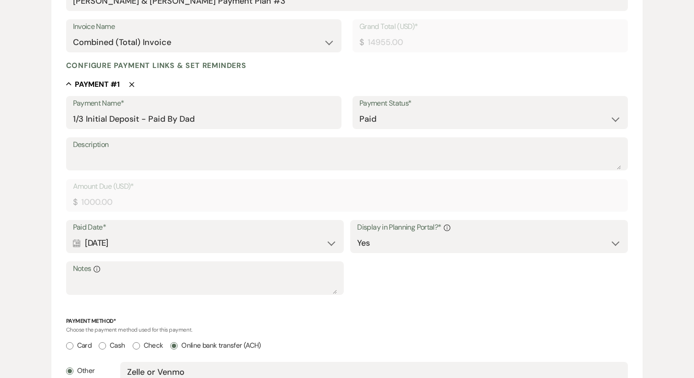
scroll to position [182, 0]
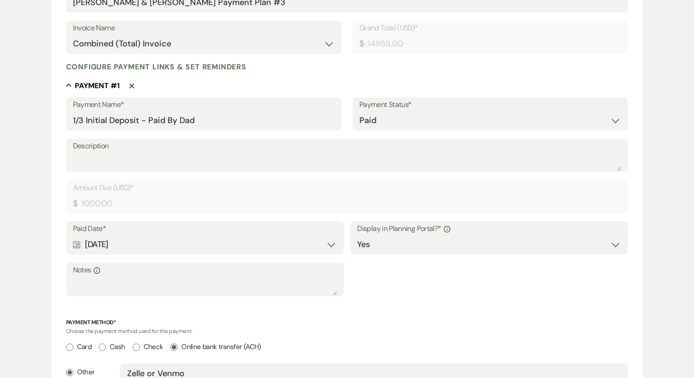
type input "1/4 Initial Deposit - Paid By Dad"
click at [90, 122] on input "1/3 Initial Deposit - Paid By Dad" at bounding box center [204, 121] width 262 height 18
paste input "4"
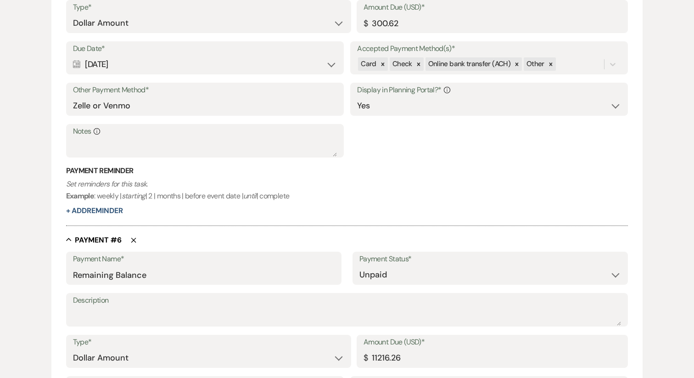
scroll to position [1732, 0]
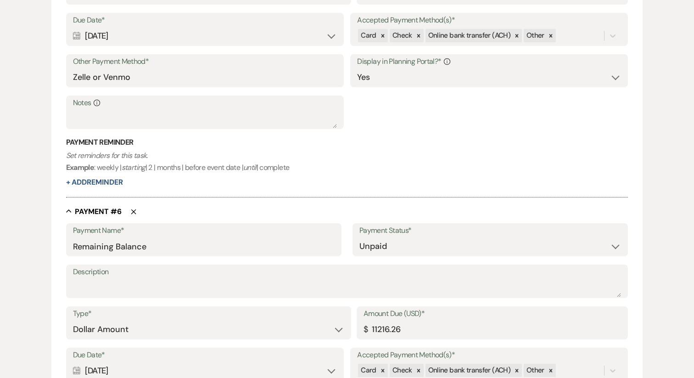
type input "1/4 Initial Deposit - Paid By Dad"
click at [96, 252] on input "Remaining Balance" at bounding box center [204, 246] width 262 height 18
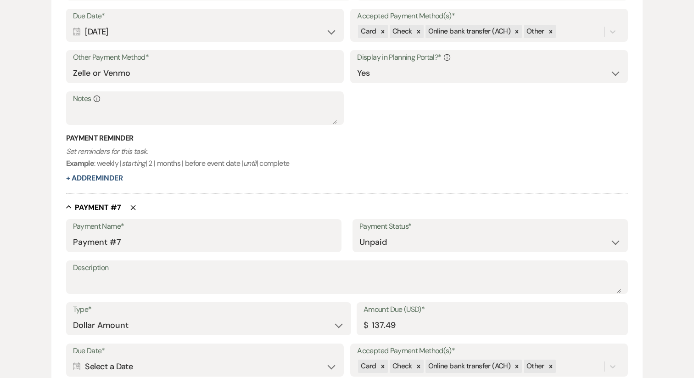
scroll to position [2081, 0]
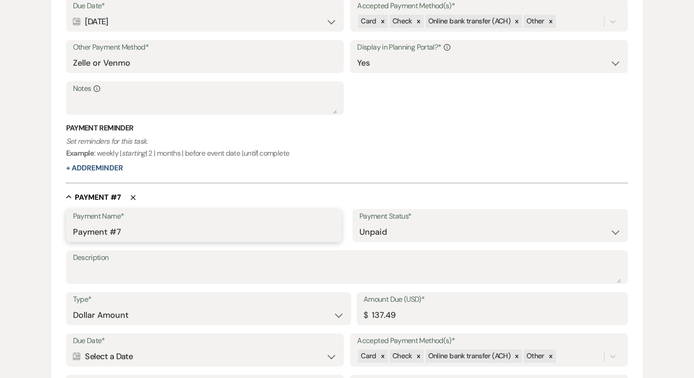
click at [101, 225] on input "Payment #7" at bounding box center [204, 232] width 262 height 18
paste input "1/4 Initial Deposit - Paid By Dad"
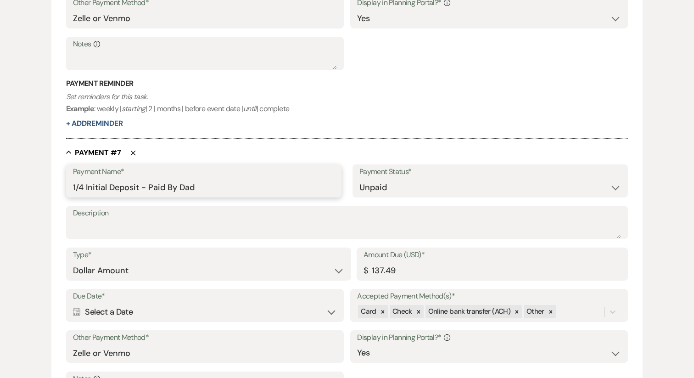
scroll to position [2144, 0]
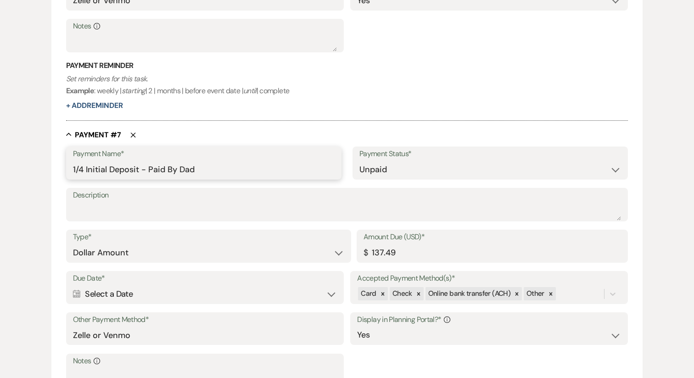
type input "1/4 Initial Deposit - Paid By Dad"
click at [143, 291] on div "Calendar Select a Date Expand" at bounding box center [205, 294] width 264 height 18
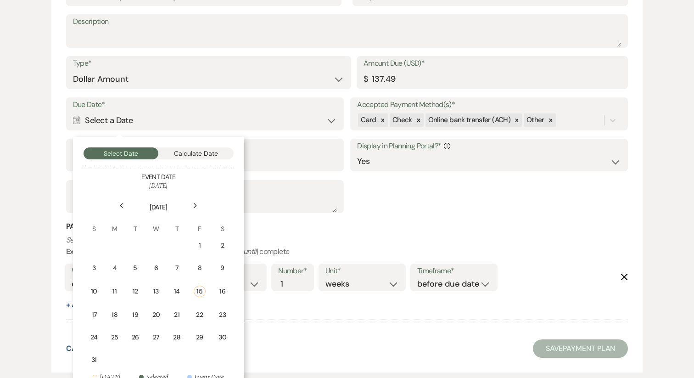
scroll to position [2322, 0]
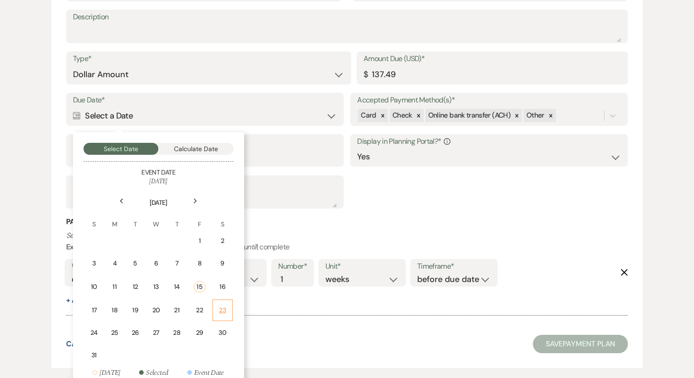
click at [223, 308] on div "23" at bounding box center [223, 310] width 8 height 10
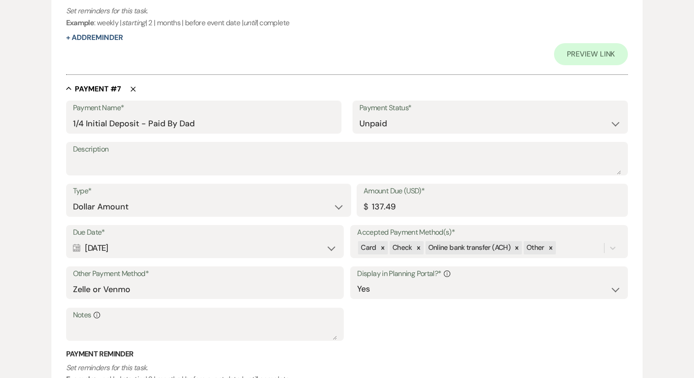
scroll to position [2454, 0]
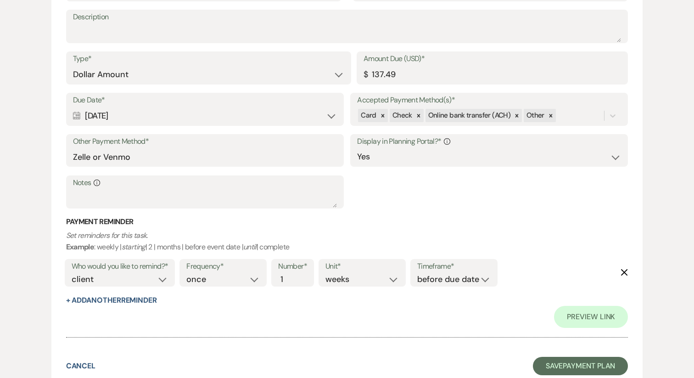
click at [625, 270] on use "button" at bounding box center [624, 272] width 7 height 7
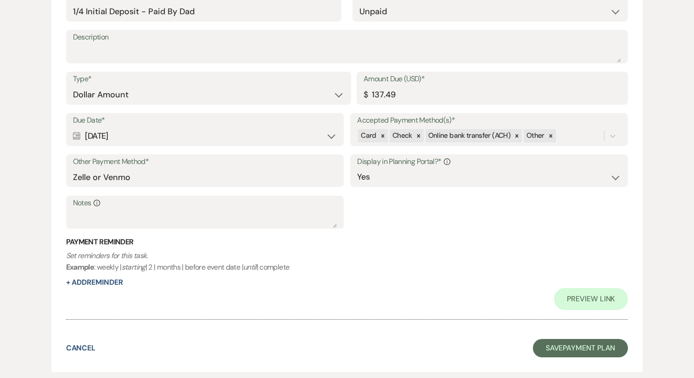
scroll to position [2450, 0]
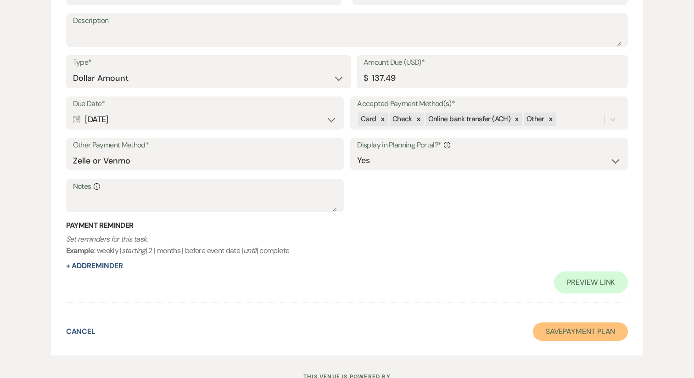
click at [565, 333] on button "Save Payment Plan" at bounding box center [580, 331] width 95 height 18
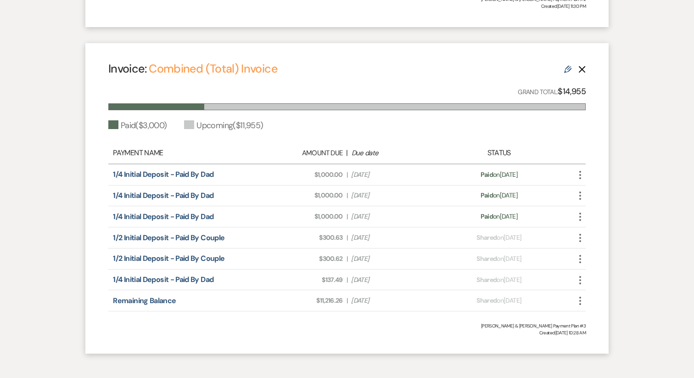
scroll to position [758, 0]
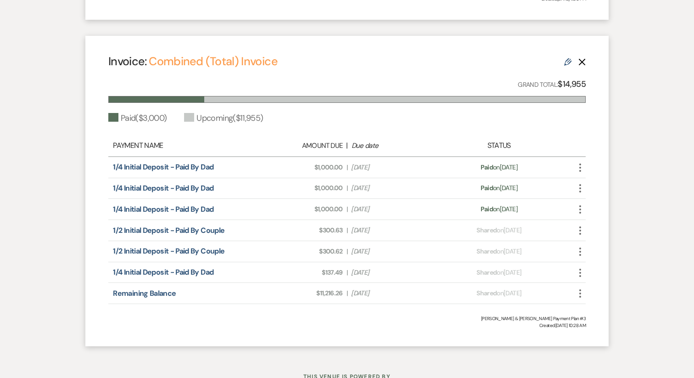
click at [581, 231] on use "button" at bounding box center [580, 230] width 2 height 8
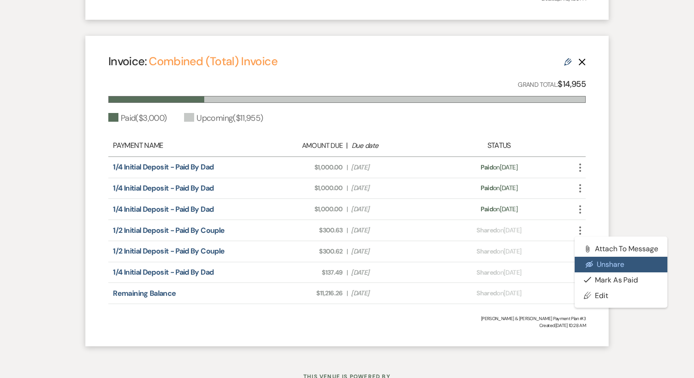
click at [590, 261] on icon "Eye Blocked" at bounding box center [589, 264] width 7 height 7
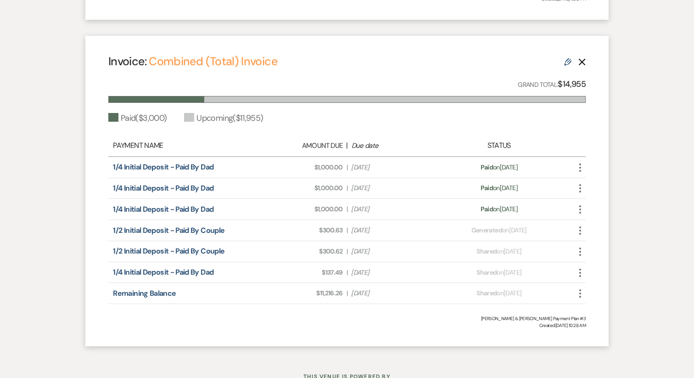
click at [582, 249] on icon "More" at bounding box center [580, 251] width 11 height 11
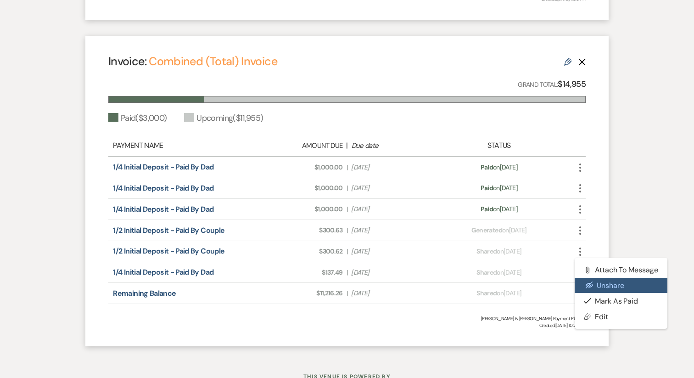
click at [594, 283] on button "Eye Blocked Unshare" at bounding box center [621, 286] width 93 height 16
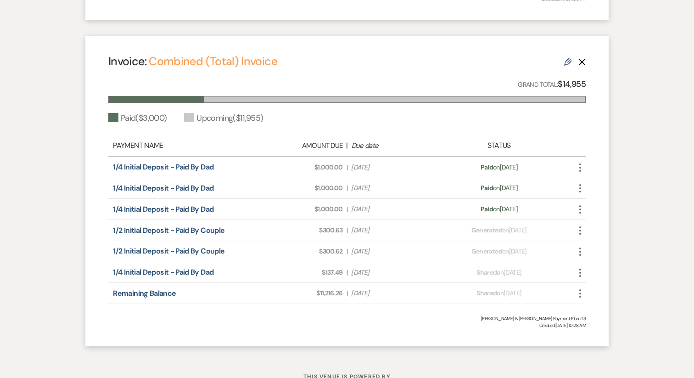
click at [580, 272] on use "button" at bounding box center [580, 273] width 2 height 8
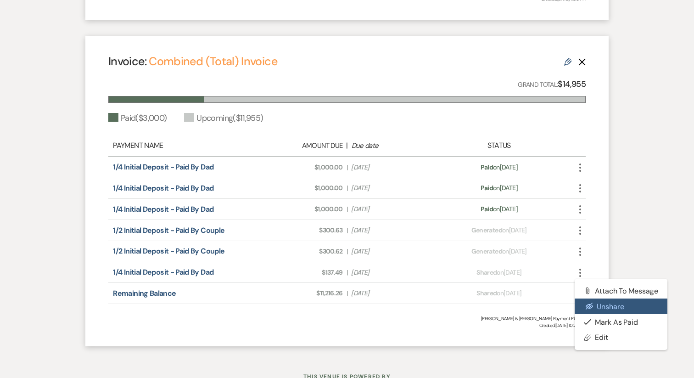
click at [585, 304] on button "Eye Blocked Unshare" at bounding box center [621, 306] width 93 height 16
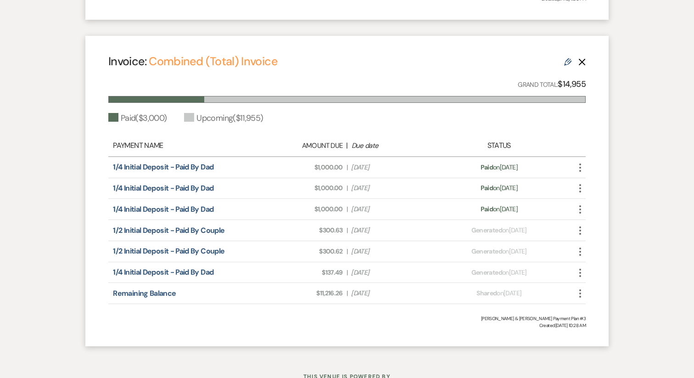
click at [577, 296] on icon "More" at bounding box center [580, 293] width 11 height 11
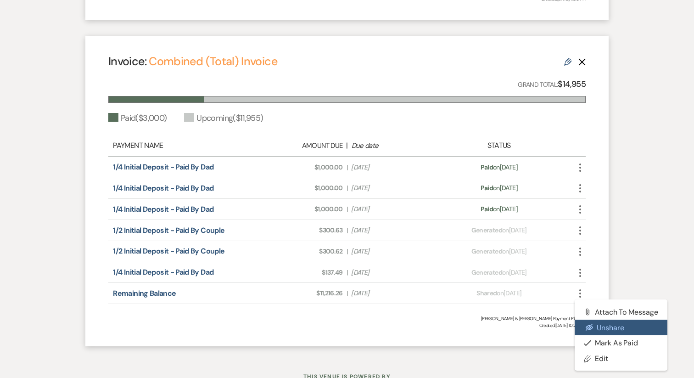
click at [598, 326] on button "Eye Blocked Unshare" at bounding box center [621, 328] width 93 height 16
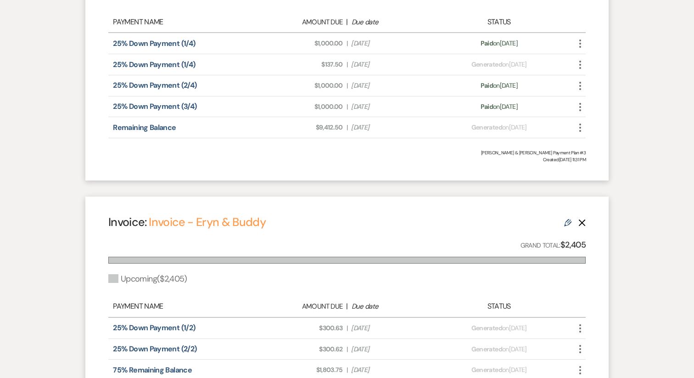
scroll to position [347, 0]
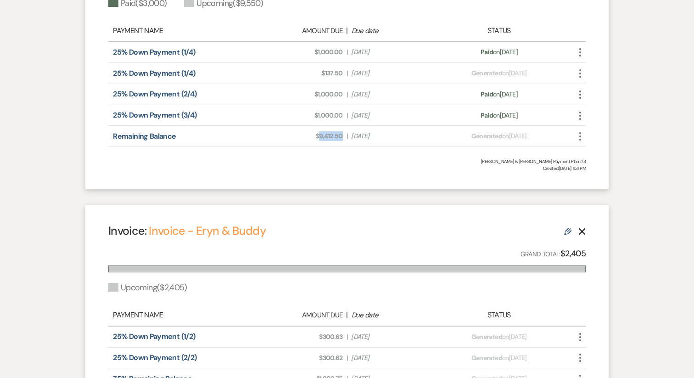
drag, startPoint x: 319, startPoint y: 137, endPoint x: 345, endPoint y: 139, distance: 26.2
click at [345, 139] on div "Amount Due: $9,412.50 | Due Date [DATE]" at bounding box center [346, 136] width 187 height 10
copy span "9,412.50"
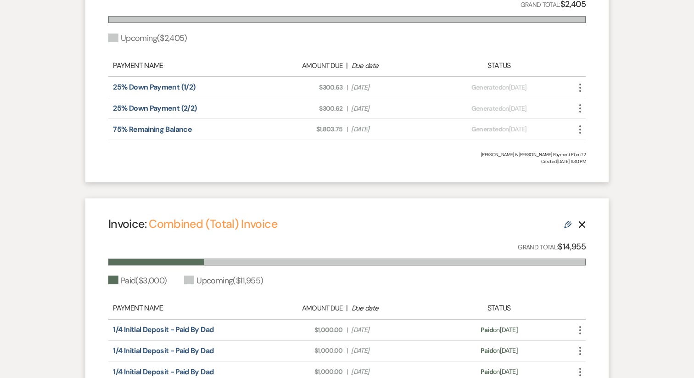
scroll to position [795, 0]
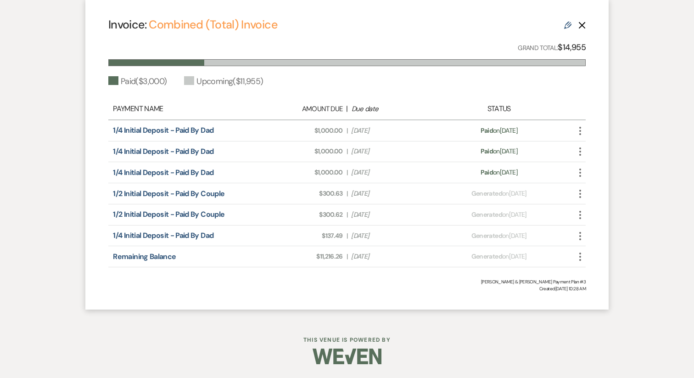
click at [569, 26] on use at bounding box center [567, 25] width 7 height 7
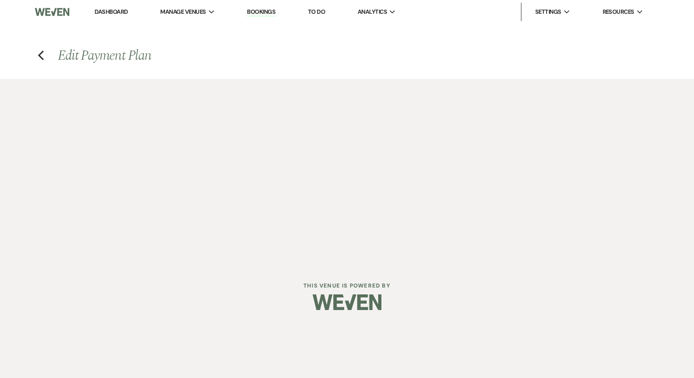
select select "27036"
select select "1"
select select "true"
select select "1"
select select "true"
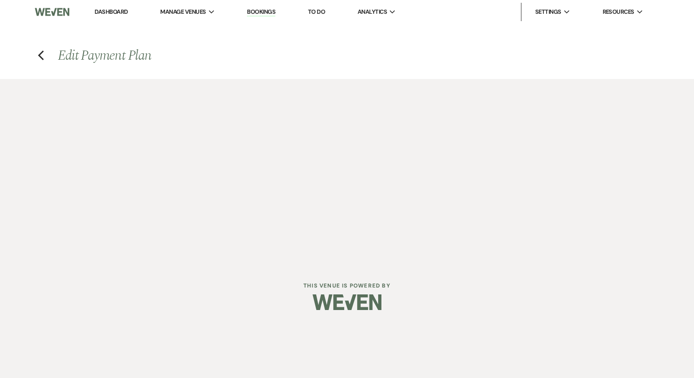
select select "1"
select select "true"
select select "2"
select select "flat"
select select "false"
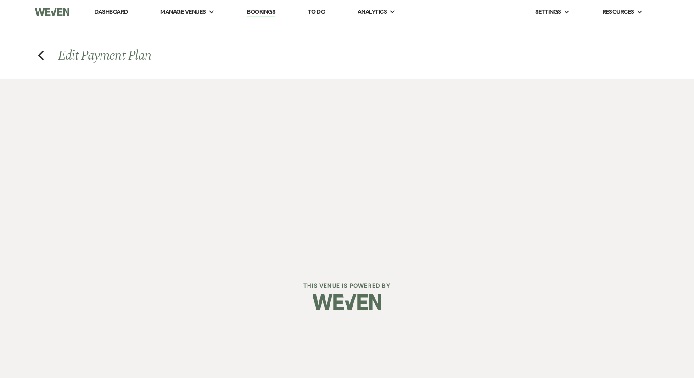
select select "2"
select select "flat"
select select "false"
select select "2"
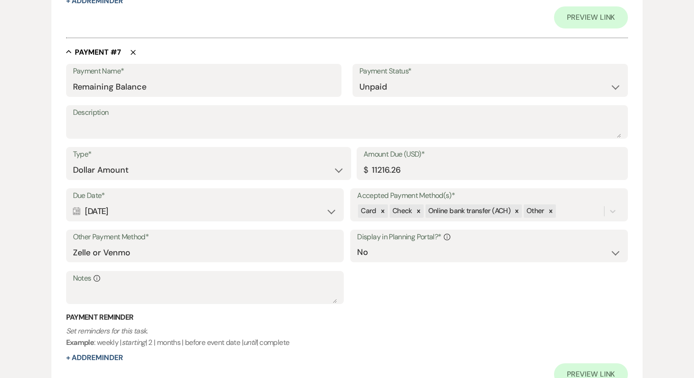
scroll to position [2360, 0]
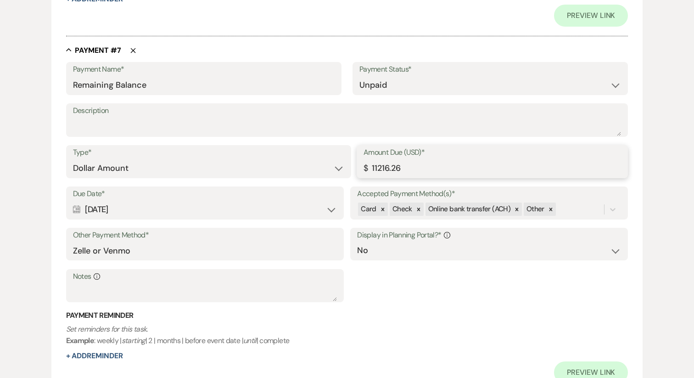
click at [385, 163] on input "11216.26" at bounding box center [493, 168] width 258 height 18
paste input "9412.50"
click at [159, 84] on input "Remaining Balance" at bounding box center [204, 85] width 262 height 18
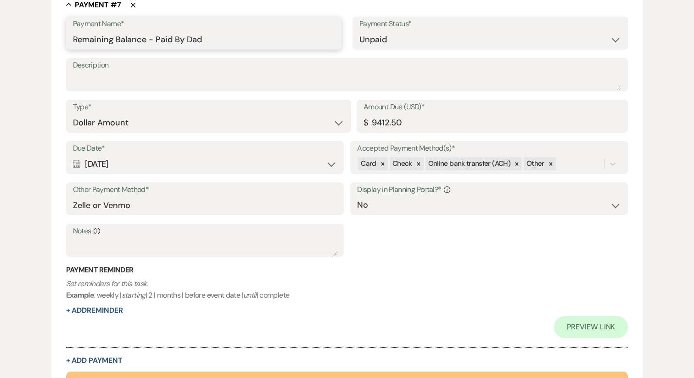
scroll to position [2416, 0]
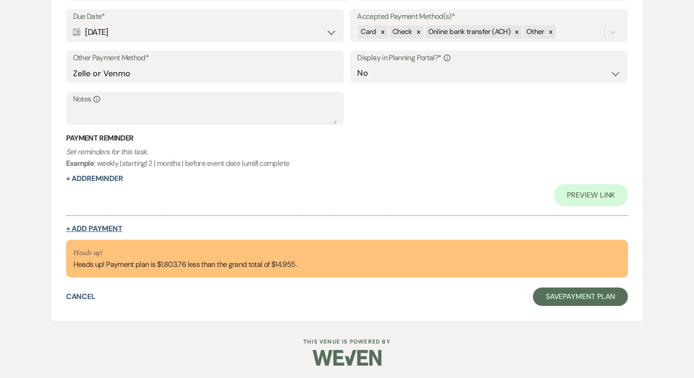
click at [100, 225] on button "+ Add Payment" at bounding box center [94, 228] width 56 height 7
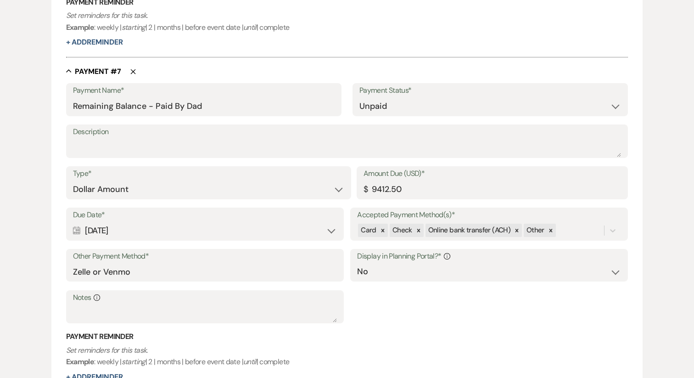
scroll to position [2186, 0]
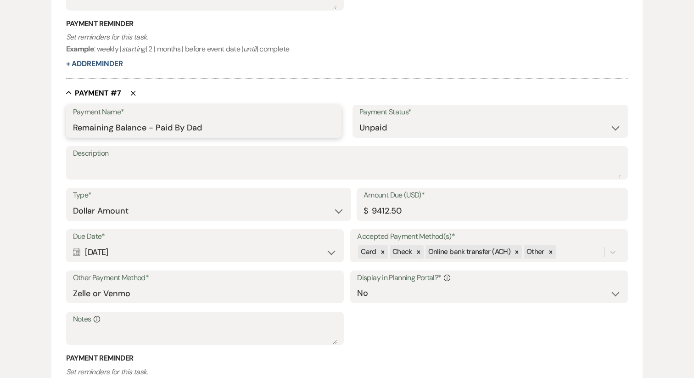
click at [130, 124] on input "Remaining Balance - Paid By Dad" at bounding box center [204, 128] width 262 height 18
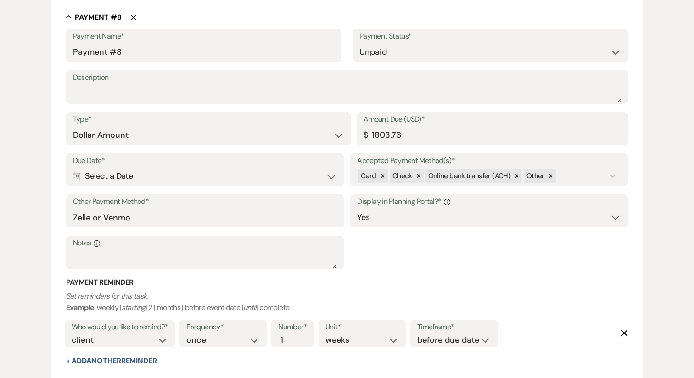
scroll to position [2596, 0]
click at [111, 55] on input "Payment #8" at bounding box center [204, 53] width 262 height 18
paste input "Remaining Balance - Paid By Dad"
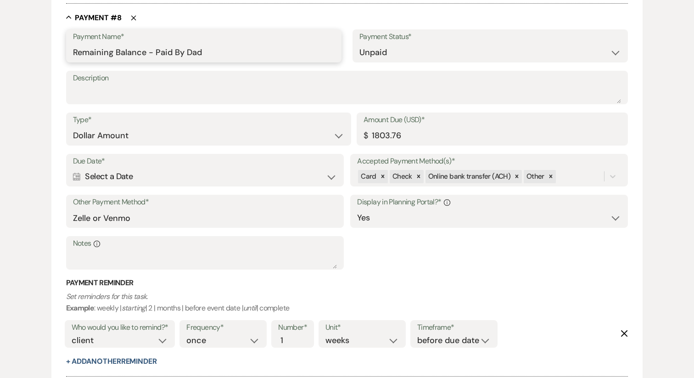
click at [196, 52] on input "Remaining Balance - Paid By Dad" at bounding box center [204, 53] width 262 height 18
click at [179, 170] on div "Calendar Select a Date Expand" at bounding box center [205, 177] width 264 height 18
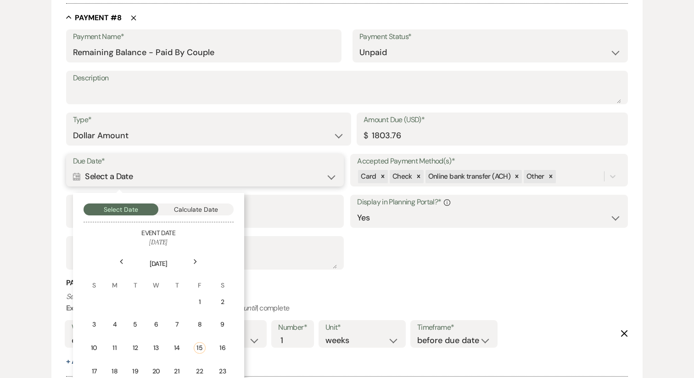
click at [180, 212] on button "Calculate Date" at bounding box center [195, 209] width 75 height 12
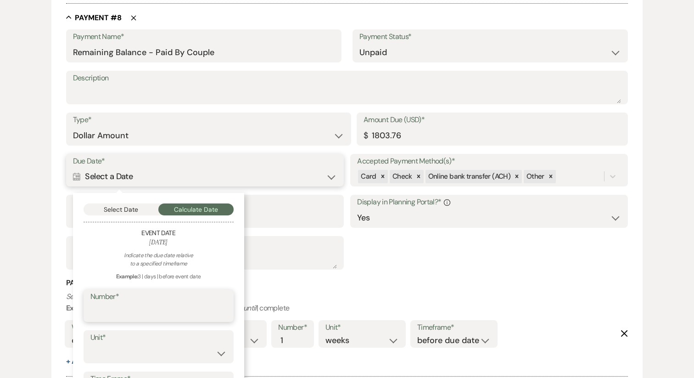
click at [133, 309] on input "Number*" at bounding box center [158, 312] width 136 height 18
click at [146, 357] on select "days weeks months" at bounding box center [158, 353] width 136 height 18
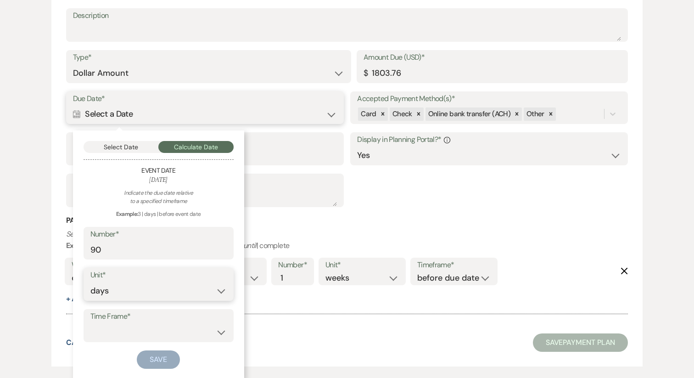
scroll to position [2663, 0]
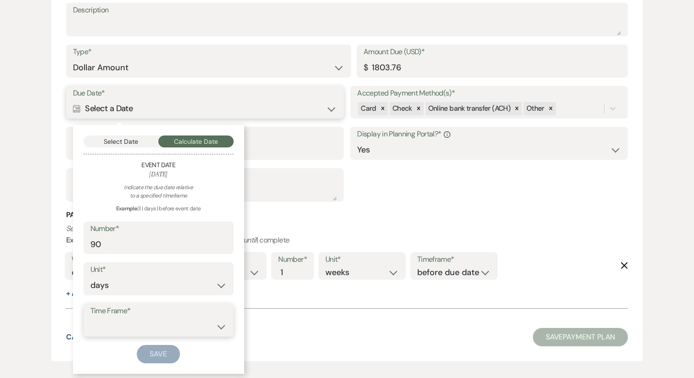
click at [129, 323] on select "before event date after event date after event is booked after [DATE] date" at bounding box center [158, 327] width 136 height 18
click at [166, 357] on button "Save" at bounding box center [158, 354] width 43 height 18
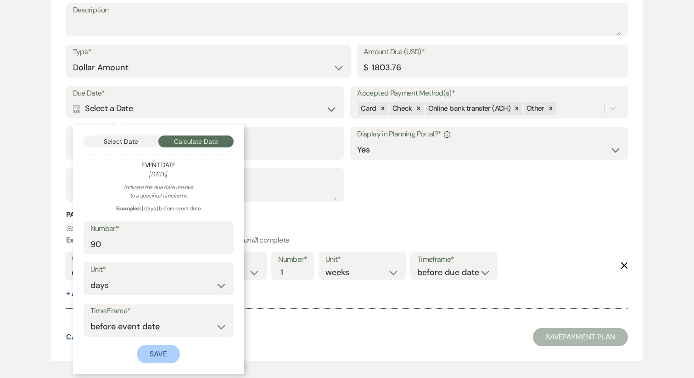
scroll to position [2818, 0]
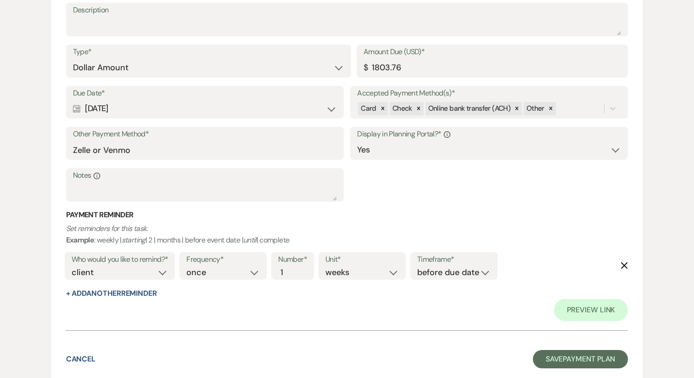
click at [625, 266] on icon "Delete" at bounding box center [624, 265] width 7 height 7
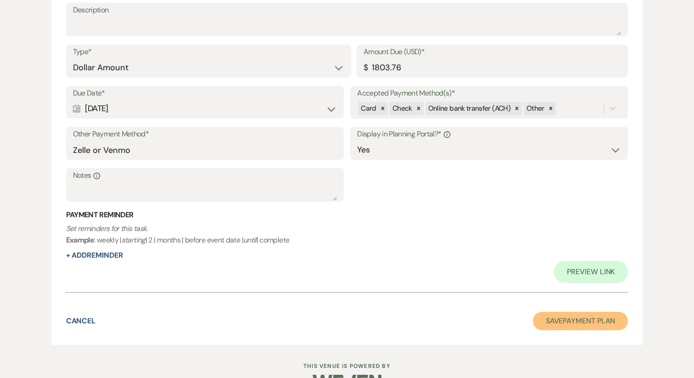
click at [574, 320] on button "Save Payment Plan" at bounding box center [580, 321] width 95 height 18
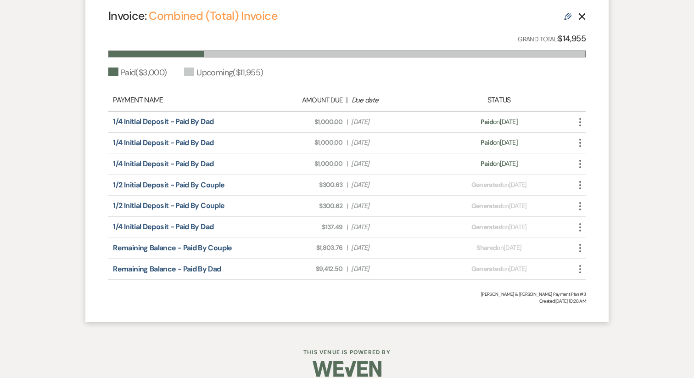
scroll to position [813, 0]
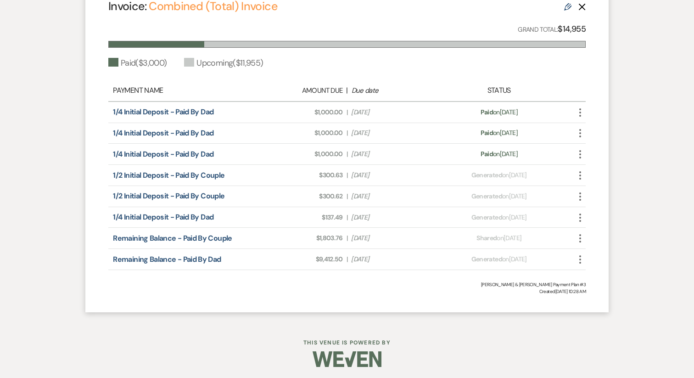
click at [580, 240] on icon "More" at bounding box center [580, 238] width 11 height 11
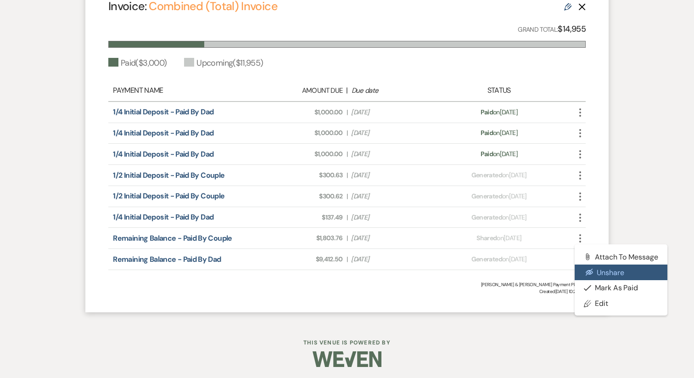
click at [591, 273] on use "button" at bounding box center [589, 272] width 7 height 7
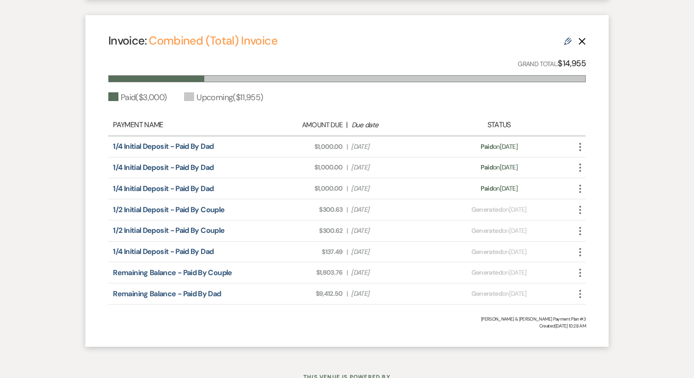
scroll to position [755, 0]
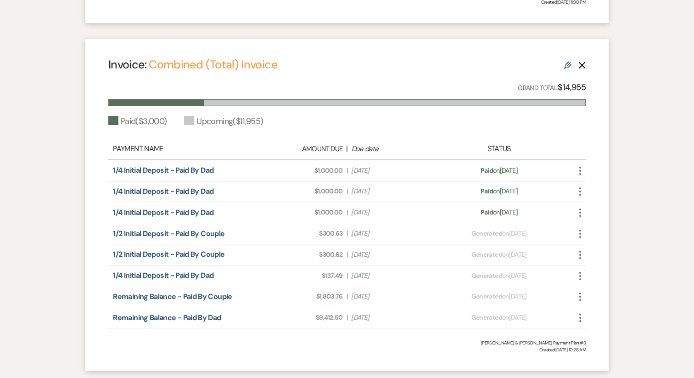
click at [583, 65] on icon "Delete" at bounding box center [581, 65] width 7 height 7
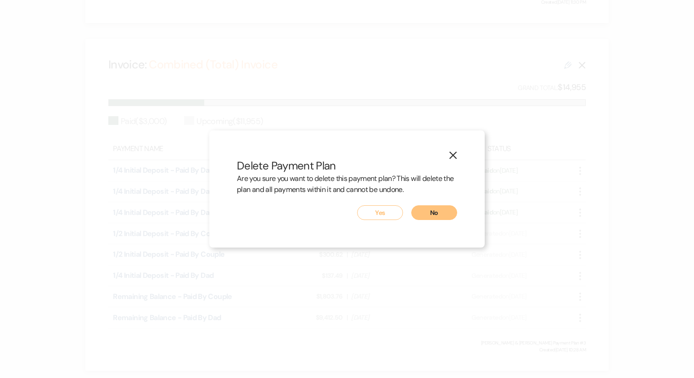
drag, startPoint x: 450, startPoint y: 159, endPoint x: 383, endPoint y: 199, distance: 78.0
click at [383, 199] on div "X Delete Payment Plan Are you sure you want to delete this payment plan? This w…" at bounding box center [346, 189] width 275 height 118
click at [381, 211] on button "Yes" at bounding box center [380, 212] width 46 height 15
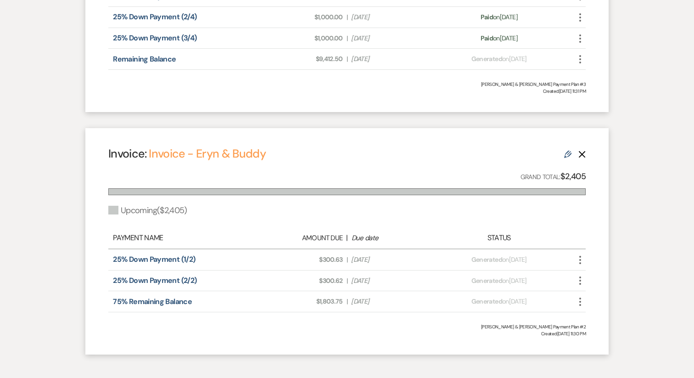
scroll to position [426, 0]
